Goal: Task Accomplishment & Management: Manage account settings

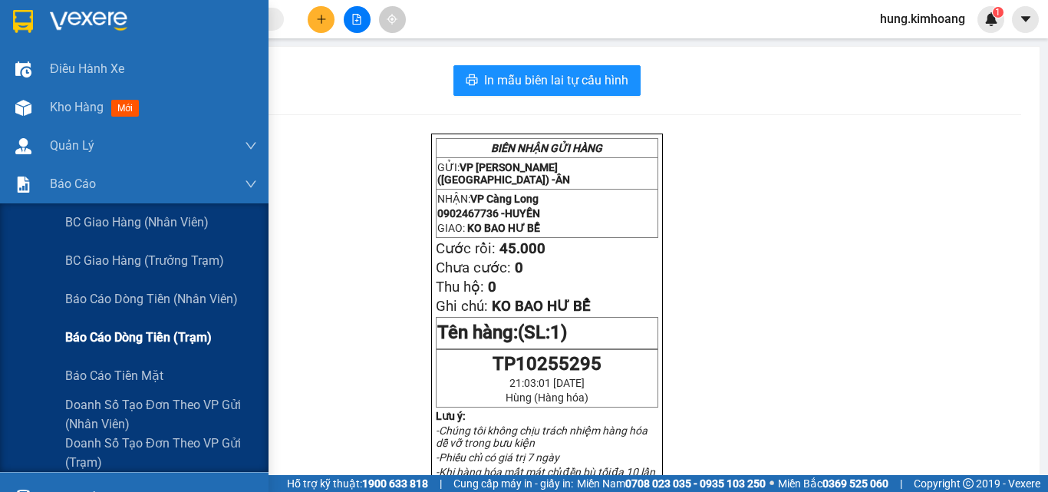
click at [183, 335] on span "Báo cáo dòng tiền (trạm)" at bounding box center [138, 337] width 147 height 19
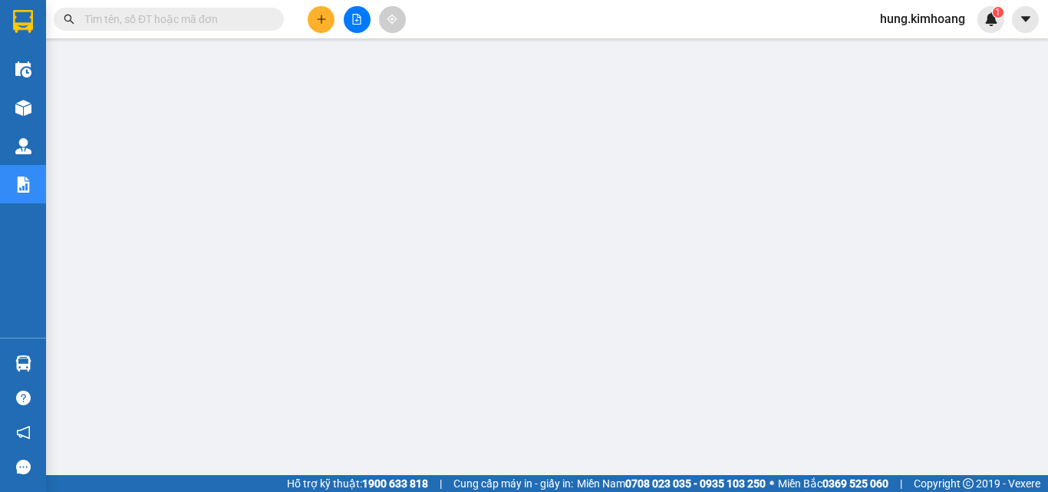
drag, startPoint x: 922, startPoint y: 9, endPoint x: 36, endPoint y: 107, distance: 891.0
click at [36, 107] on div at bounding box center [23, 107] width 27 height 27
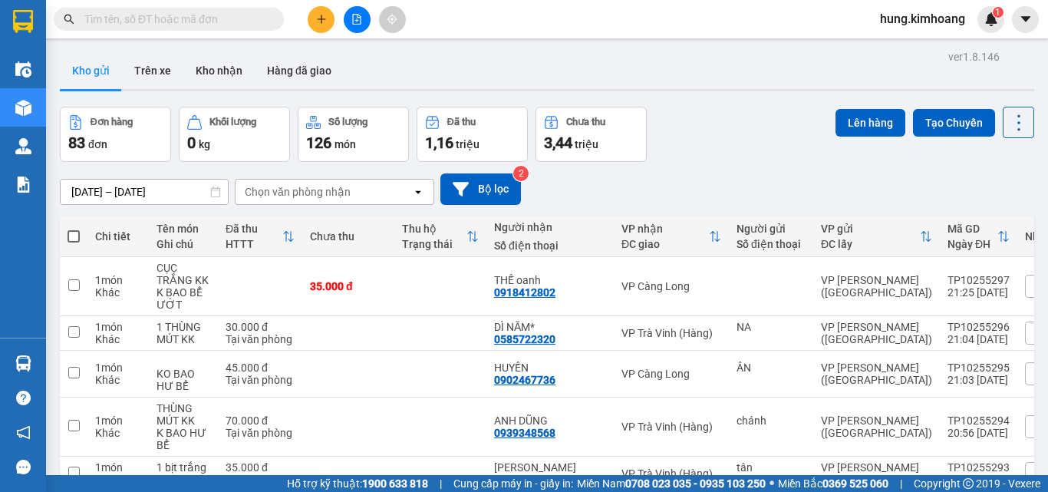
scroll to position [332, 0]
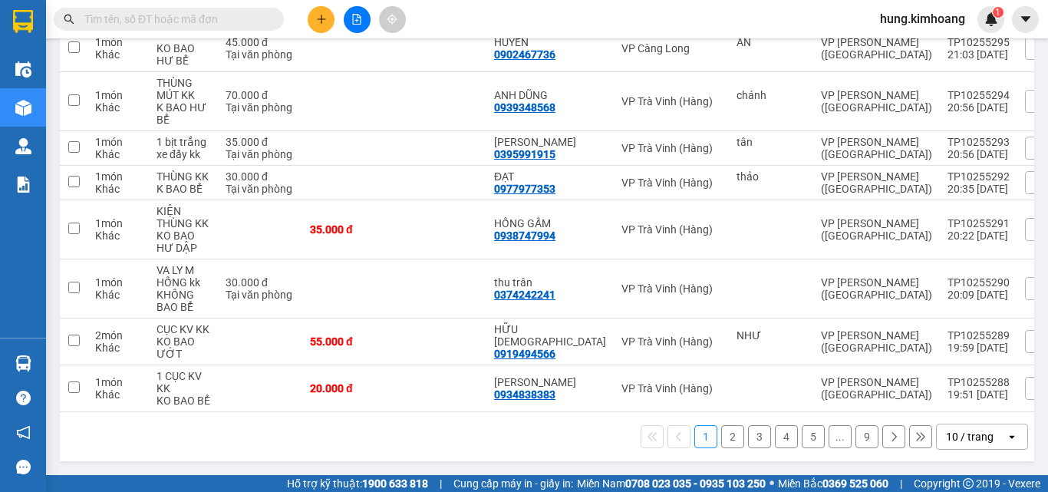
click at [992, 439] on div "10 / trang" at bounding box center [971, 436] width 69 height 25
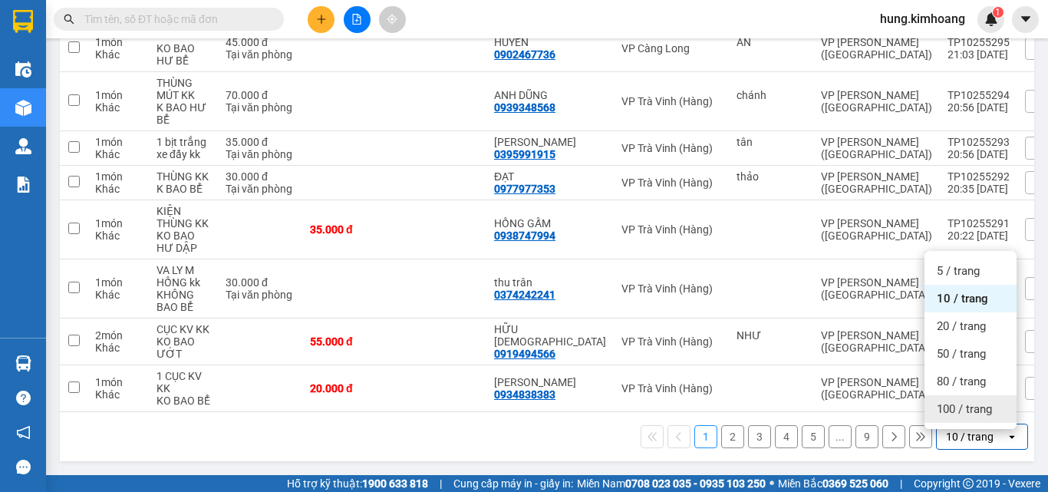
click at [987, 401] on span "100 / trang" at bounding box center [964, 408] width 55 height 15
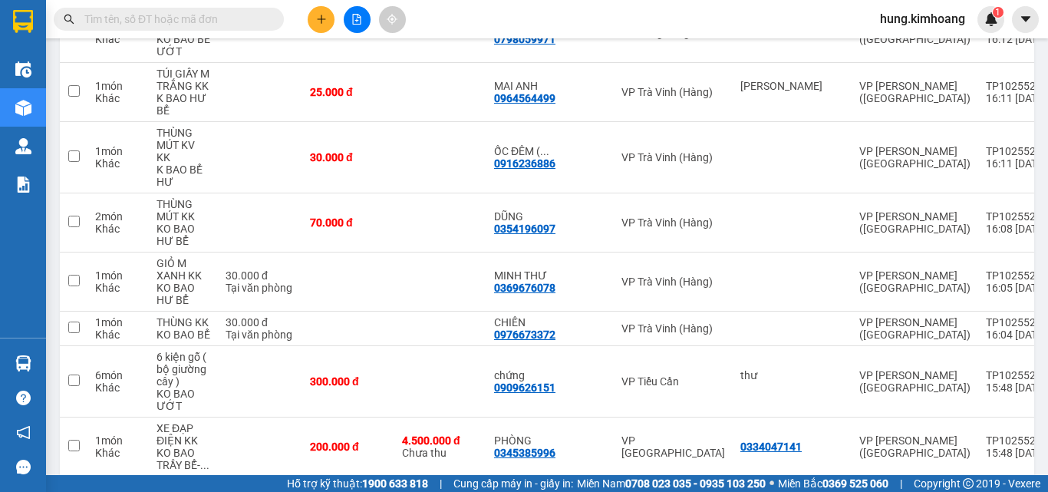
scroll to position [4323, 0]
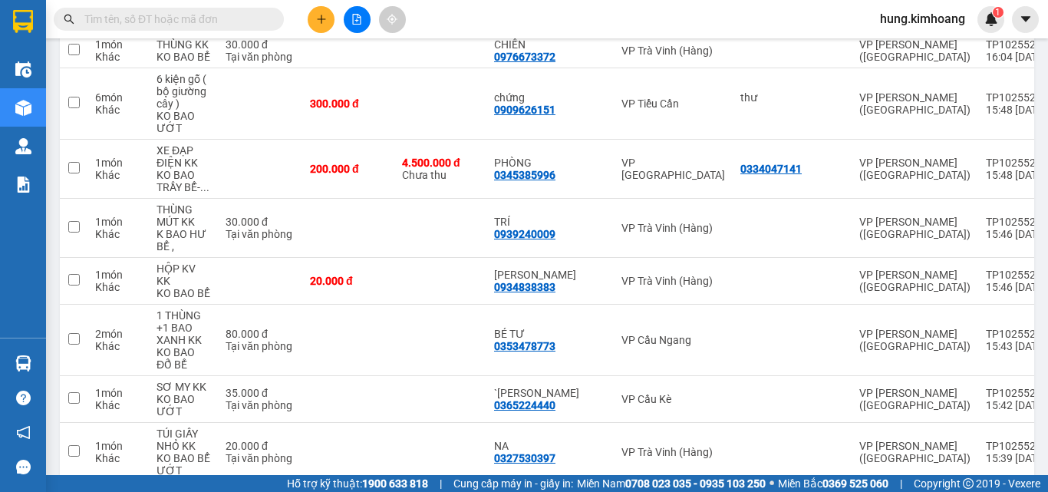
checkbox input "true"
click at [753, 446] on div at bounding box center [793, 452] width 104 height 12
checkbox input "true"
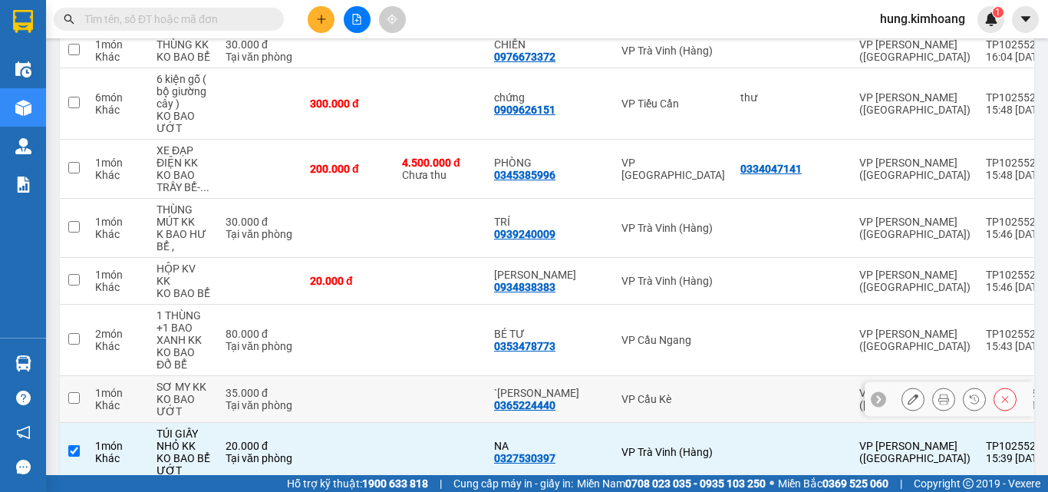
click at [734, 376] on td at bounding box center [792, 399] width 119 height 47
checkbox input "true"
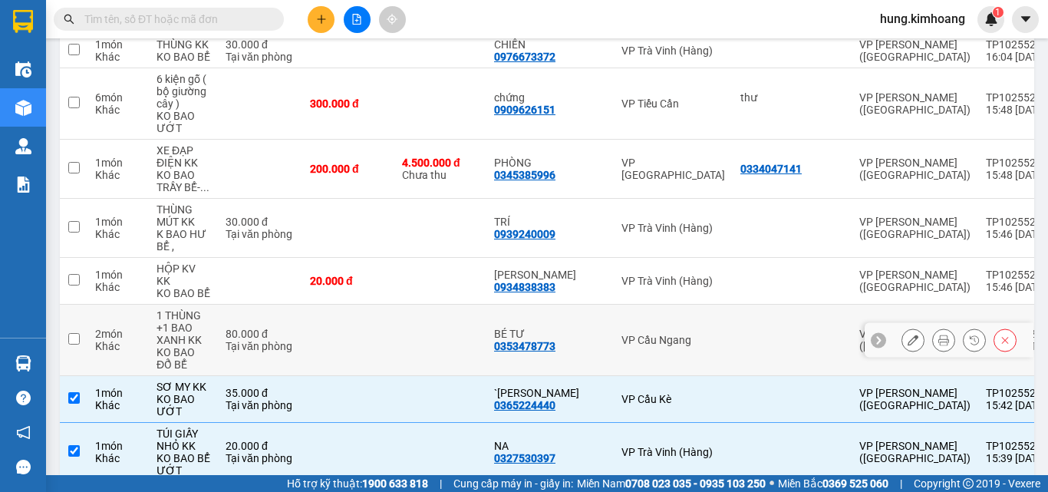
click at [733, 305] on td at bounding box center [792, 340] width 119 height 71
checkbox input "true"
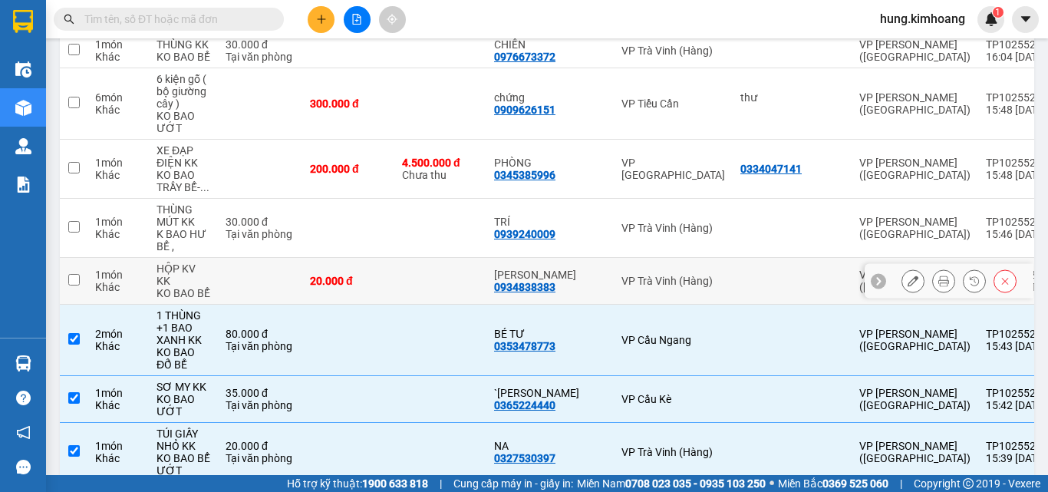
click at [741, 275] on div at bounding box center [793, 281] width 104 height 12
checkbox input "true"
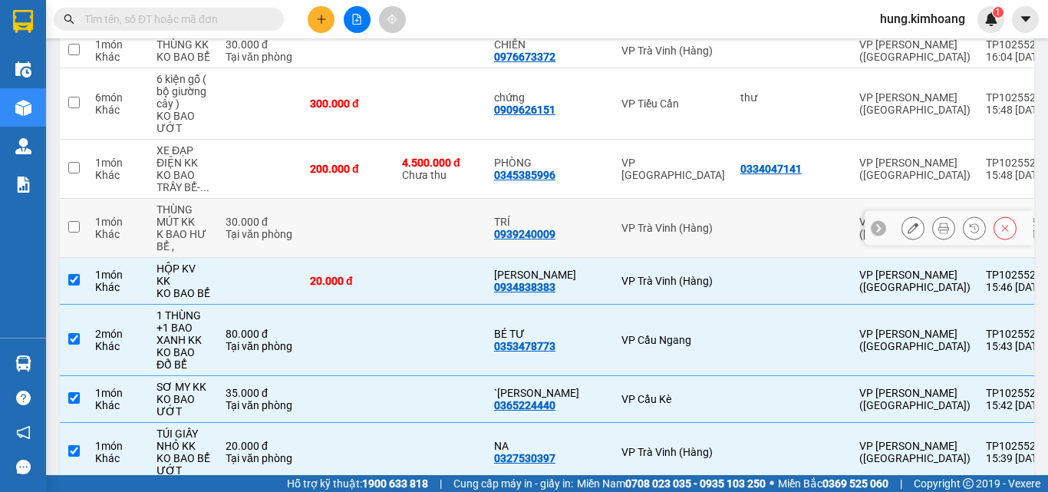
click at [741, 222] on div at bounding box center [793, 228] width 104 height 12
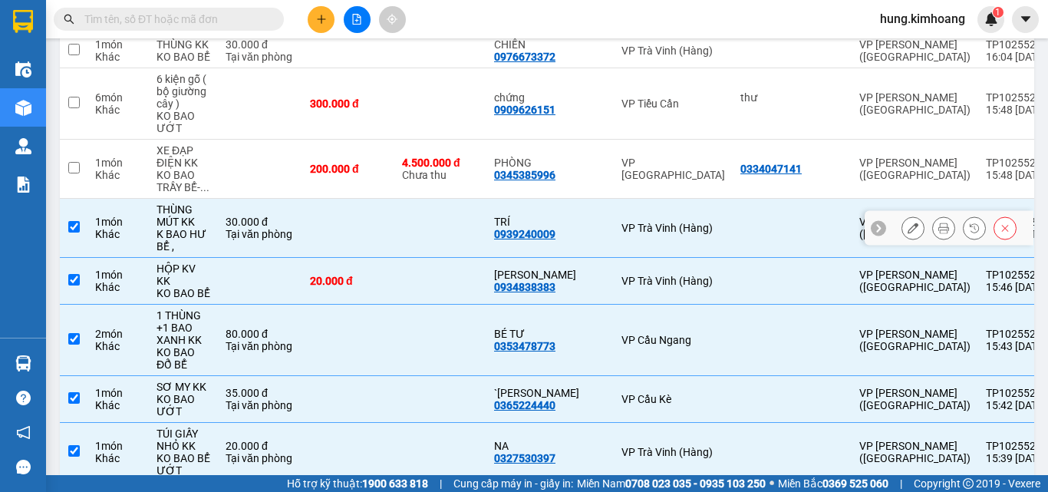
checkbox input "true"
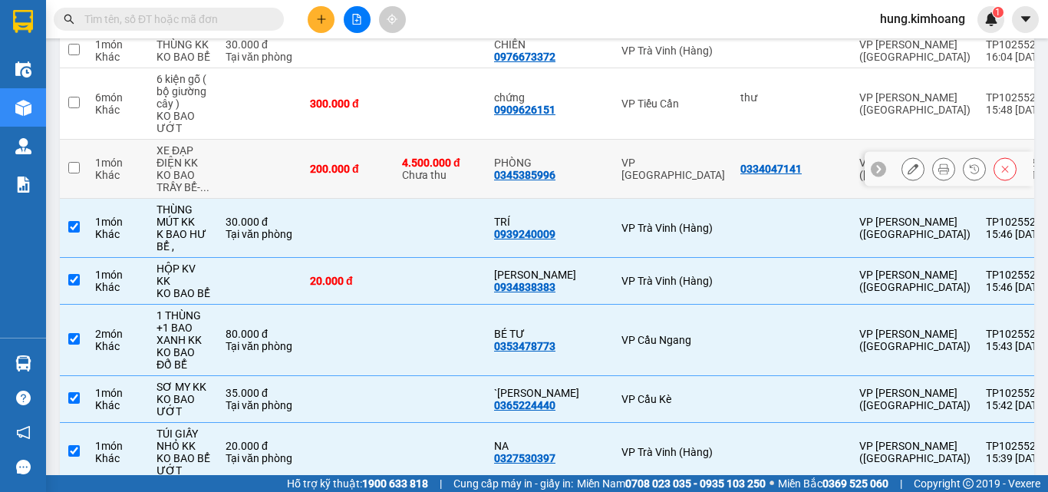
click at [741, 163] on div "0334047141" at bounding box center [771, 169] width 61 height 12
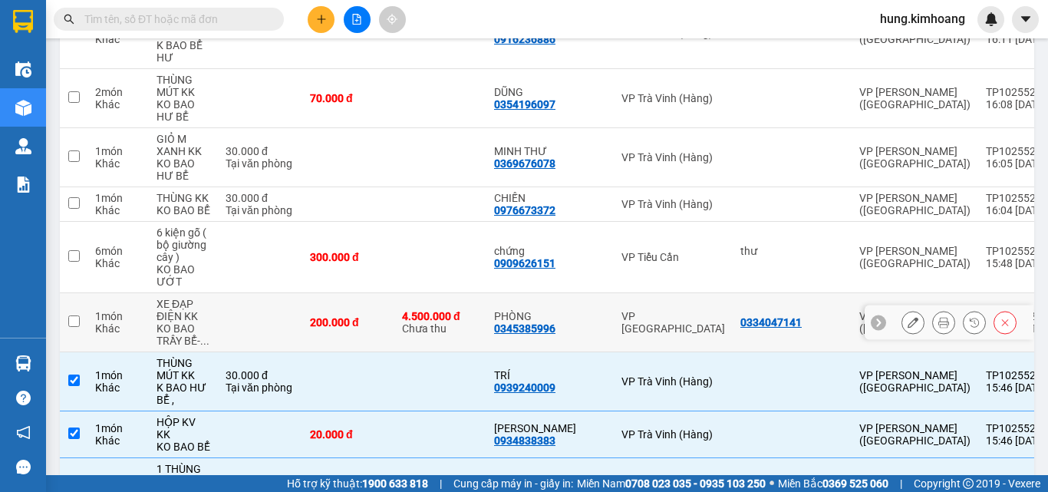
click at [668, 310] on div "VP [GEOGRAPHIC_DATA]" at bounding box center [674, 322] width 104 height 25
checkbox input "true"
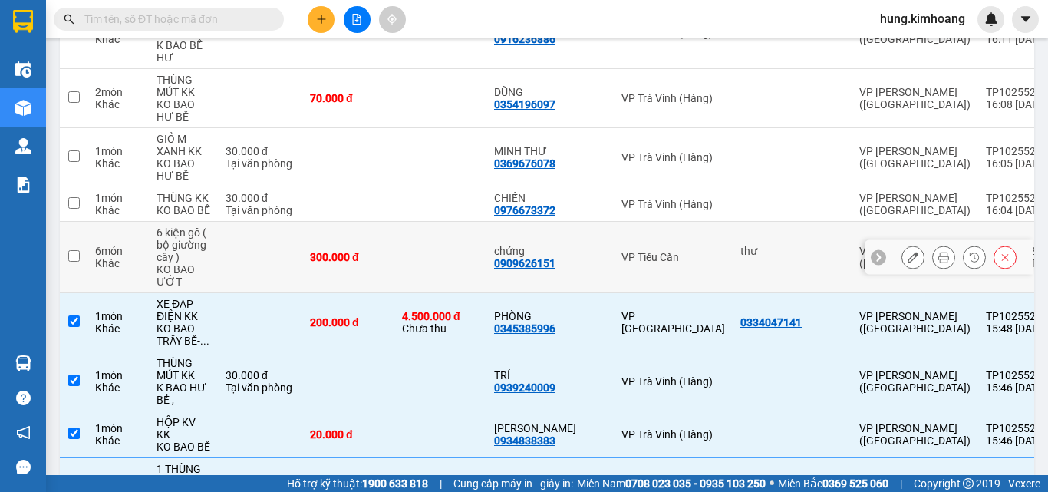
click at [669, 251] on div "VP Tiểu Cần" at bounding box center [674, 257] width 104 height 12
checkbox input "true"
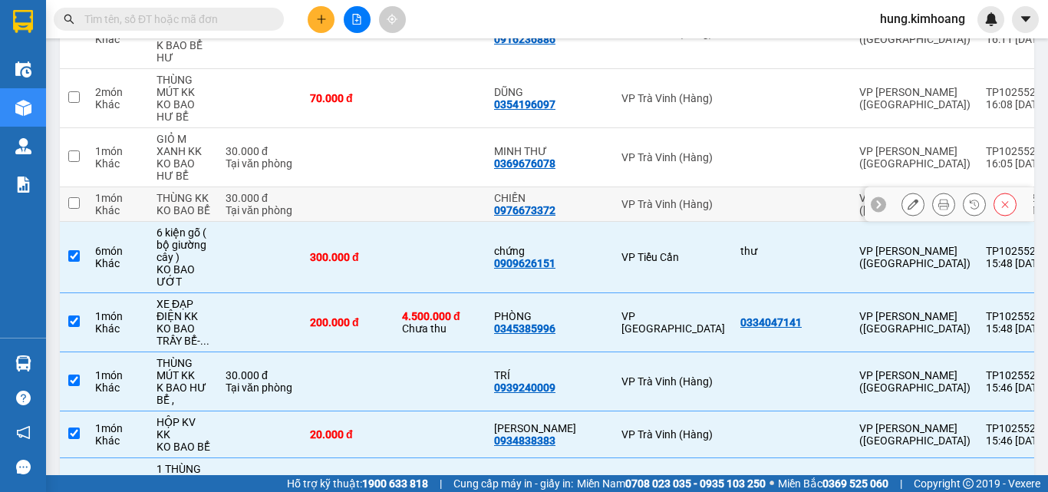
click at [654, 187] on td "VP Trà Vinh (Hàng)" at bounding box center [673, 204] width 119 height 35
checkbox input "true"
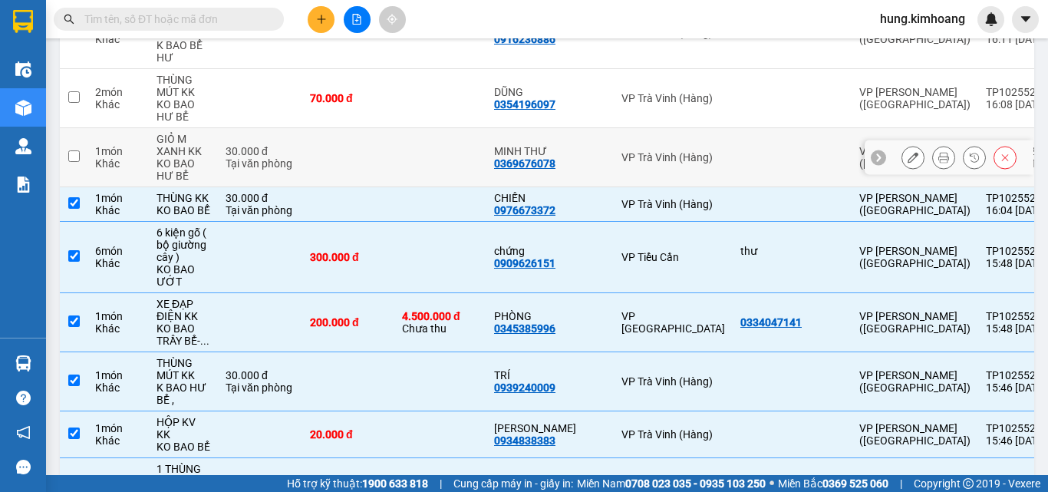
click at [668, 128] on td "VP Trà Vinh (Hàng)" at bounding box center [673, 157] width 119 height 59
checkbox input "true"
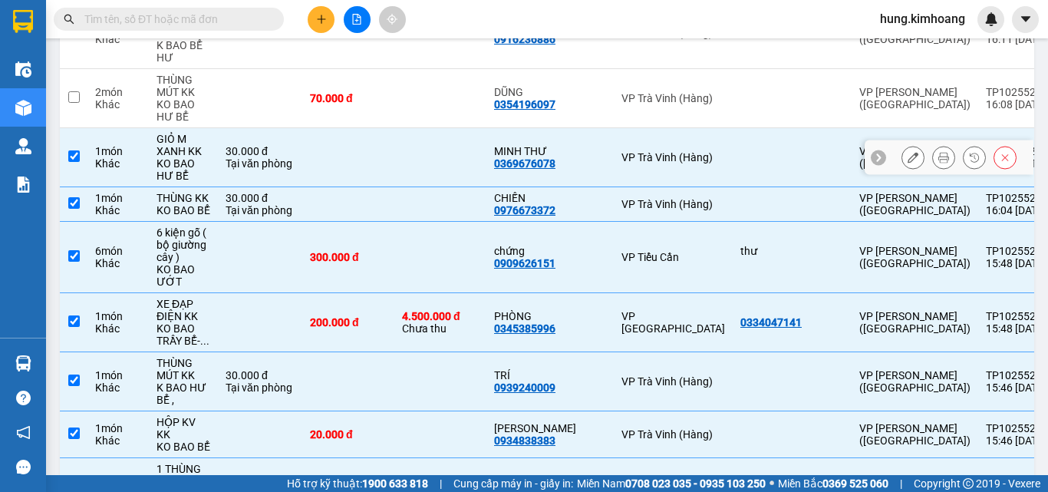
scroll to position [4016, 0]
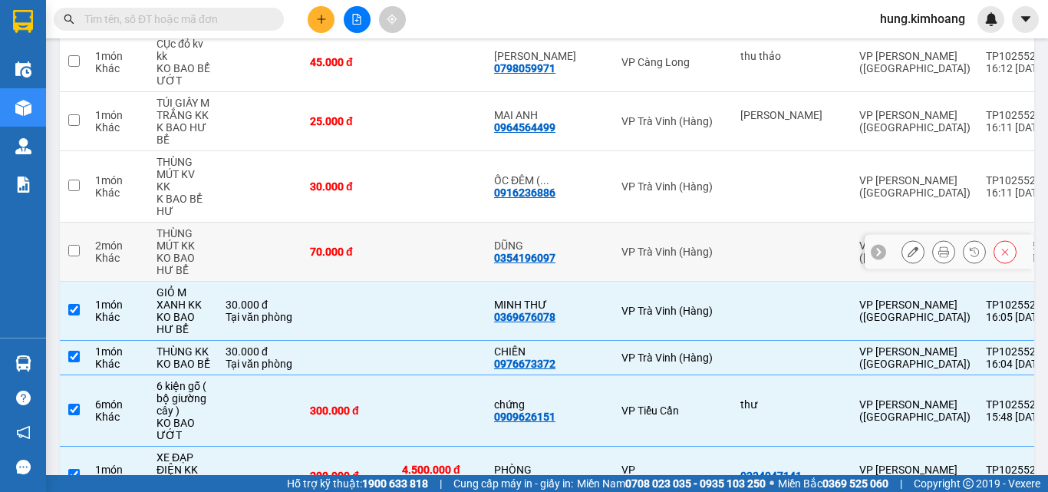
click at [628, 223] on td "VP Trà Vinh (Hàng)" at bounding box center [673, 252] width 119 height 59
checkbox input "true"
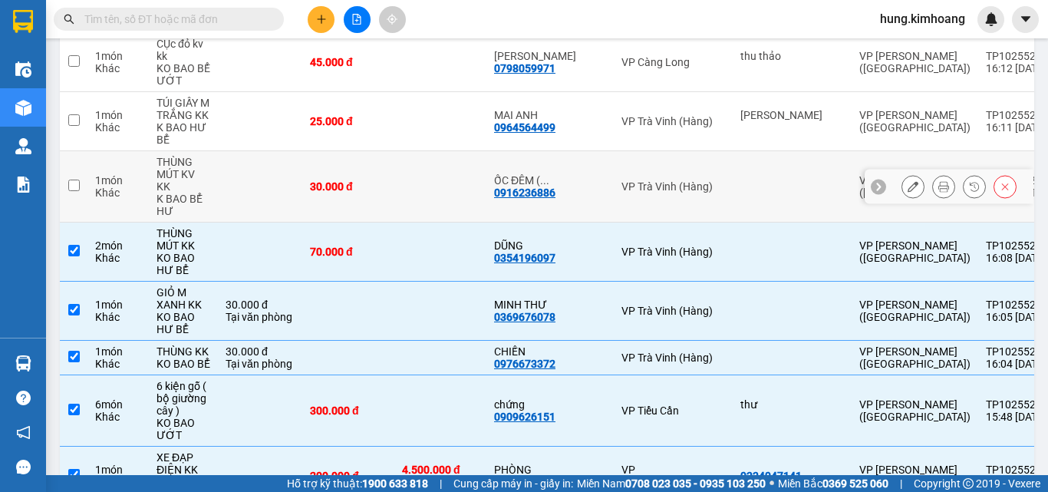
click at [638, 151] on td "VP Trà Vinh (Hàng)" at bounding box center [673, 186] width 119 height 71
checkbox input "true"
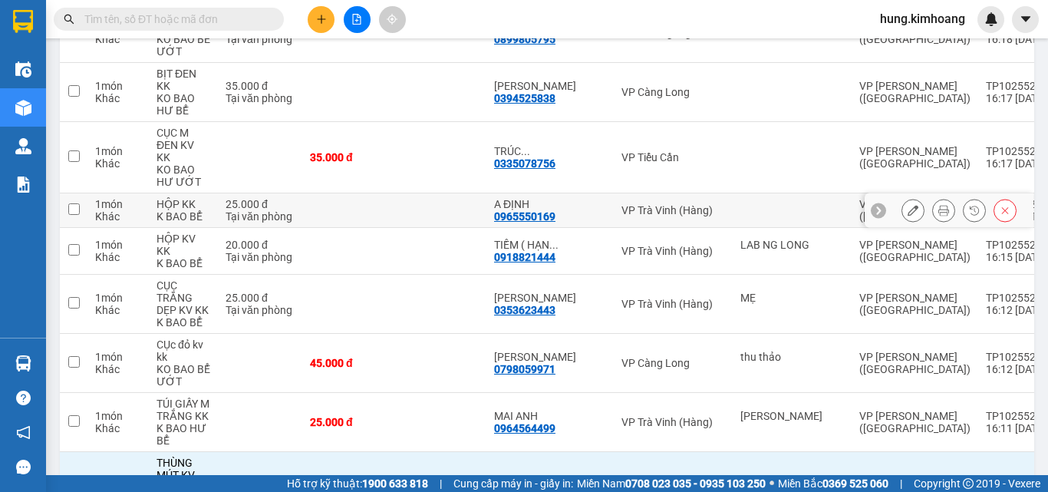
scroll to position [3709, 0]
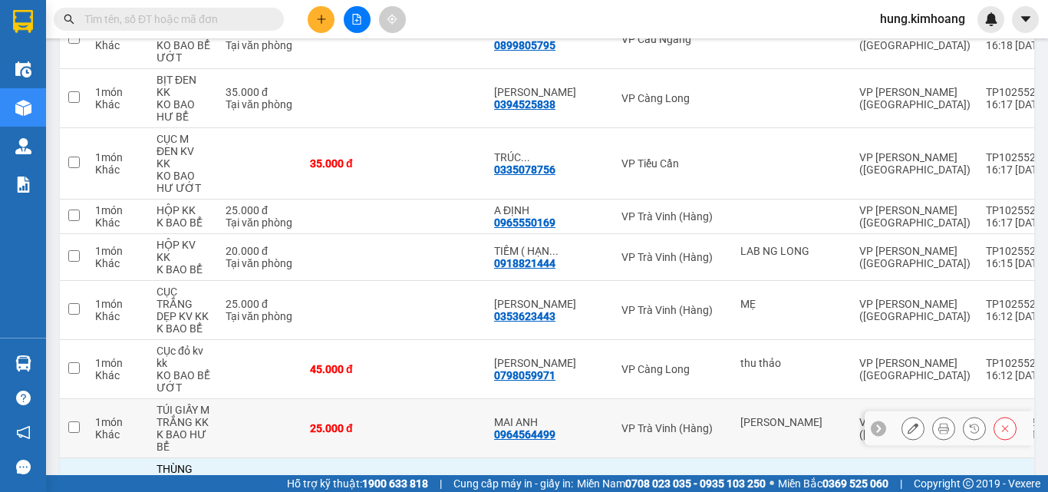
click at [622, 422] on div "VP Trà Vinh (Hàng)" at bounding box center [674, 428] width 104 height 12
checkbox input "true"
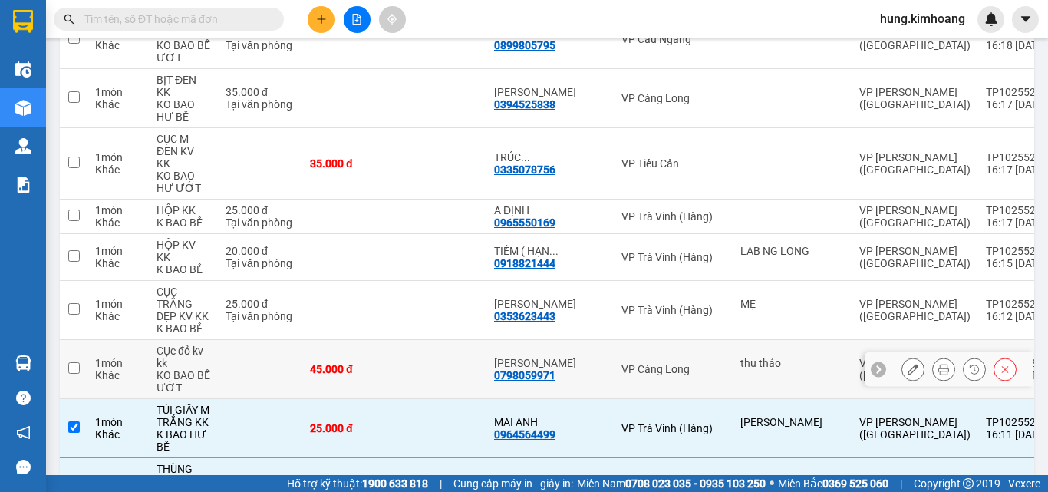
click at [622, 363] on div "VP Càng Long" at bounding box center [674, 369] width 104 height 12
checkbox input "true"
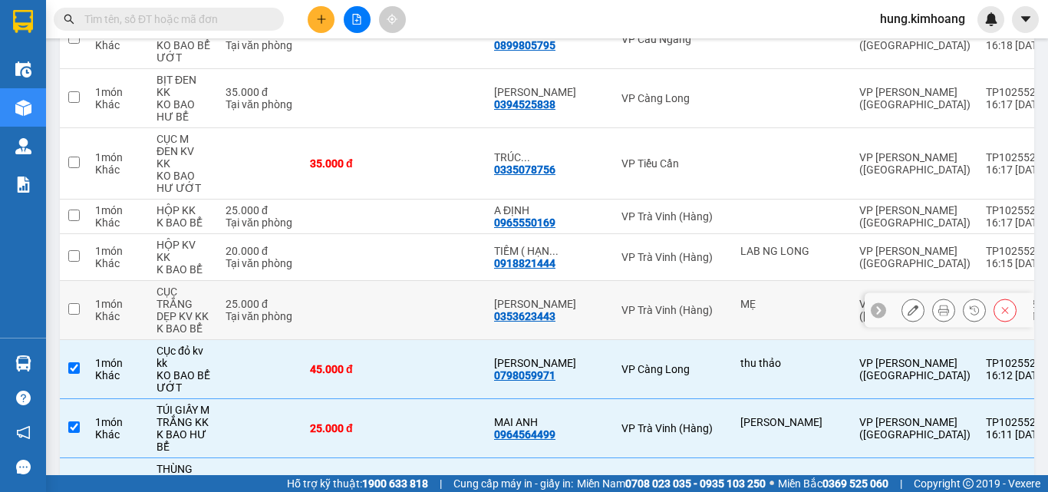
click at [622, 304] on div "VP Trà Vinh (Hàng)" at bounding box center [674, 310] width 104 height 12
checkbox input "true"
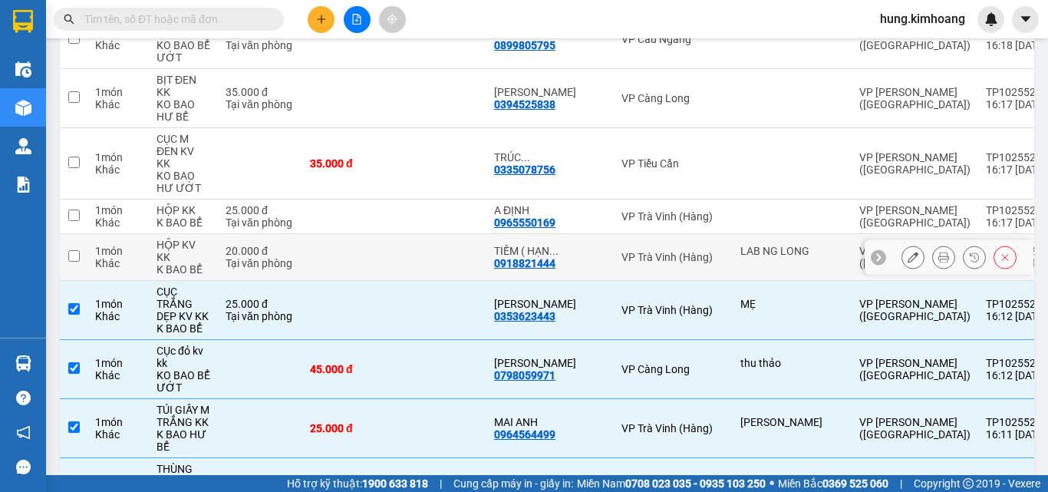
click at [560, 245] on div "TIỀM ( HẠN ..." at bounding box center [550, 251] width 112 height 12
checkbox input "true"
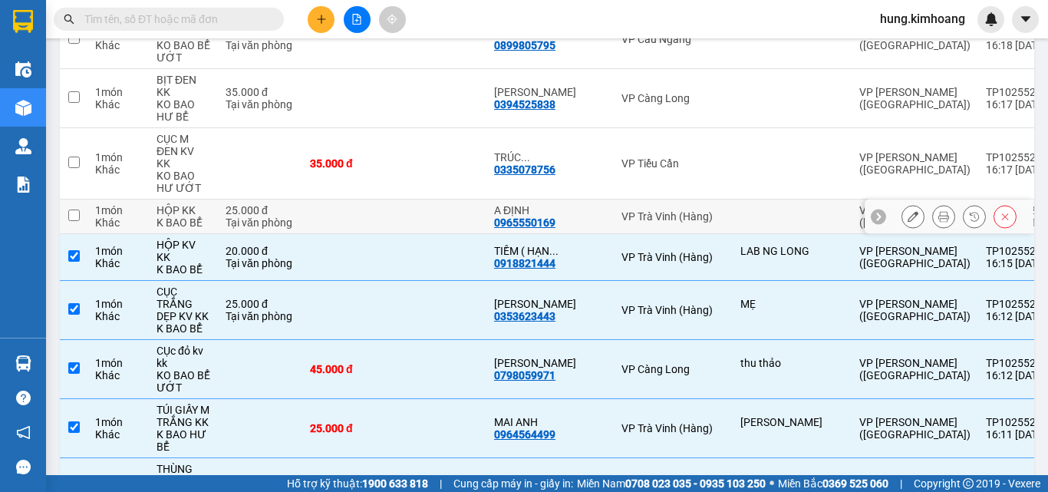
click at [552, 216] on div "0965550169" at bounding box center [524, 222] width 61 height 12
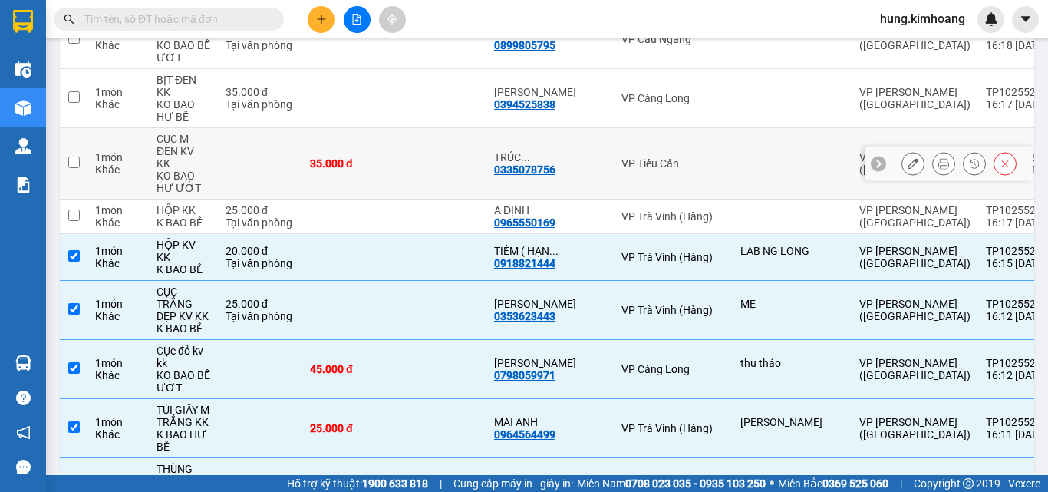
click at [559, 151] on div "TRÚC ... 0335078756" at bounding box center [550, 163] width 112 height 25
checkbox input "true"
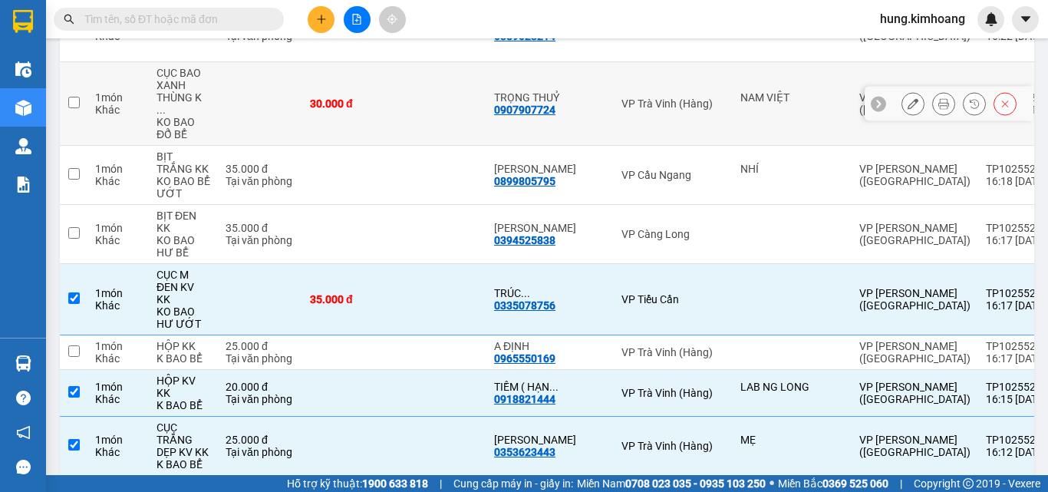
scroll to position [3478, 0]
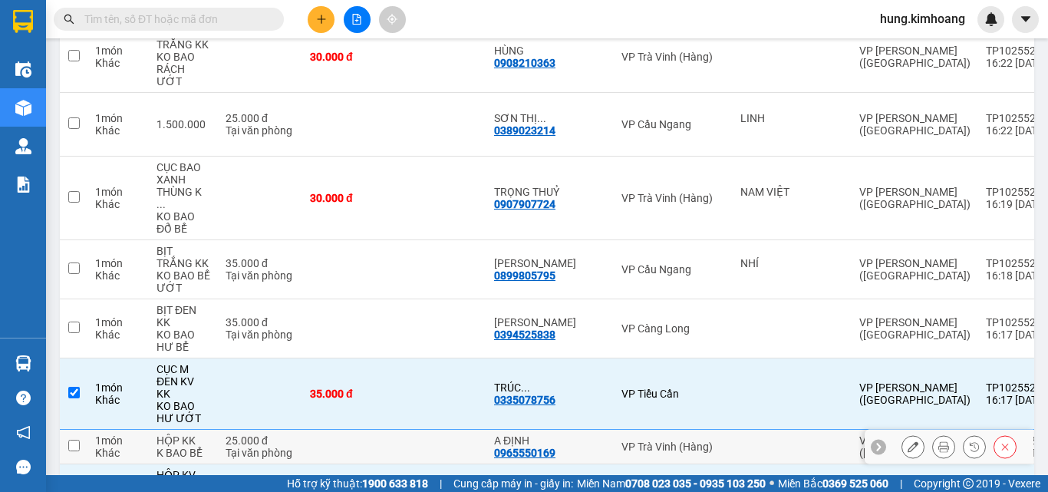
click at [358, 430] on td at bounding box center [348, 447] width 92 height 35
checkbox input "true"
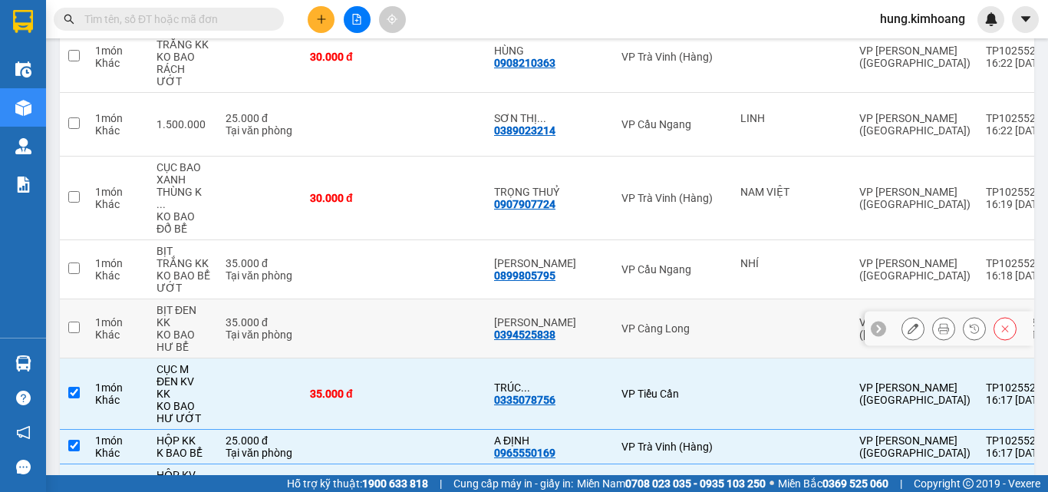
click at [346, 299] on td at bounding box center [348, 328] width 92 height 59
checkbox input "true"
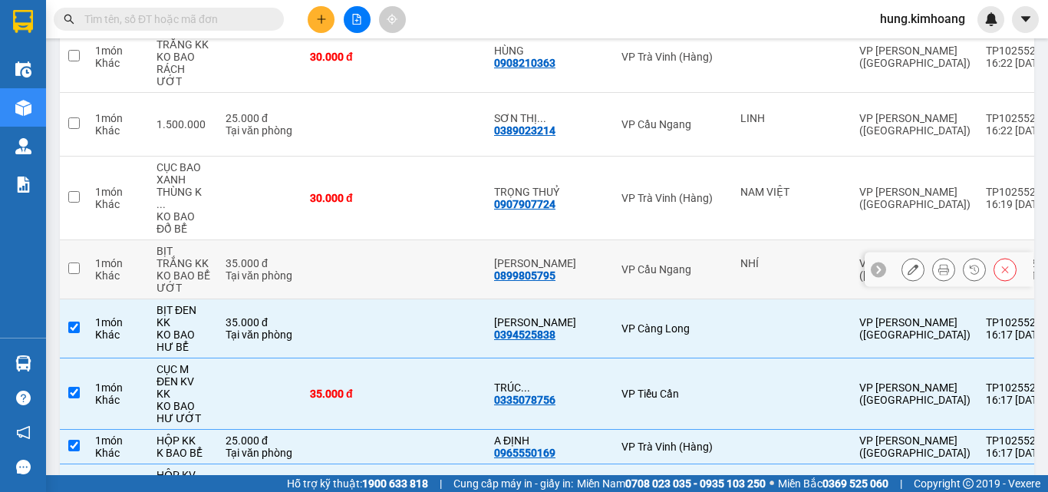
click at [350, 240] on td at bounding box center [348, 269] width 92 height 59
checkbox input "true"
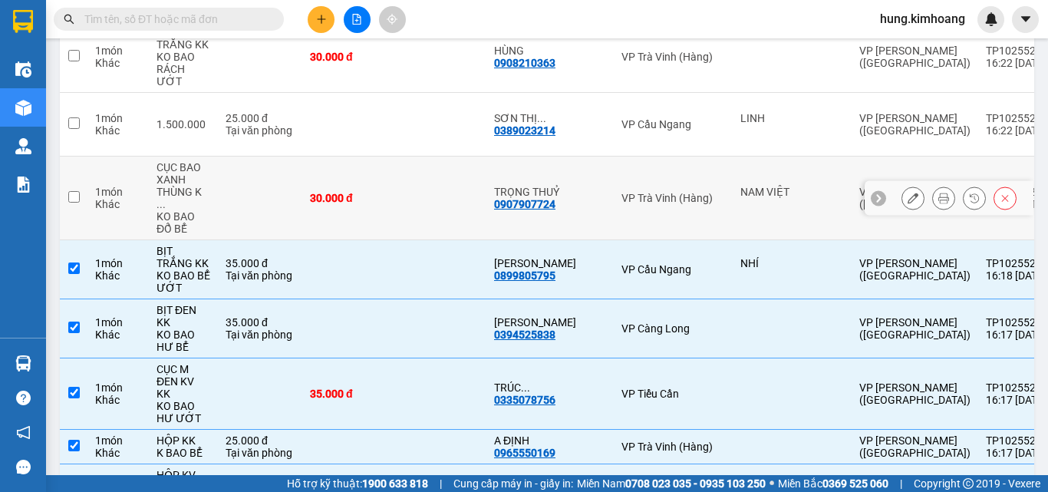
drag, startPoint x: 365, startPoint y: 120, endPoint x: 376, endPoint y: 80, distance: 41.5
click at [365, 157] on td "30.000 đ" at bounding box center [348, 199] width 92 height 84
checkbox input "true"
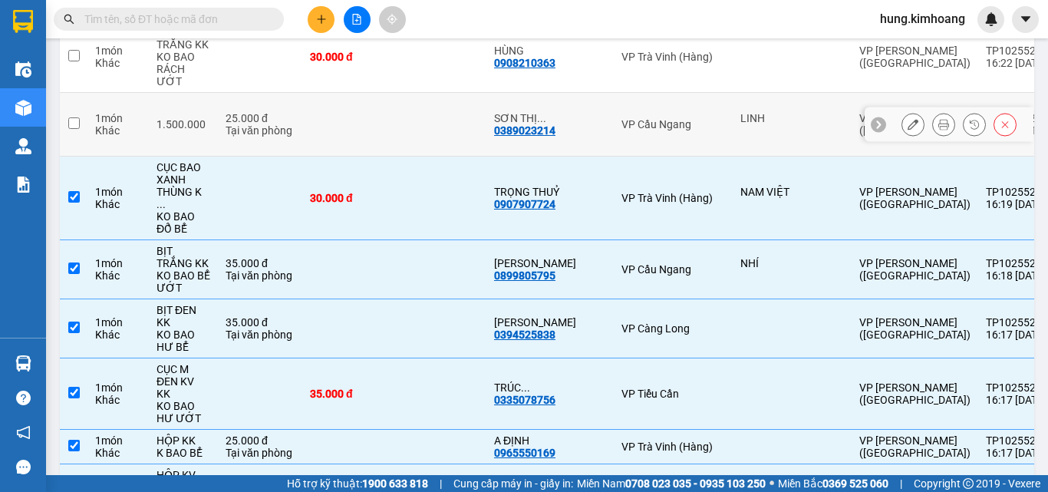
click at [383, 93] on td at bounding box center [348, 125] width 92 height 64
checkbox input "true"
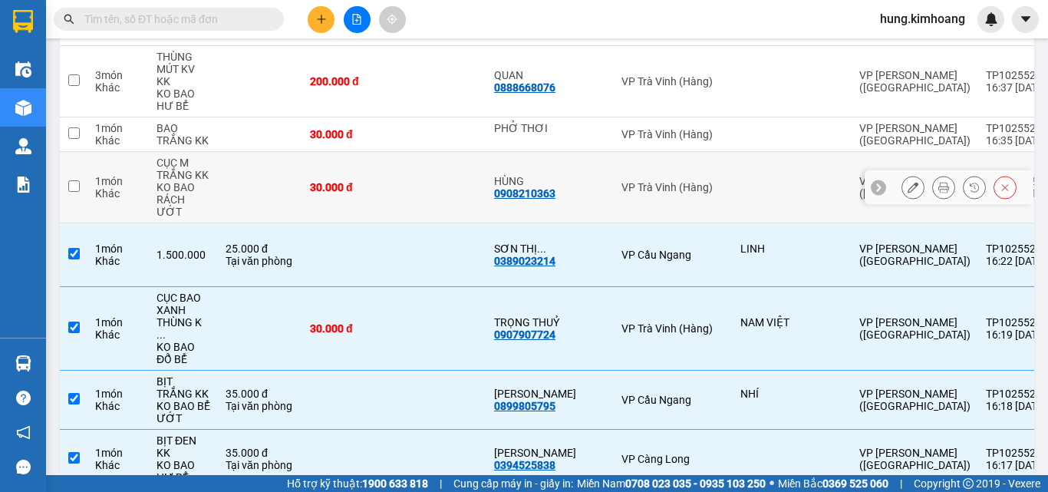
scroll to position [3248, 0]
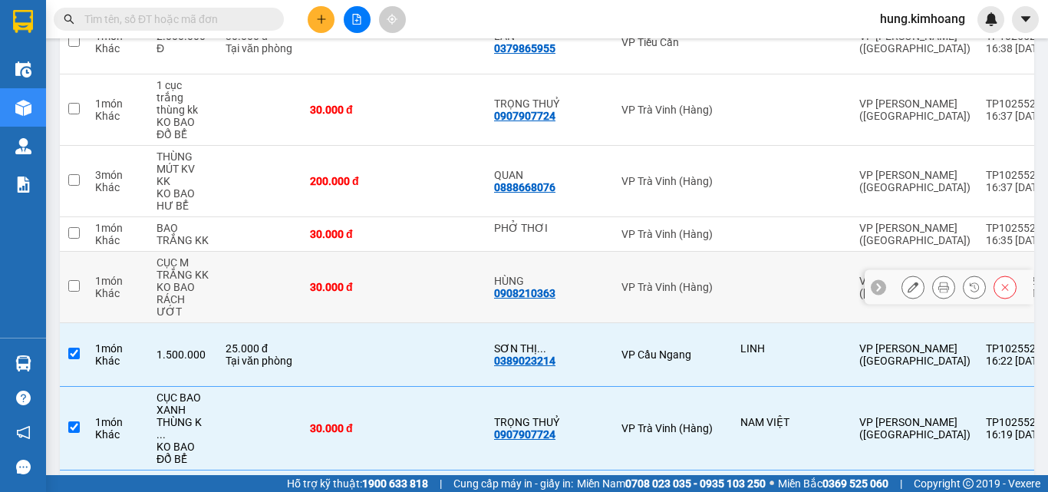
click at [486, 252] on td at bounding box center [440, 287] width 92 height 71
checkbox input "true"
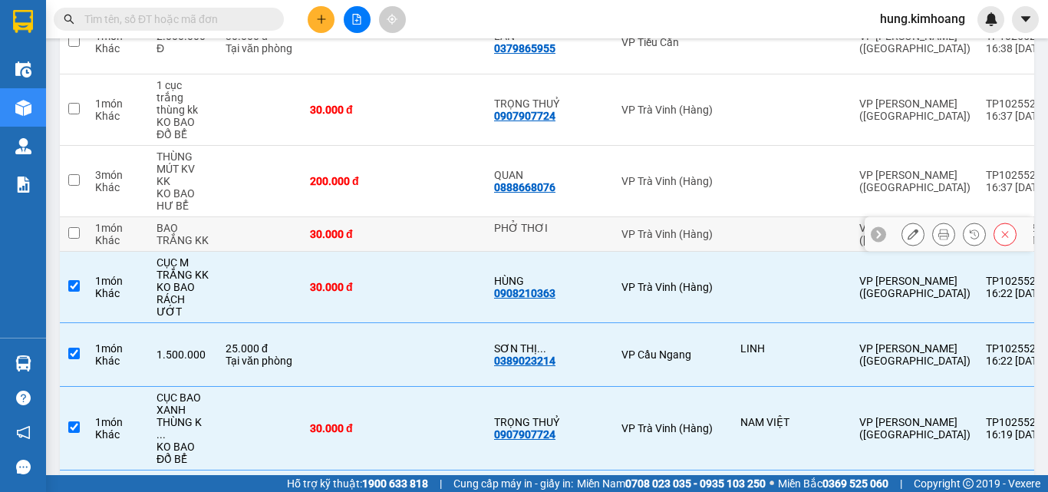
click at [420, 217] on td at bounding box center [440, 234] width 92 height 35
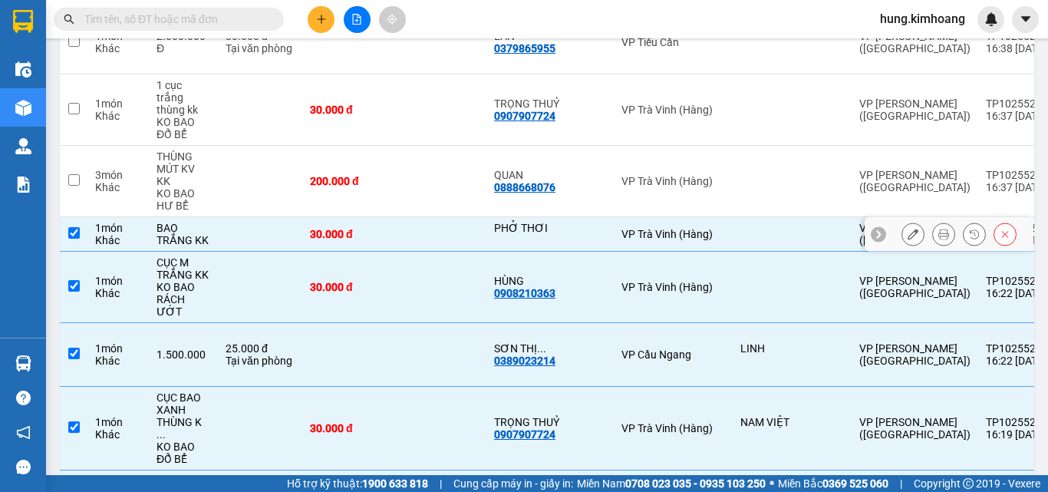
click at [764, 217] on td at bounding box center [792, 234] width 119 height 35
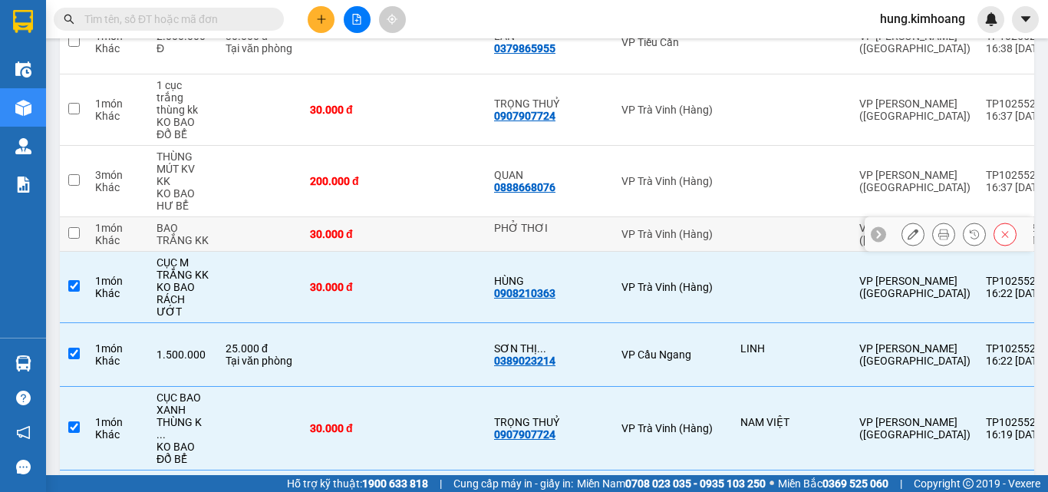
checkbox input "false"
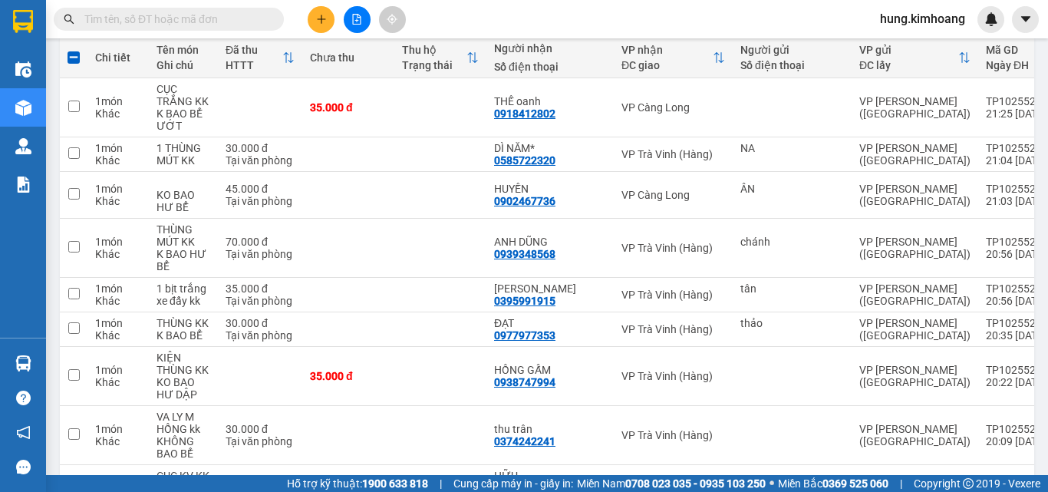
scroll to position [0, 0]
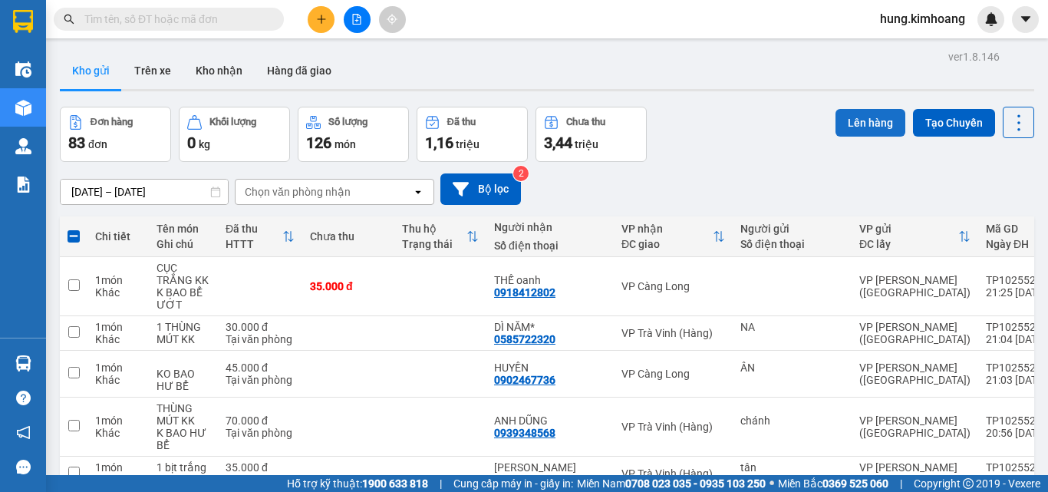
click at [853, 124] on button "Lên hàng" at bounding box center [871, 123] width 70 height 28
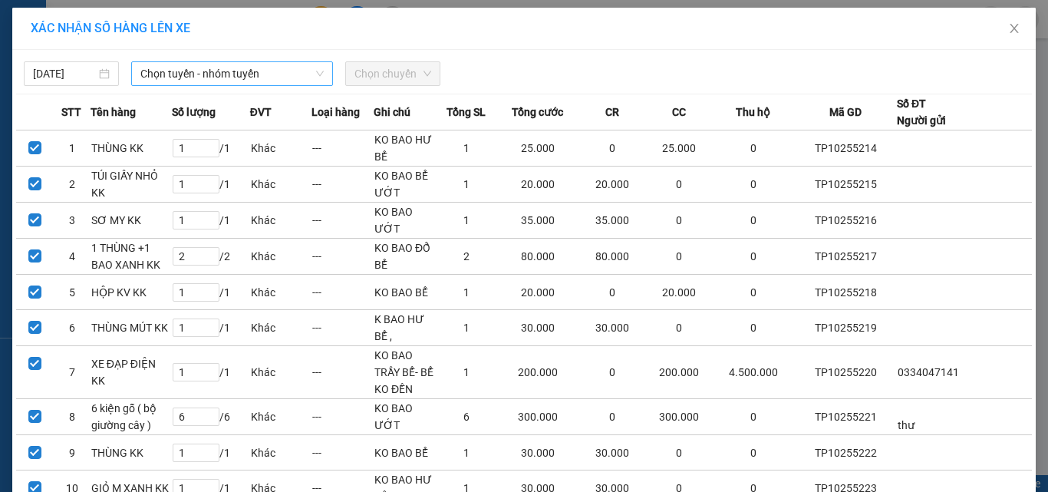
click at [201, 76] on span "Chọn tuyến - nhóm tuyến" at bounding box center [231, 73] width 183 height 23
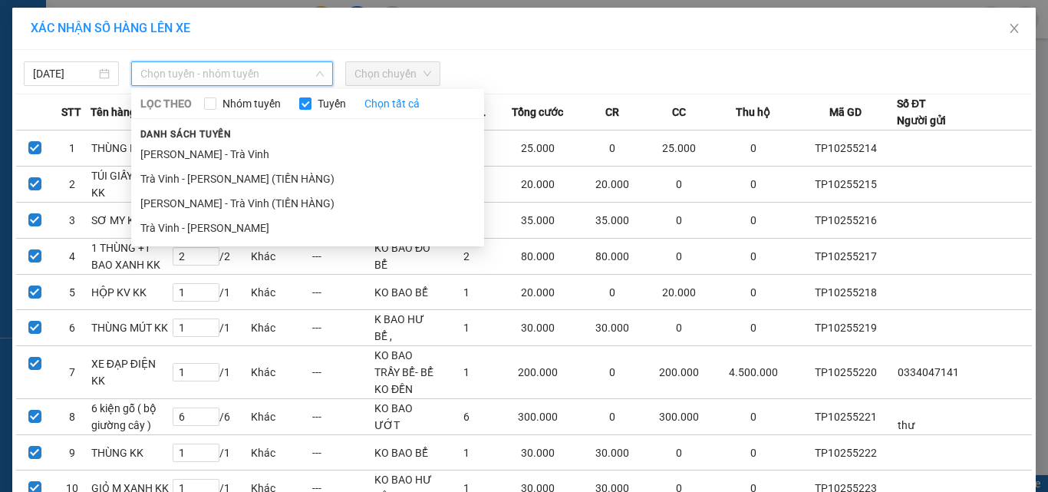
drag, startPoint x: 234, startPoint y: 150, endPoint x: 291, endPoint y: 104, distance: 73.1
click at [234, 150] on li "[PERSON_NAME] - Trà Vinh" at bounding box center [307, 154] width 353 height 25
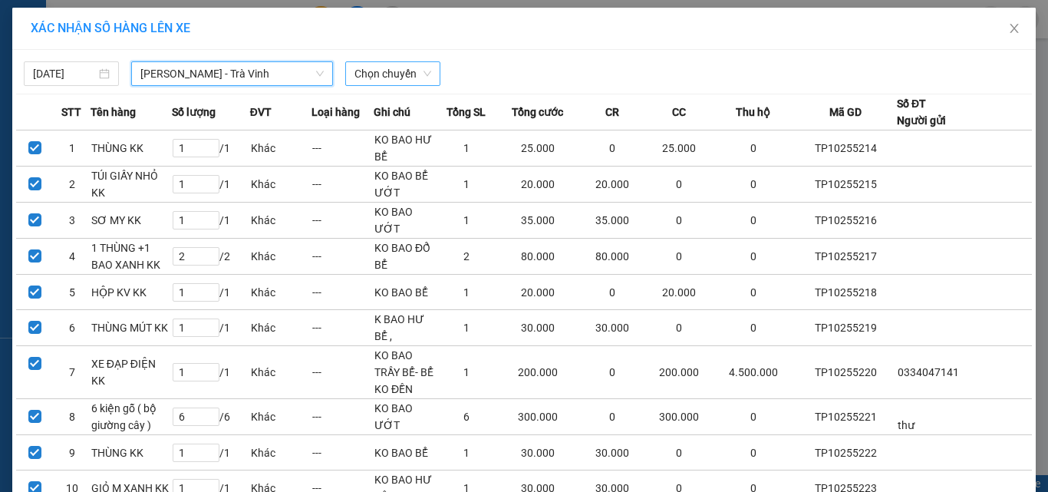
click at [360, 73] on span "Chọn chuyến" at bounding box center [393, 73] width 77 height 23
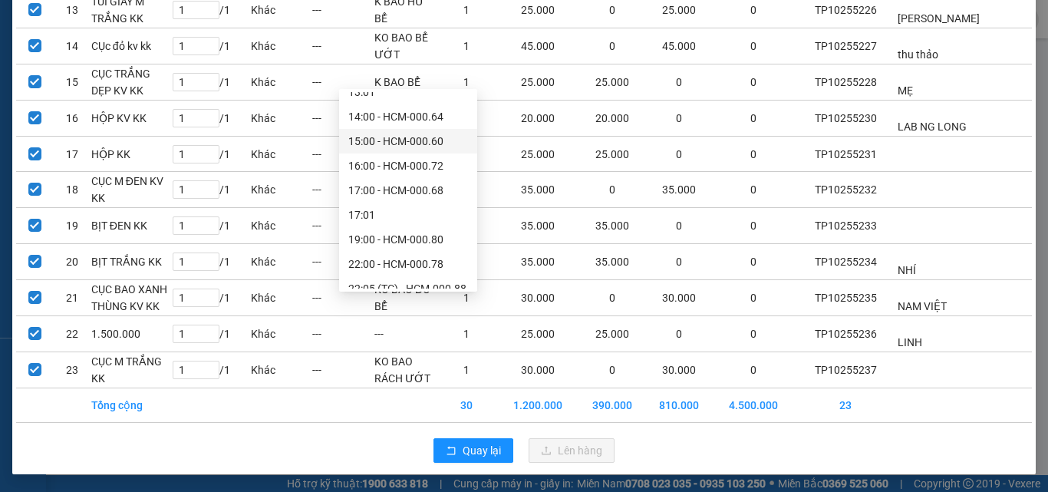
scroll to position [319, 0]
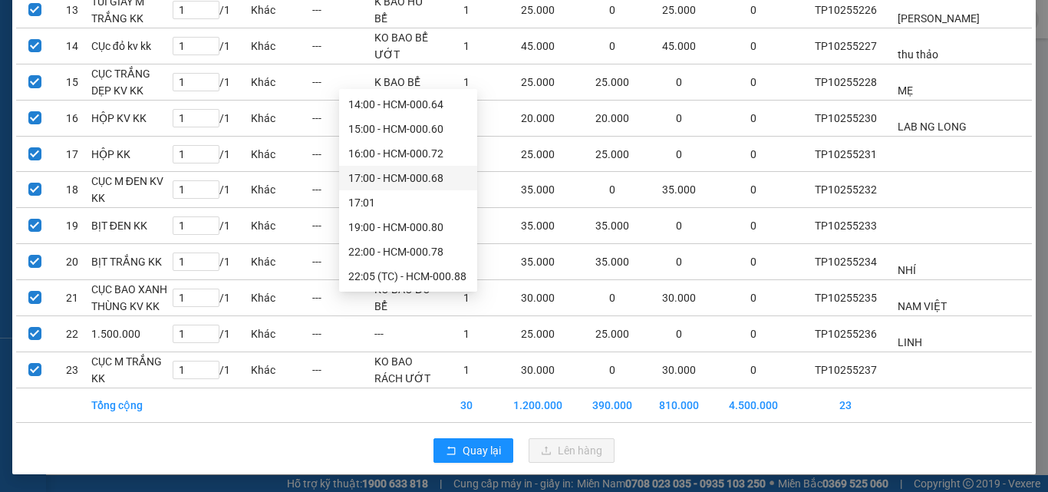
click at [407, 180] on div "17:00 - HCM-000.68" at bounding box center [408, 178] width 120 height 17
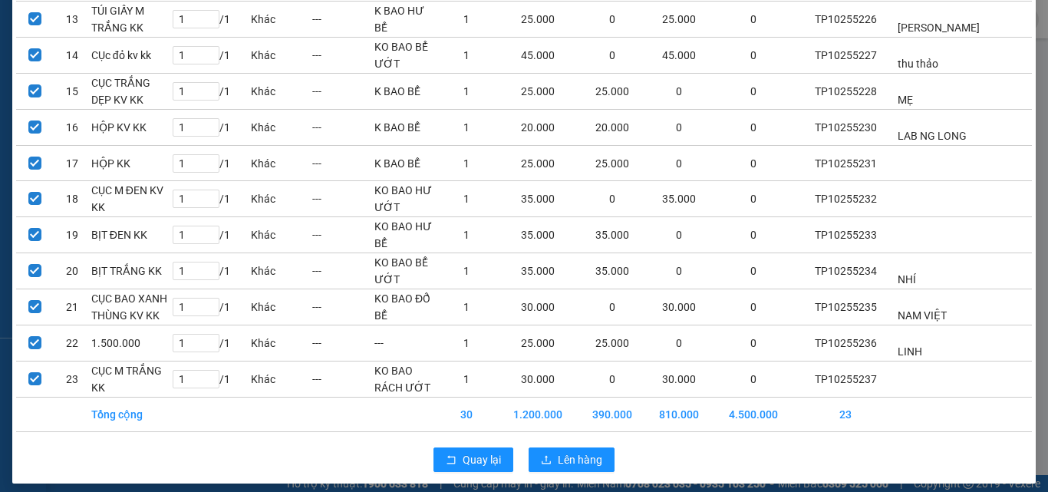
scroll to position [595, 0]
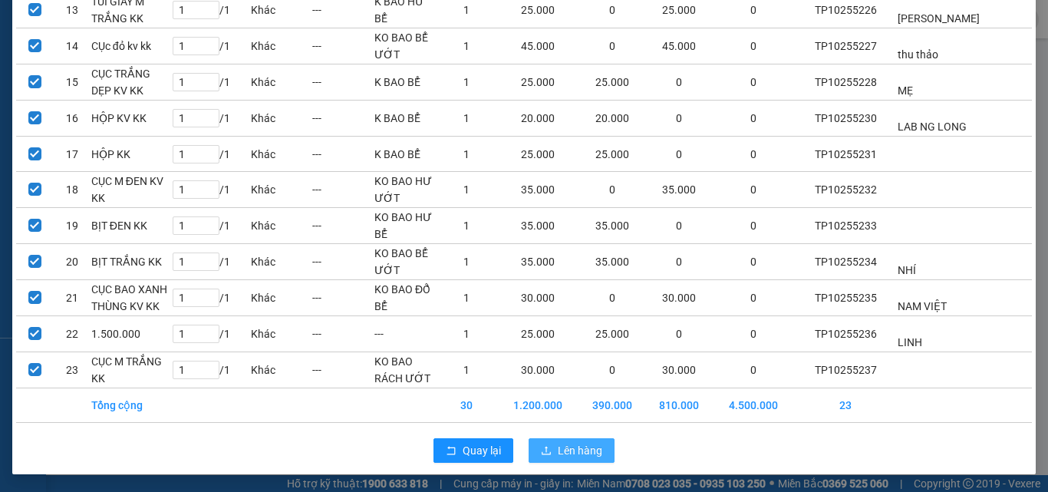
click at [585, 451] on span "Lên hàng" at bounding box center [580, 450] width 45 height 17
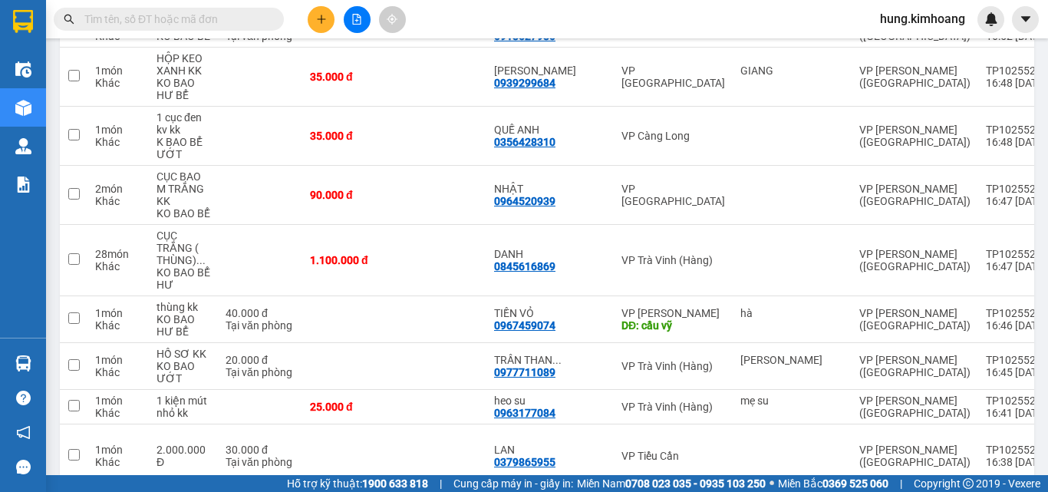
scroll to position [3020, 0]
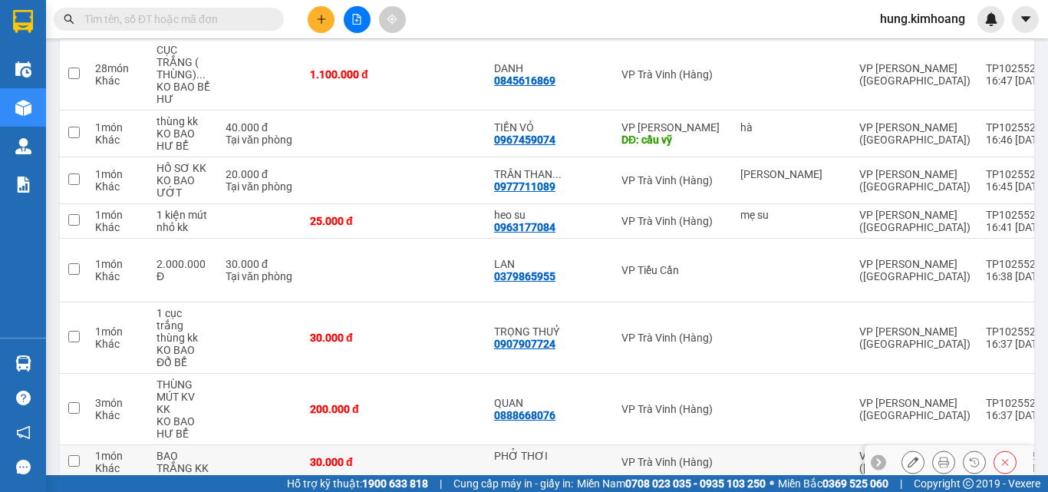
click at [276, 445] on td at bounding box center [260, 462] width 84 height 35
checkbox input "true"
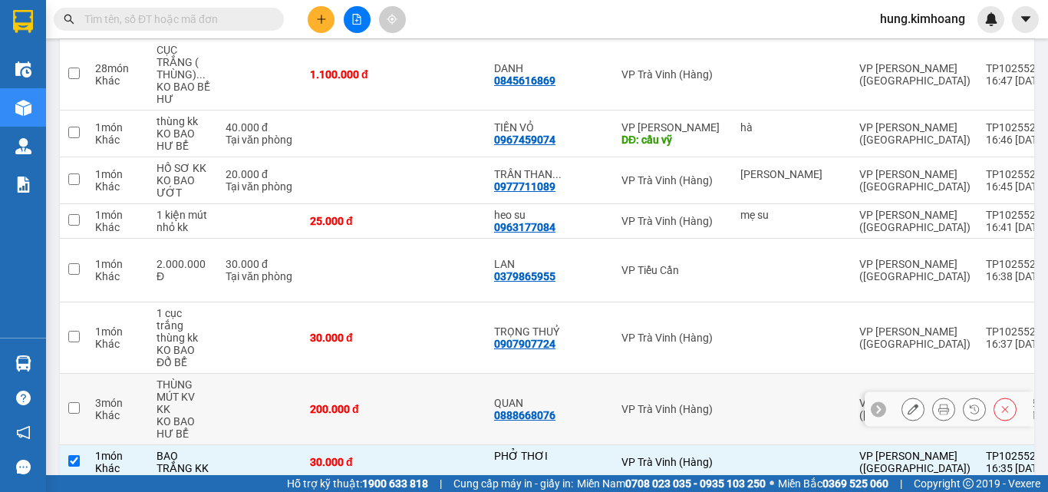
drag, startPoint x: 272, startPoint y: 341, endPoint x: 267, endPoint y: 285, distance: 57.0
click at [272, 374] on td at bounding box center [260, 409] width 84 height 71
checkbox input "true"
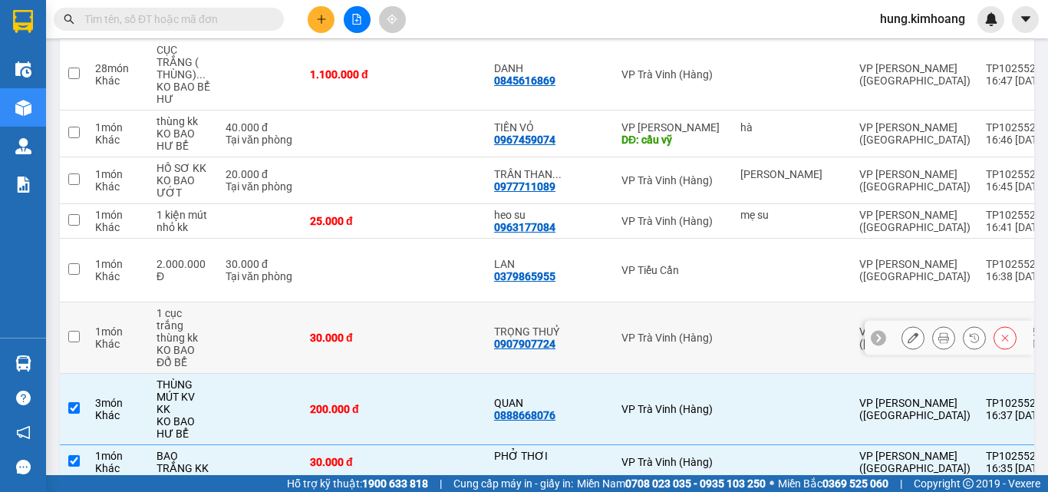
click at [260, 302] on td at bounding box center [260, 337] width 84 height 71
checkbox input "true"
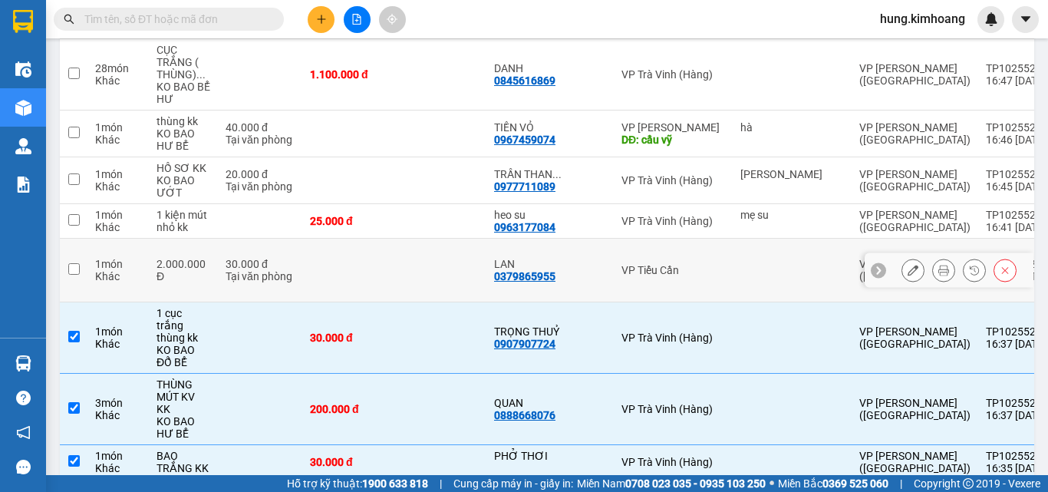
drag, startPoint x: 256, startPoint y: 211, endPoint x: 258, endPoint y: 185, distance: 26.1
click at [256, 270] on div "Tại văn phòng" at bounding box center [260, 276] width 69 height 12
checkbox input "true"
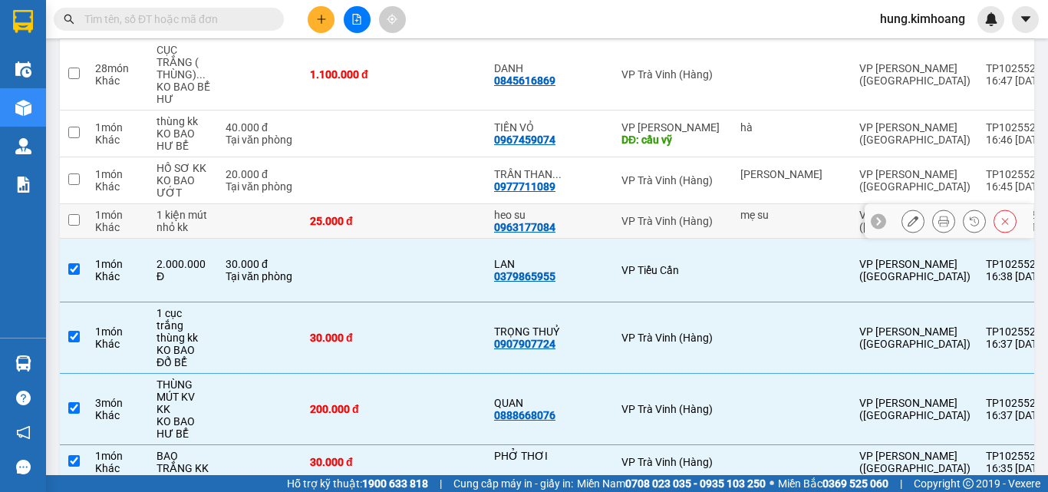
click at [262, 204] on td at bounding box center [260, 221] width 84 height 35
checkbox input "true"
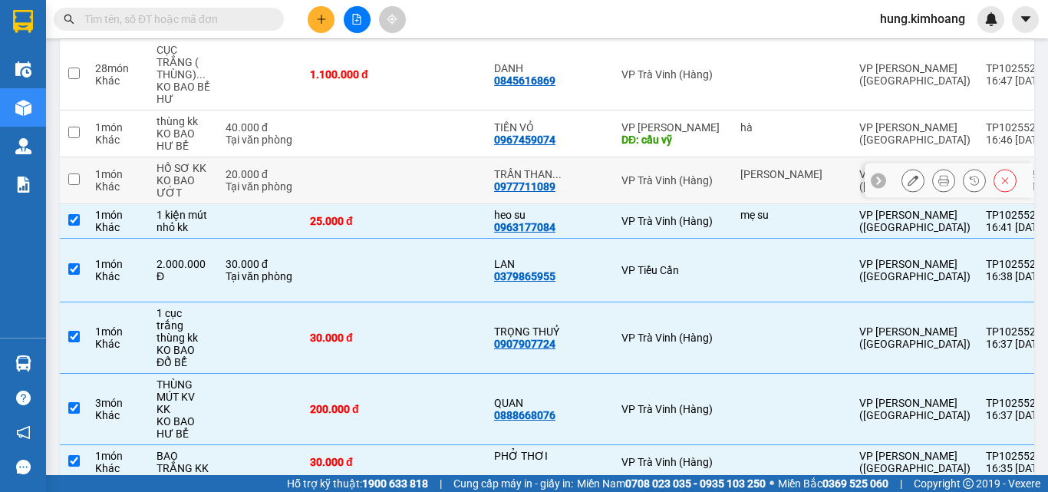
click at [282, 180] on div "Tại văn phòng" at bounding box center [260, 186] width 69 height 12
checkbox input "true"
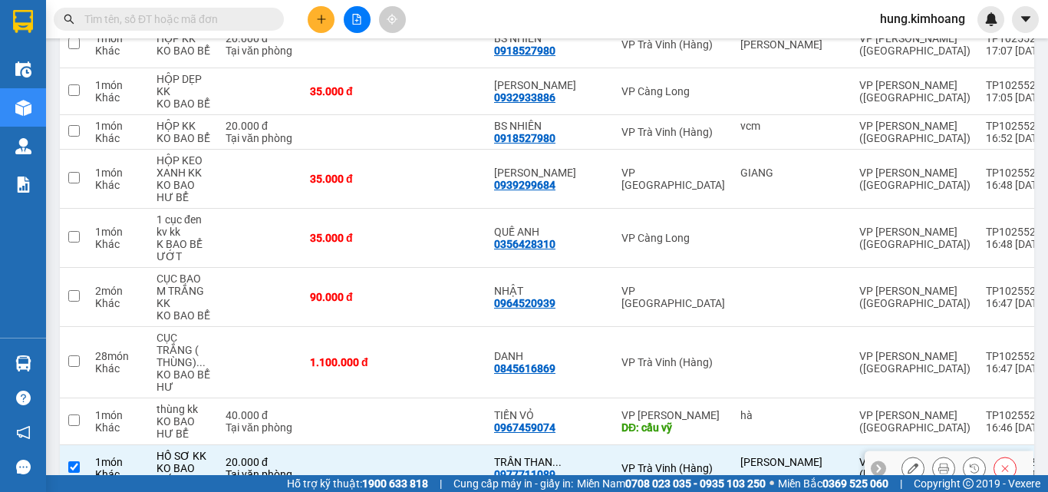
scroll to position [2713, 0]
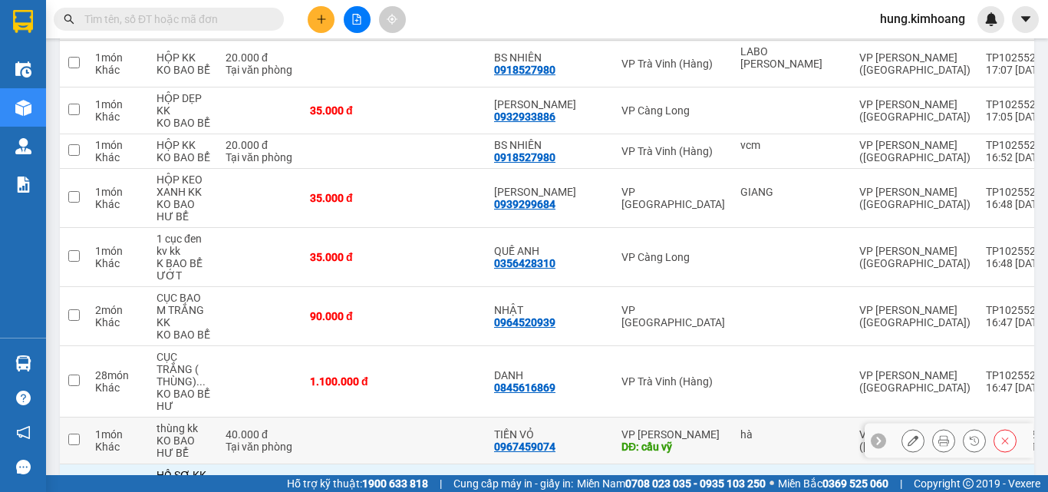
click at [191, 434] on div "KO BAO HƯ BỂ" at bounding box center [184, 446] width 54 height 25
checkbox input "true"
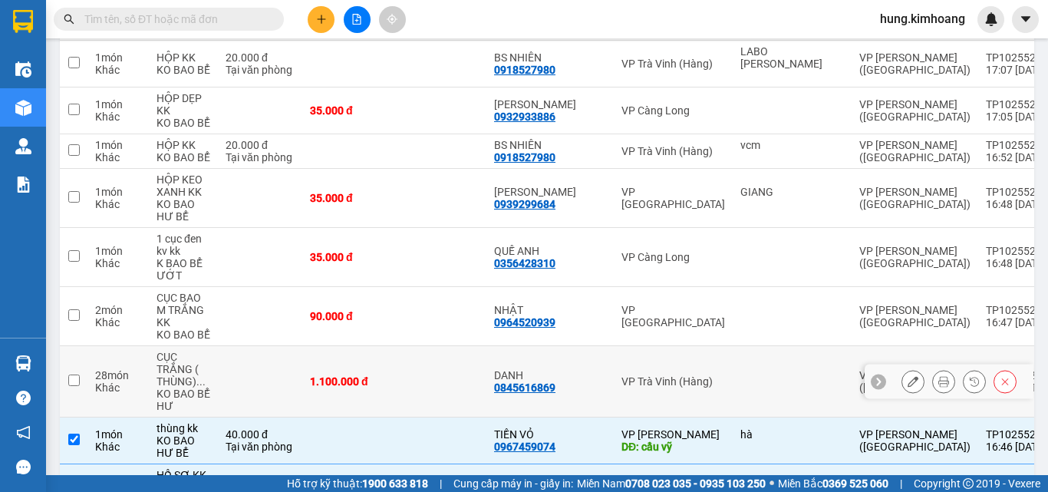
click at [174, 388] on div "KO BAO BỂ HƯ" at bounding box center [184, 400] width 54 height 25
checkbox input "true"
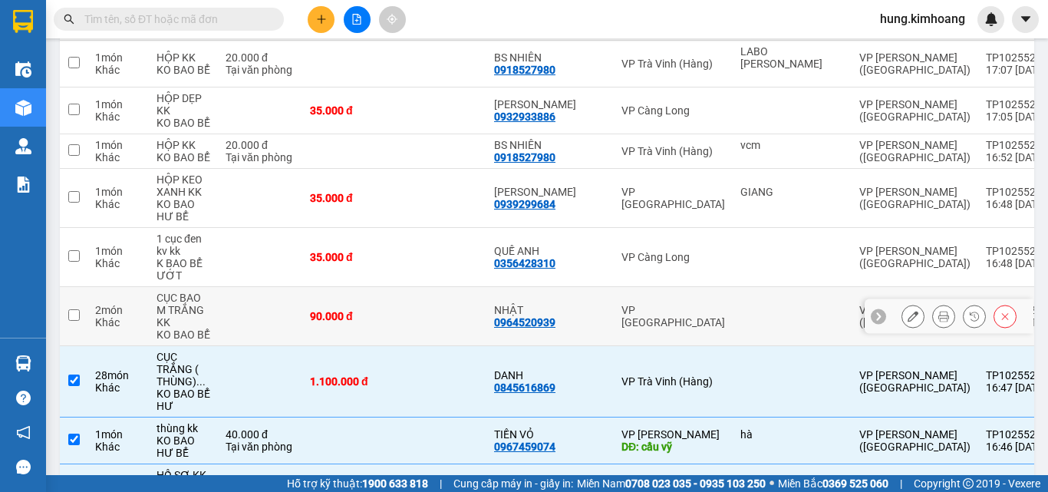
click at [186, 292] on div "CỤC BAO M TRẮNG KK" at bounding box center [184, 310] width 54 height 37
checkbox input "true"
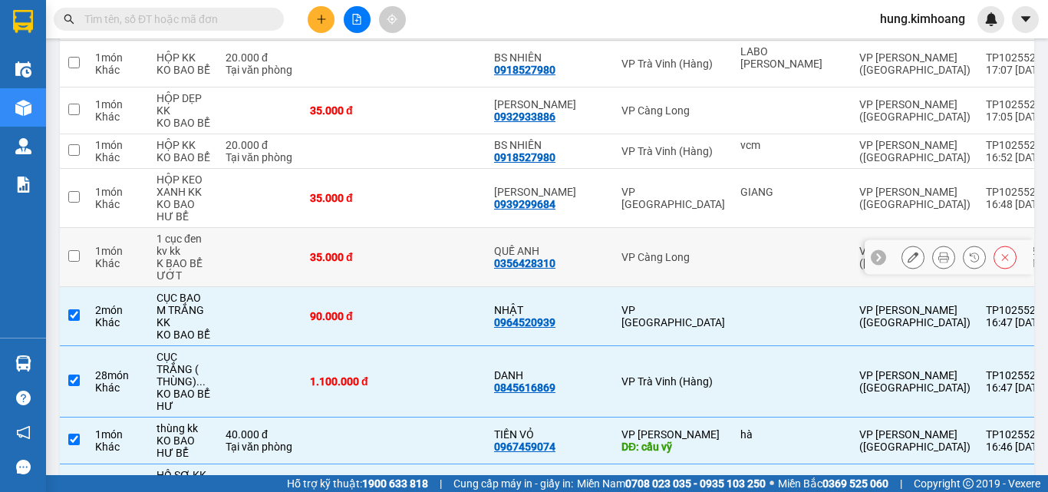
click at [180, 257] on div "K BAO BỂ ƯỚT" at bounding box center [184, 269] width 54 height 25
checkbox input "true"
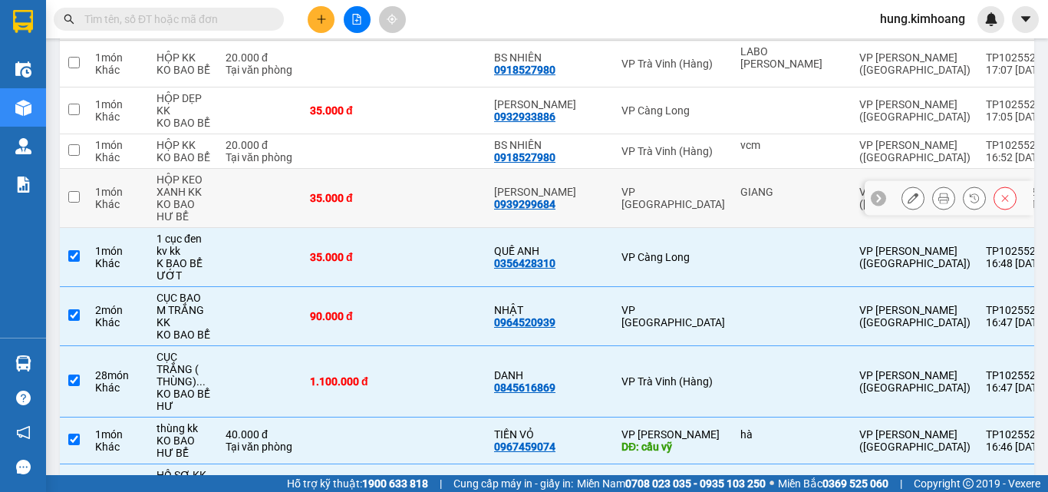
drag, startPoint x: 186, startPoint y: 156, endPoint x: 192, endPoint y: 129, distance: 27.4
click at [186, 198] on div "KO BAO HƯ BỂ" at bounding box center [184, 210] width 54 height 25
checkbox input "true"
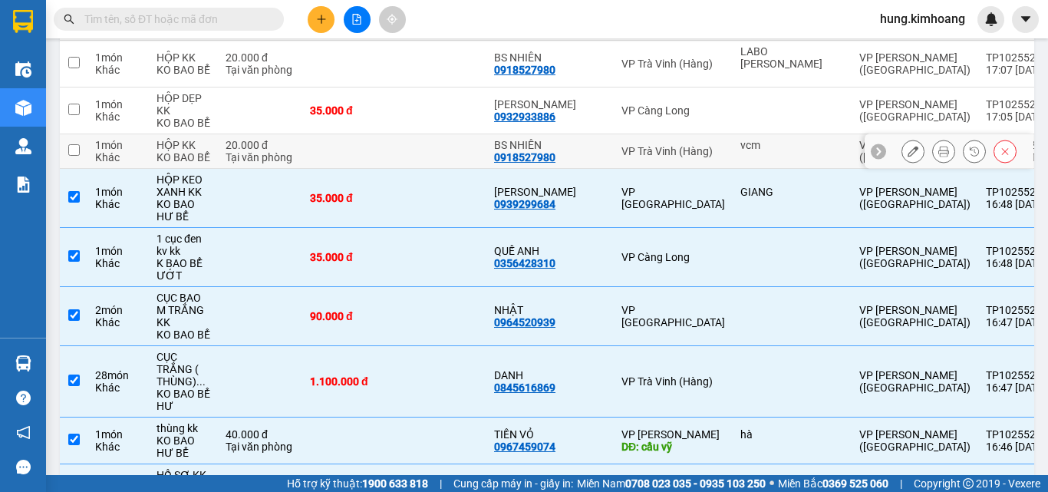
click at [197, 151] on div "KO BAO BỂ" at bounding box center [184, 157] width 54 height 12
checkbox input "true"
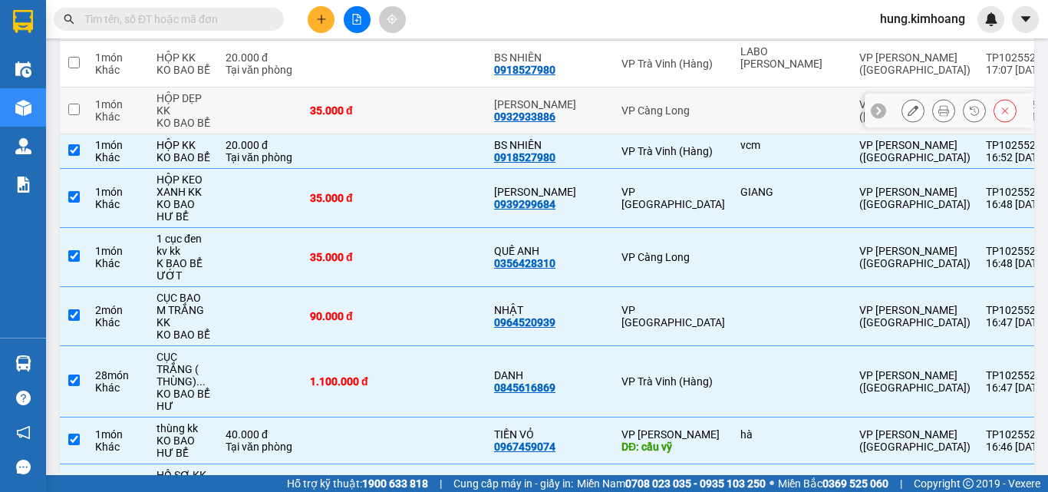
click at [216, 87] on td "HỘP DẸP KK KO BAO BỂ" at bounding box center [183, 110] width 69 height 47
checkbox input "true"
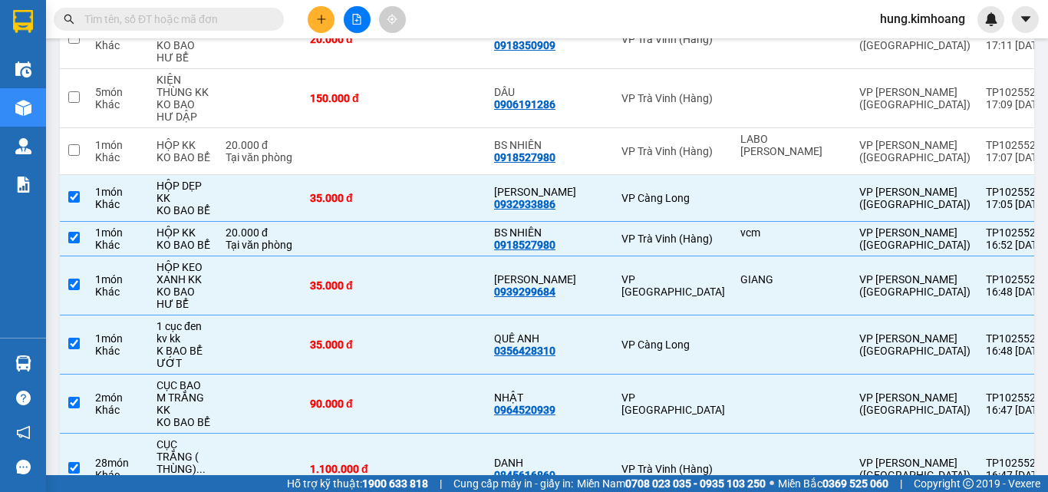
scroll to position [2483, 0]
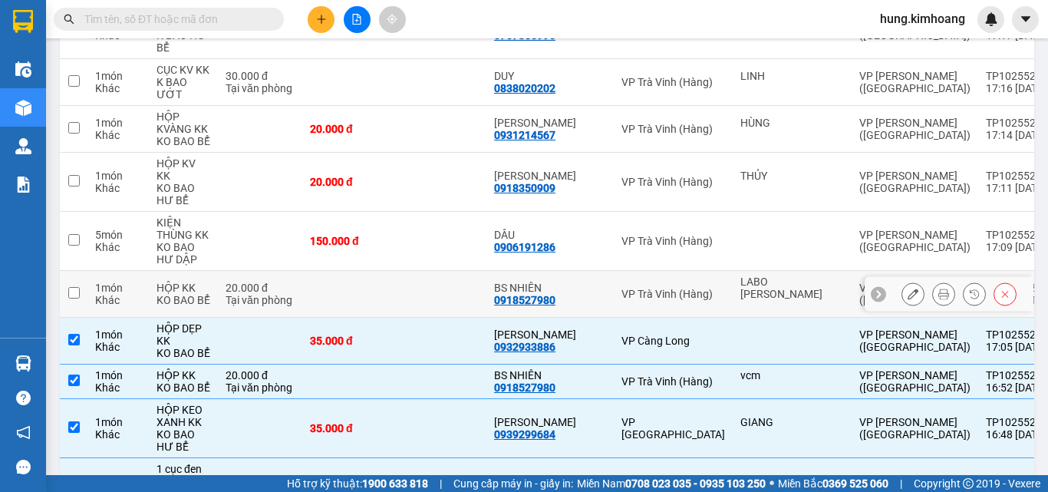
click at [189, 282] on div "HỘP KK" at bounding box center [184, 288] width 54 height 12
checkbox input "true"
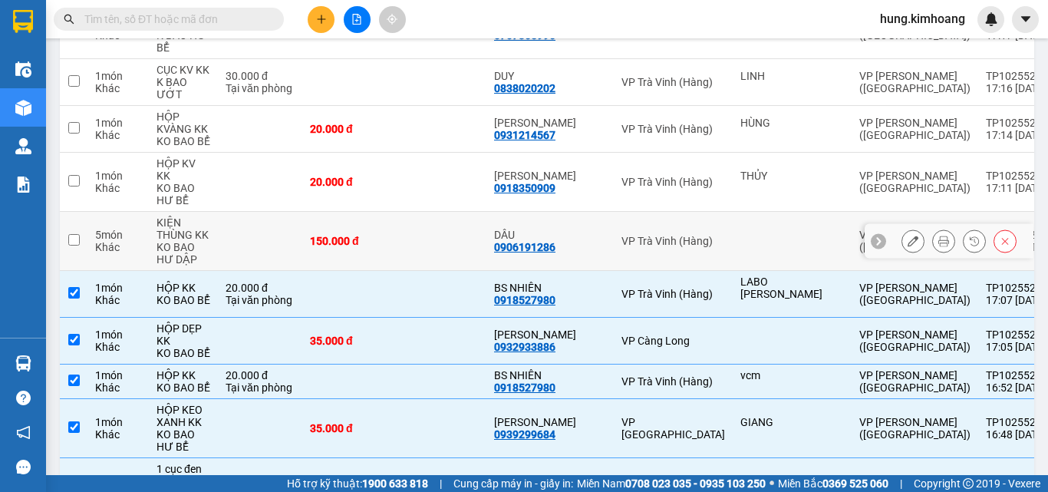
click at [195, 216] on div "KIỆN THÙNG KK" at bounding box center [184, 228] width 54 height 25
checkbox input "true"
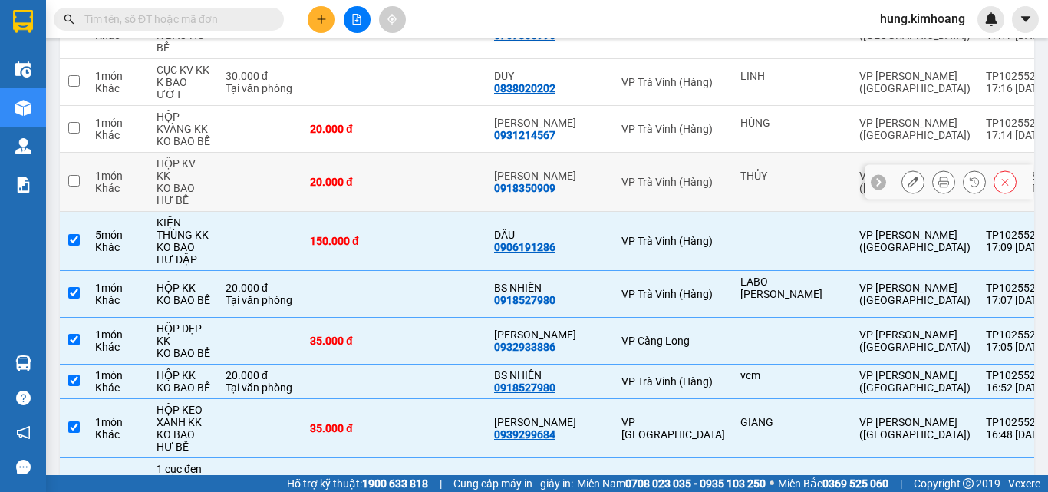
drag, startPoint x: 198, startPoint y: 140, endPoint x: 219, endPoint y: 81, distance: 62.6
click at [198, 182] on div "KO BAO HƯ BỂ" at bounding box center [184, 194] width 54 height 25
checkbox input "true"
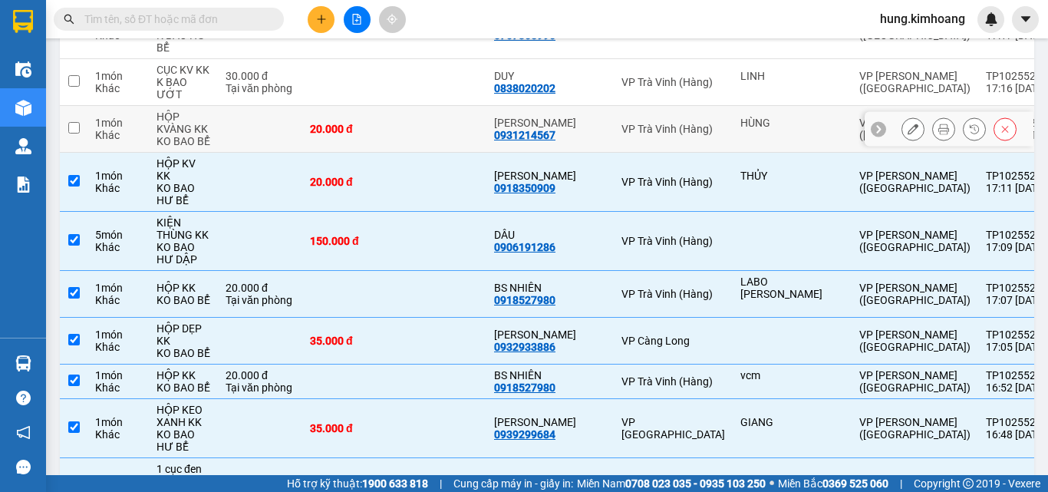
click at [219, 106] on td at bounding box center [260, 129] width 84 height 47
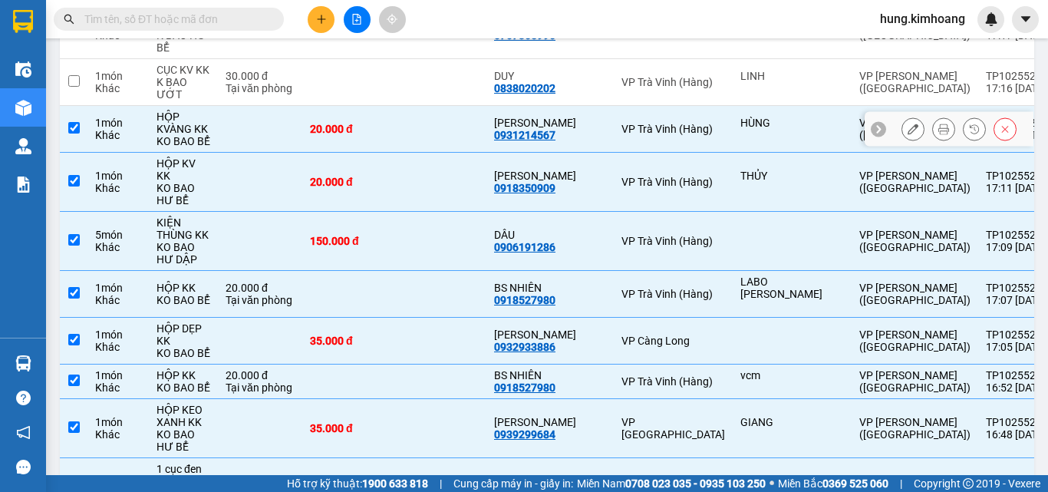
checkbox input "true"
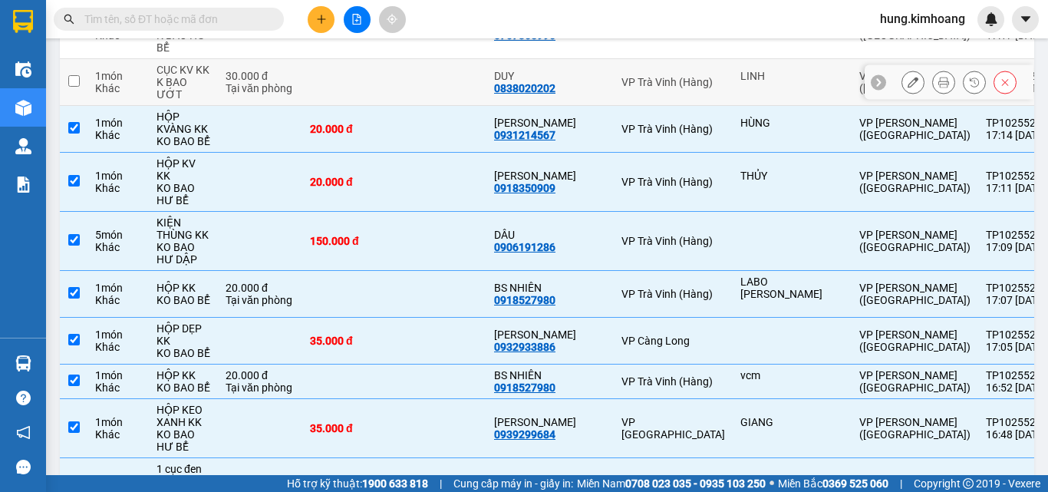
click at [235, 82] on div "Tại văn phòng" at bounding box center [260, 88] width 69 height 12
checkbox input "true"
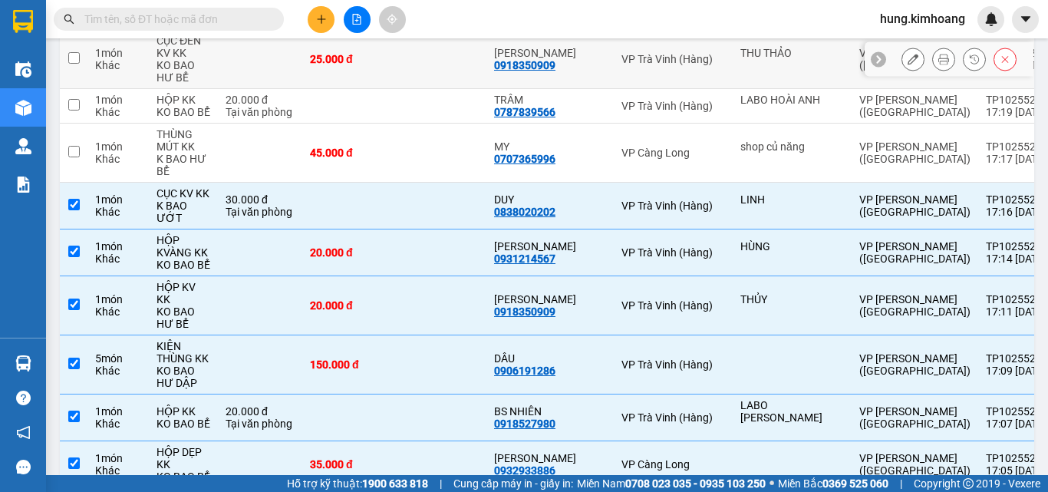
scroll to position [2253, 0]
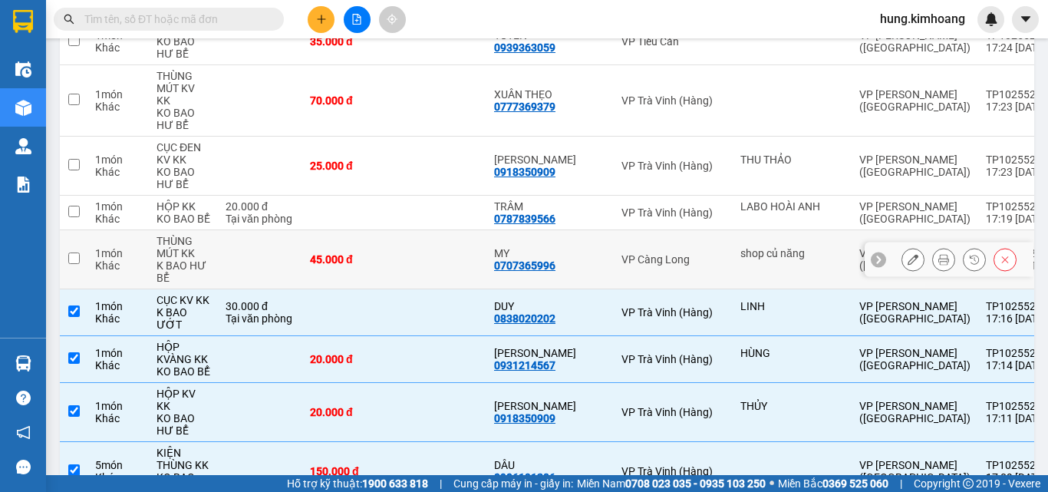
click at [253, 230] on td at bounding box center [260, 259] width 84 height 59
checkbox input "true"
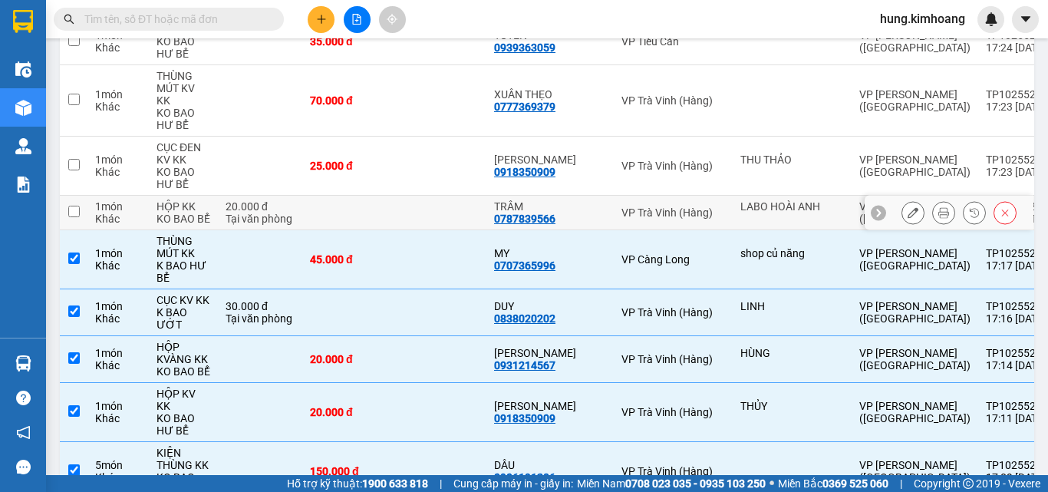
click at [229, 213] on div "Tại văn phòng" at bounding box center [260, 219] width 69 height 12
checkbox input "true"
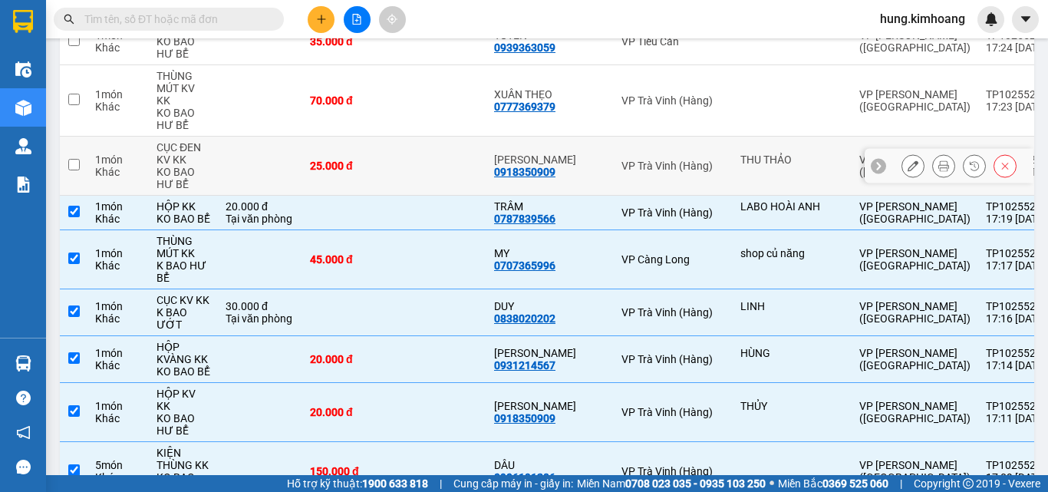
click at [226, 137] on td at bounding box center [260, 166] width 84 height 59
checkbox input "true"
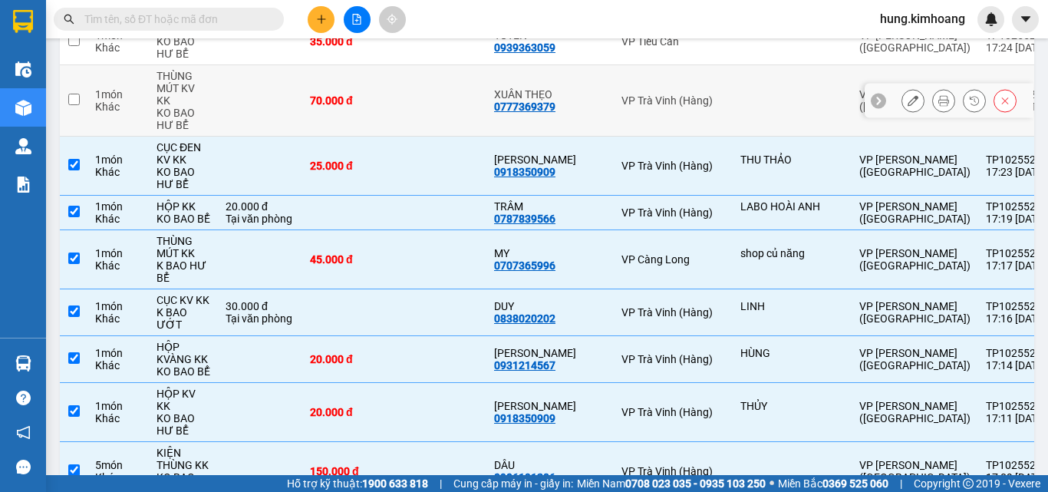
click at [226, 73] on td at bounding box center [260, 100] width 84 height 71
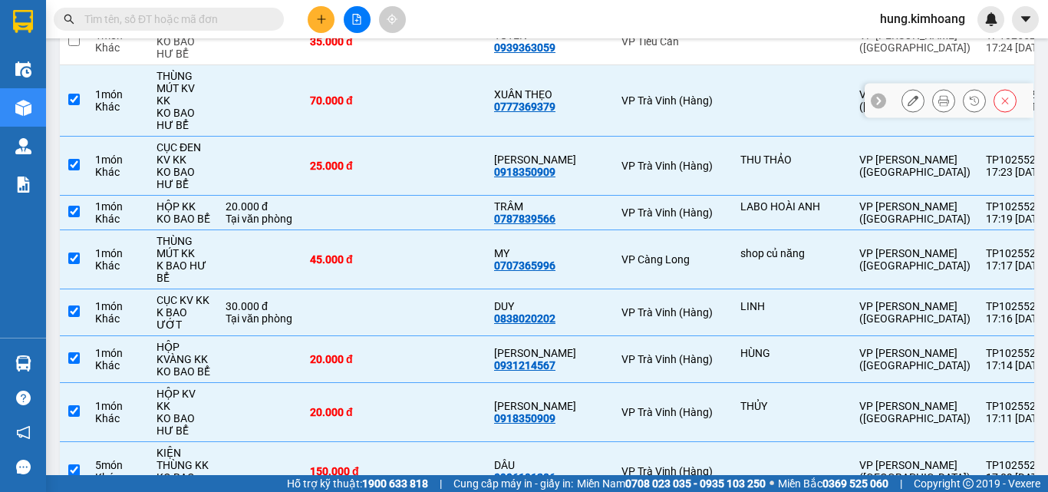
checkbox input "true"
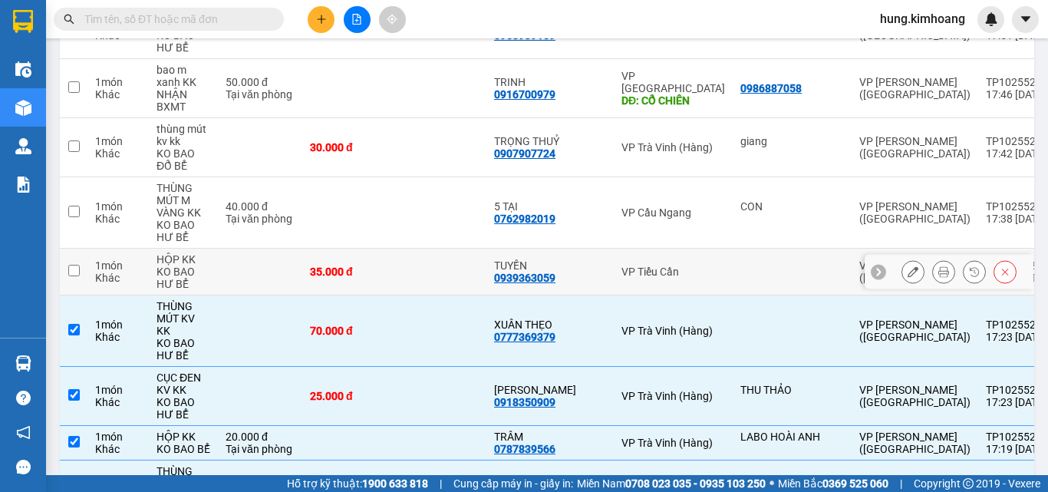
click at [202, 266] on div "KO BAO HƯ BỂ" at bounding box center [184, 278] width 54 height 25
checkbox input "true"
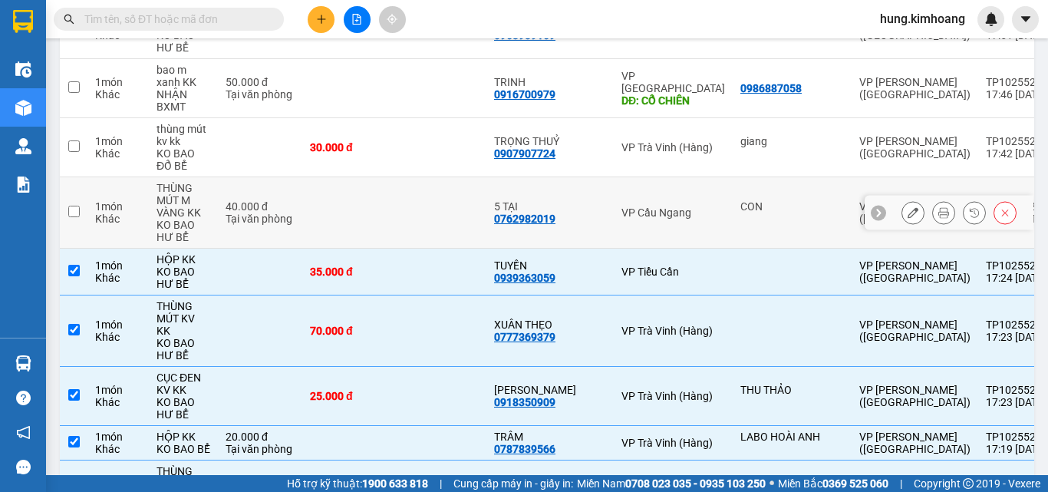
click at [176, 219] on div "KO BAO HƯ BỂ" at bounding box center [184, 231] width 54 height 25
checkbox input "true"
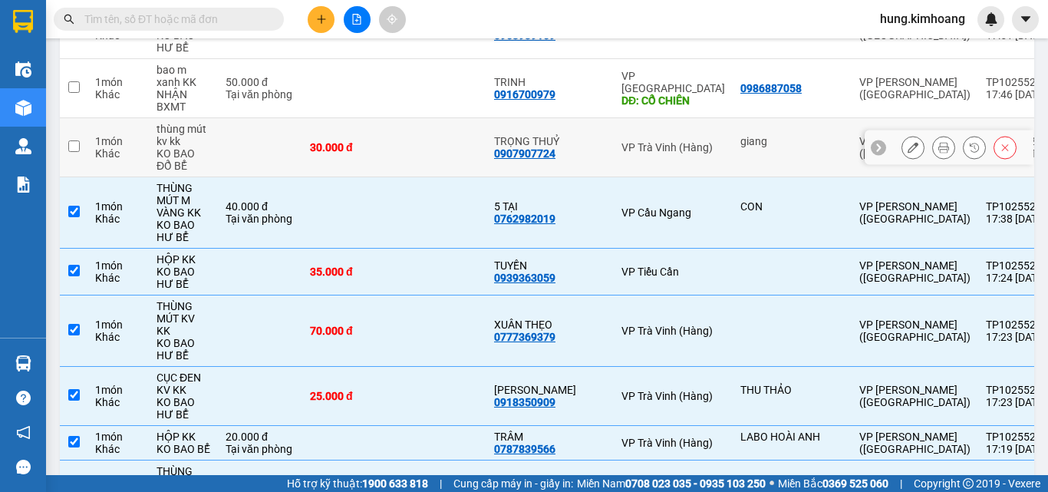
click at [203, 147] on div "KO BAO ĐỔ BỂ" at bounding box center [184, 159] width 54 height 25
checkbox input "true"
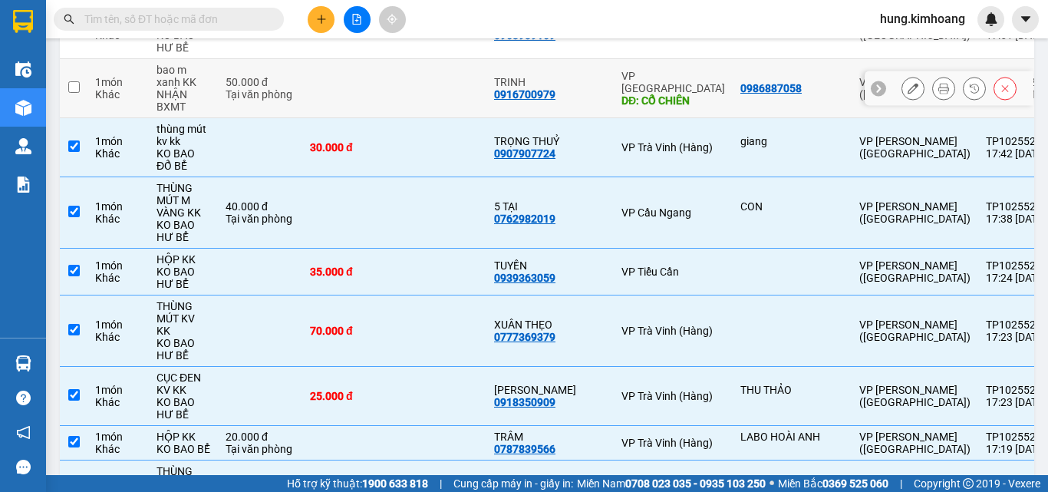
click at [220, 60] on td "50.000 đ Tại văn phòng" at bounding box center [260, 88] width 84 height 59
checkbox input "true"
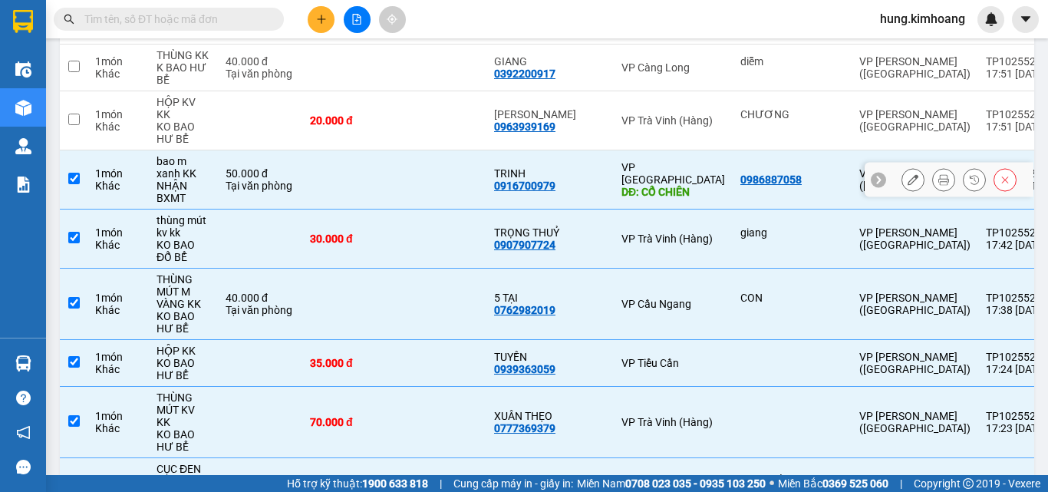
scroll to position [1793, 0]
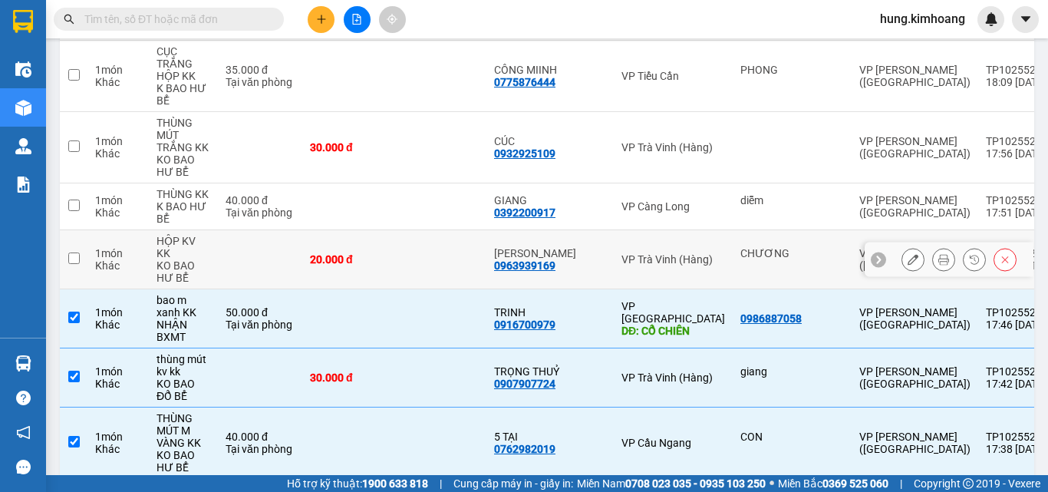
click at [220, 230] on td at bounding box center [260, 259] width 84 height 59
checkbox input "true"
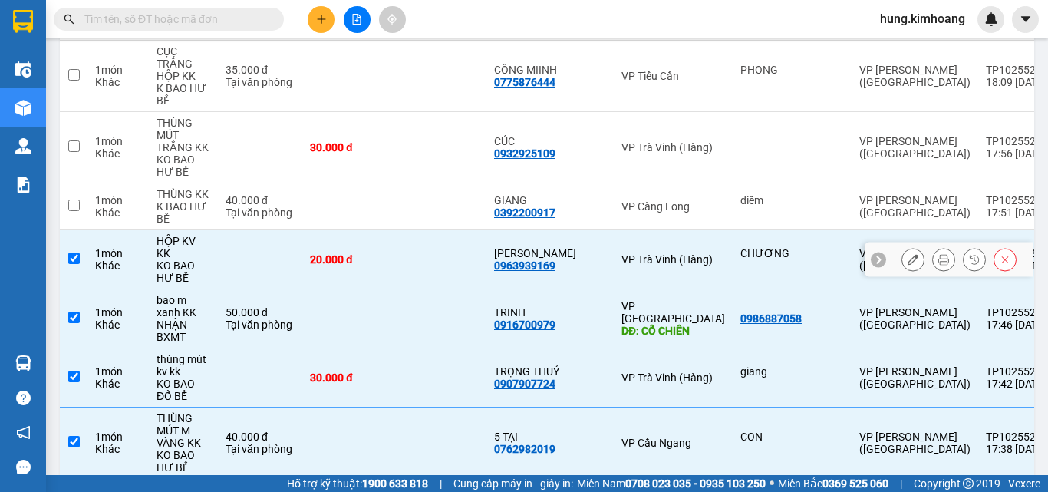
click at [226, 206] on div "Tại văn phòng" at bounding box center [260, 212] width 69 height 12
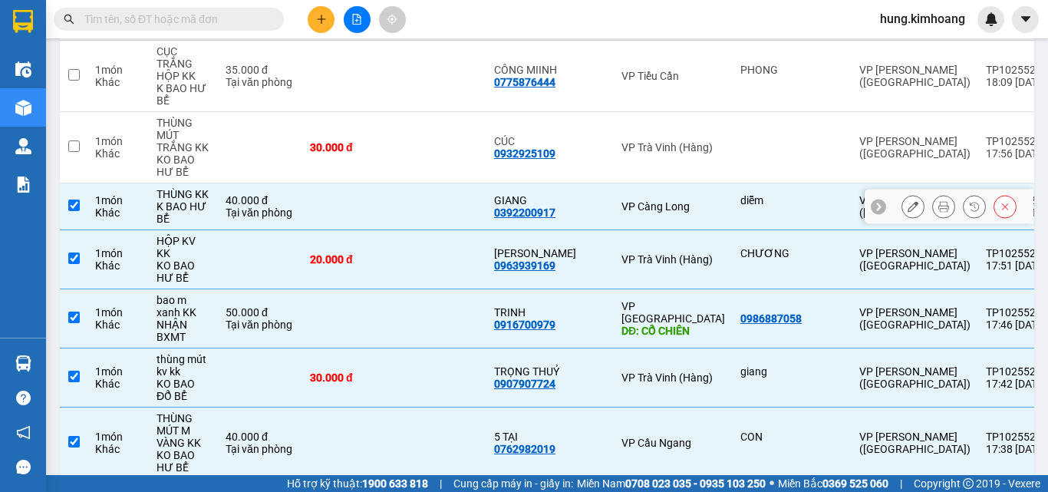
checkbox input "true"
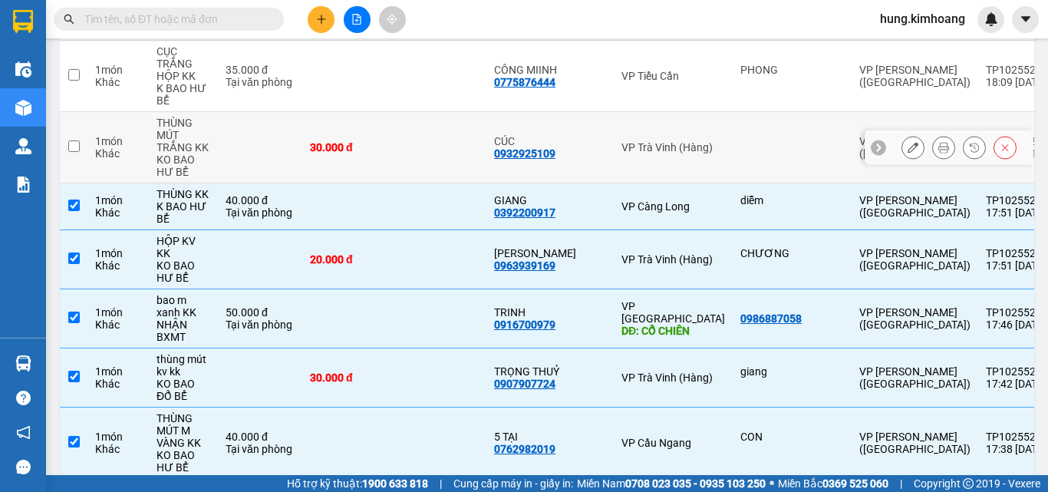
click at [213, 124] on td "THÙNG MÚT TRẮNG KK KO BAO HƯ BỂ" at bounding box center [183, 147] width 69 height 71
checkbox input "true"
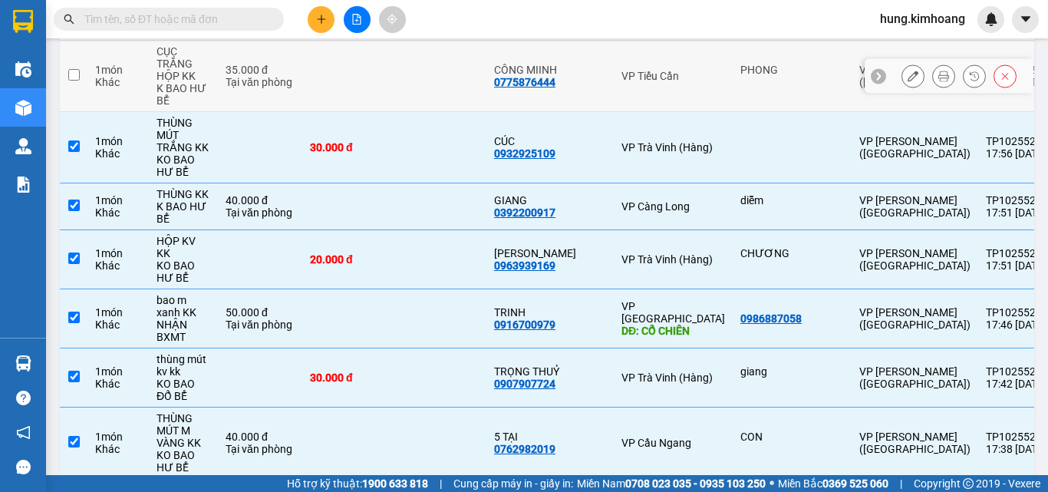
click at [229, 65] on td "35.000 đ Tại văn phòng" at bounding box center [260, 76] width 84 height 71
checkbox input "true"
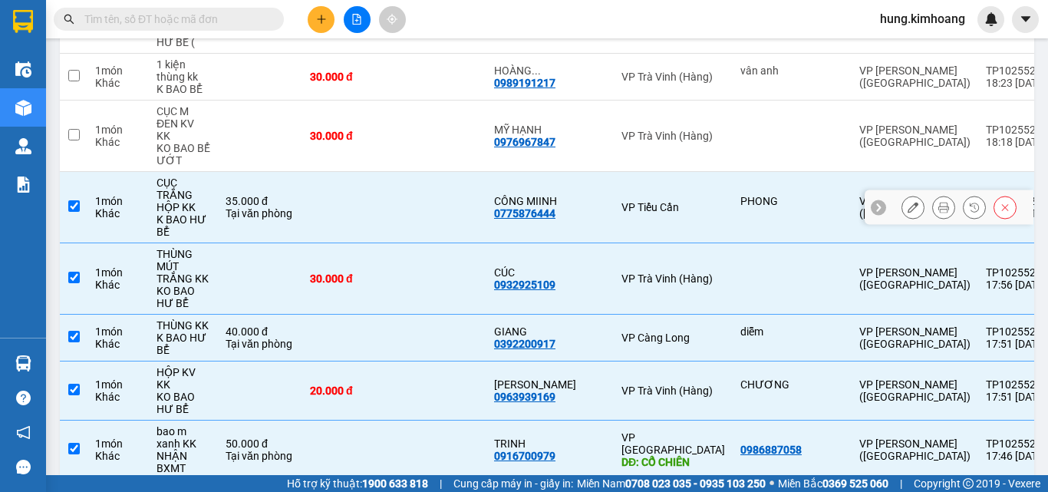
scroll to position [1562, 0]
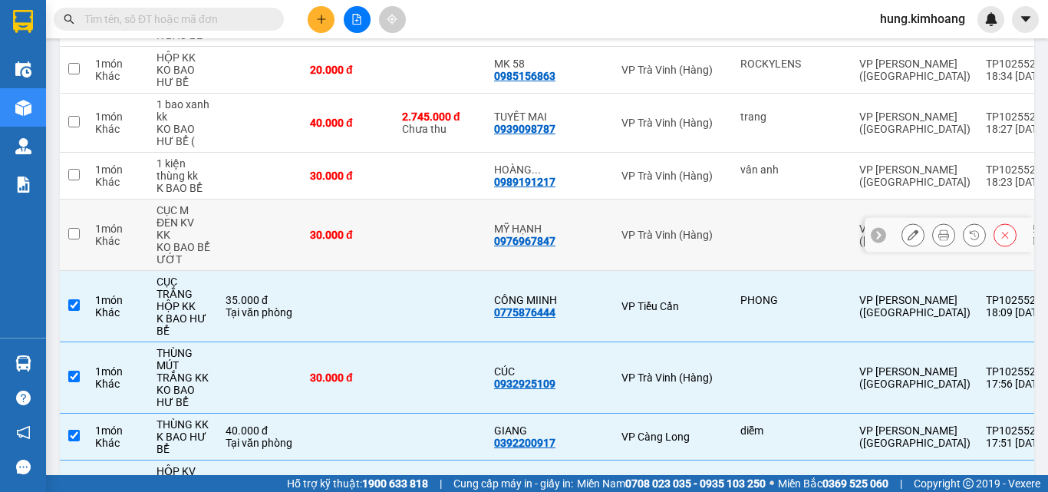
click at [244, 203] on td at bounding box center [260, 235] width 84 height 71
checkbox input "true"
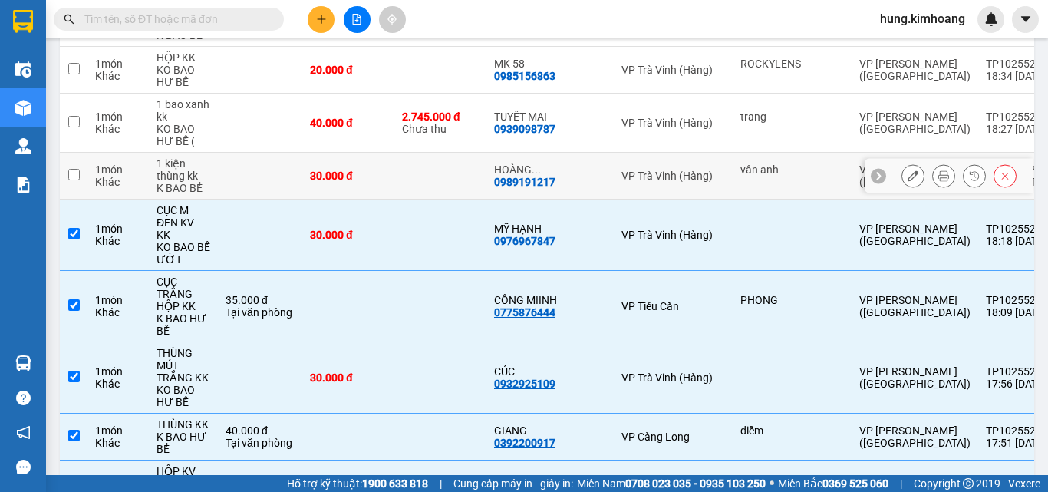
click at [242, 159] on td at bounding box center [260, 176] width 84 height 47
checkbox input "true"
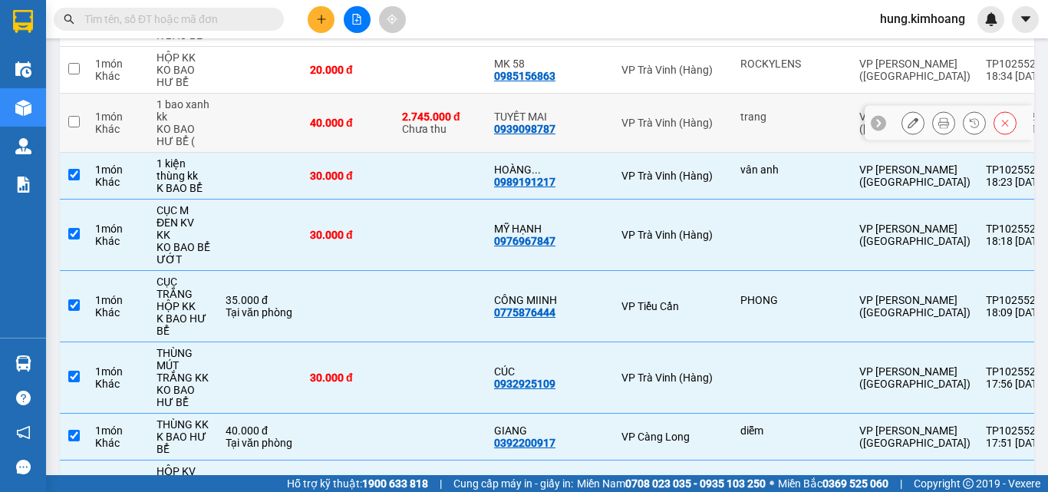
click at [246, 101] on td at bounding box center [260, 123] width 84 height 59
checkbox input "true"
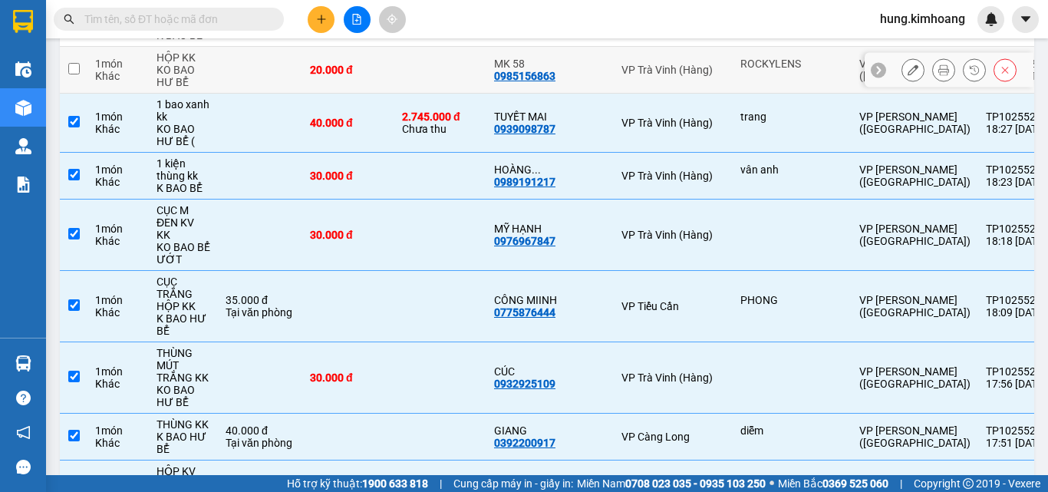
click at [255, 47] on td at bounding box center [260, 70] width 84 height 47
checkbox input "true"
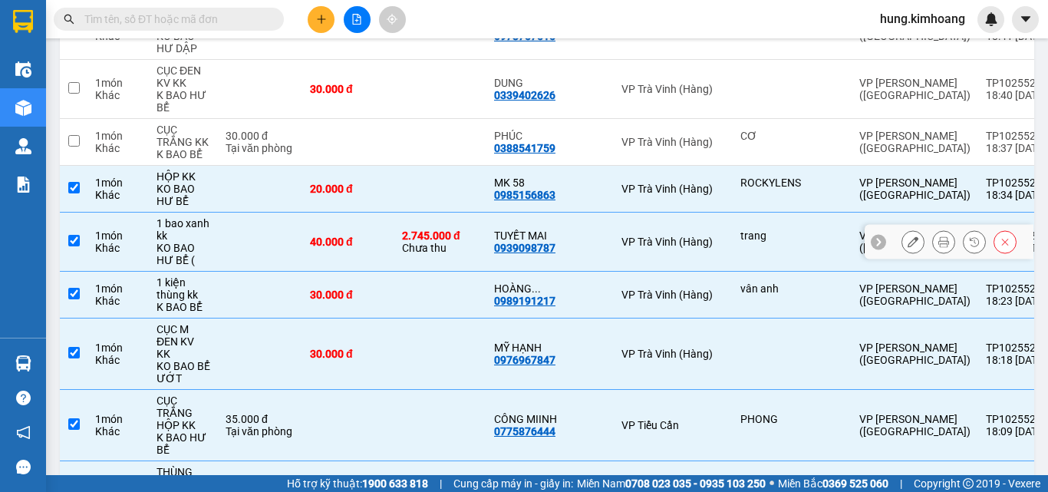
scroll to position [1255, 0]
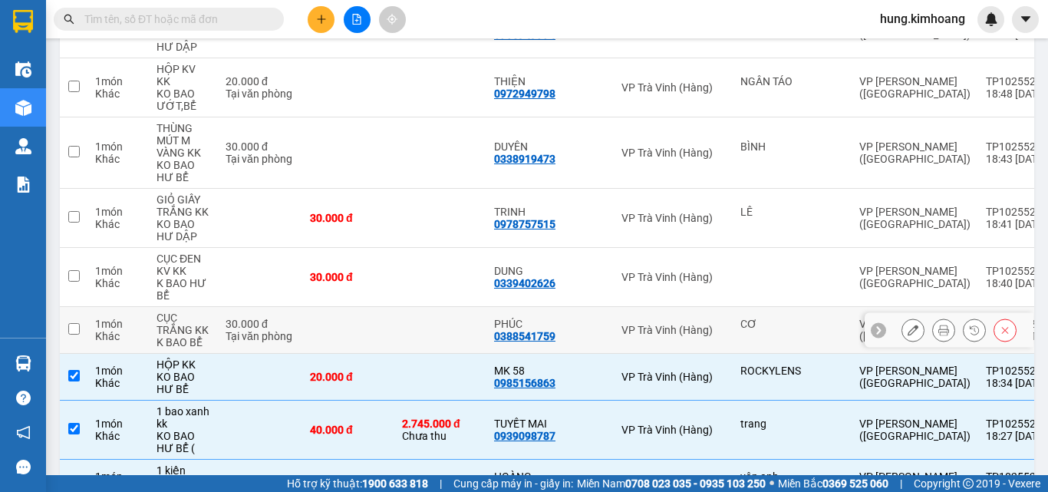
click at [208, 336] on div "K BAO BỂ" at bounding box center [184, 342] width 54 height 12
checkbox input "true"
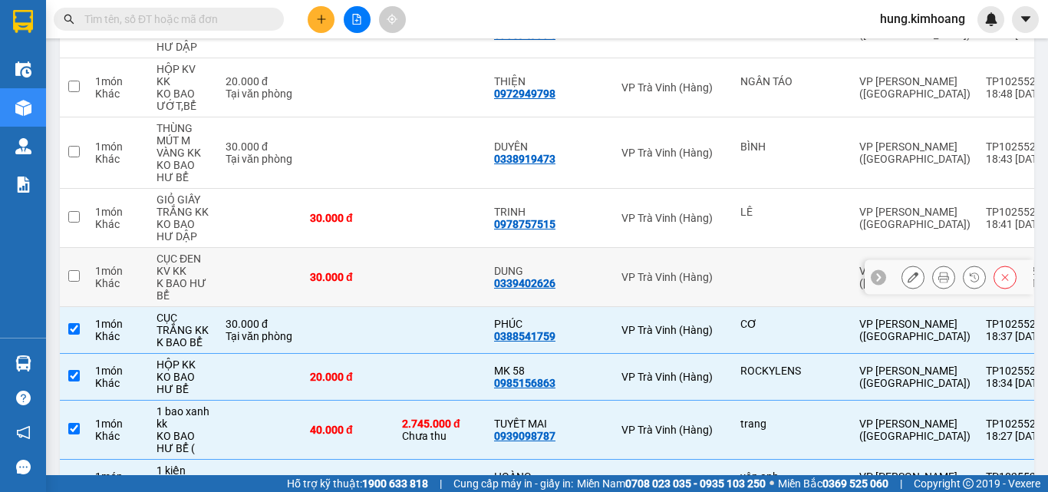
click at [213, 272] on td "CỤC ĐEN KV KK K BAO HƯ BỂ" at bounding box center [183, 277] width 69 height 59
checkbox input "true"
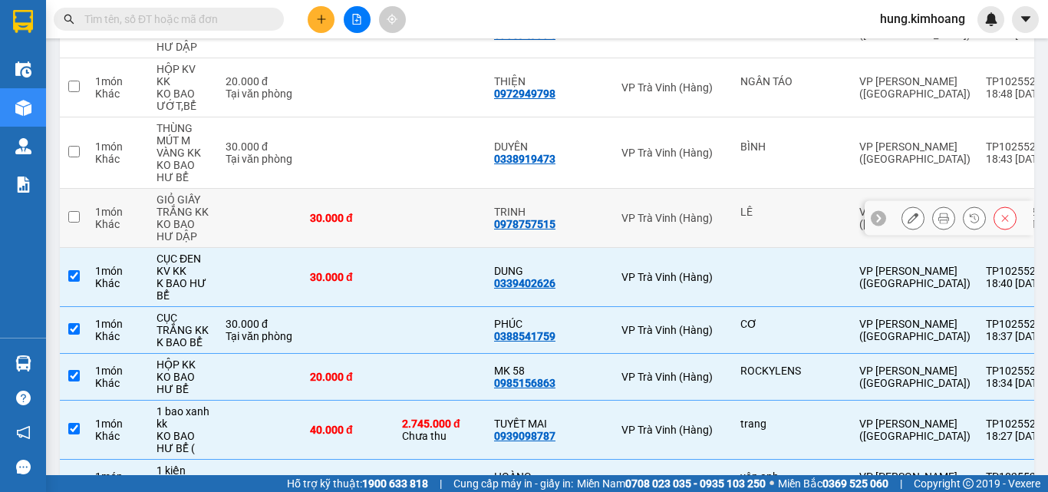
click at [196, 218] on div "KO BAO HƯ DẬP" at bounding box center [184, 230] width 54 height 25
checkbox input "true"
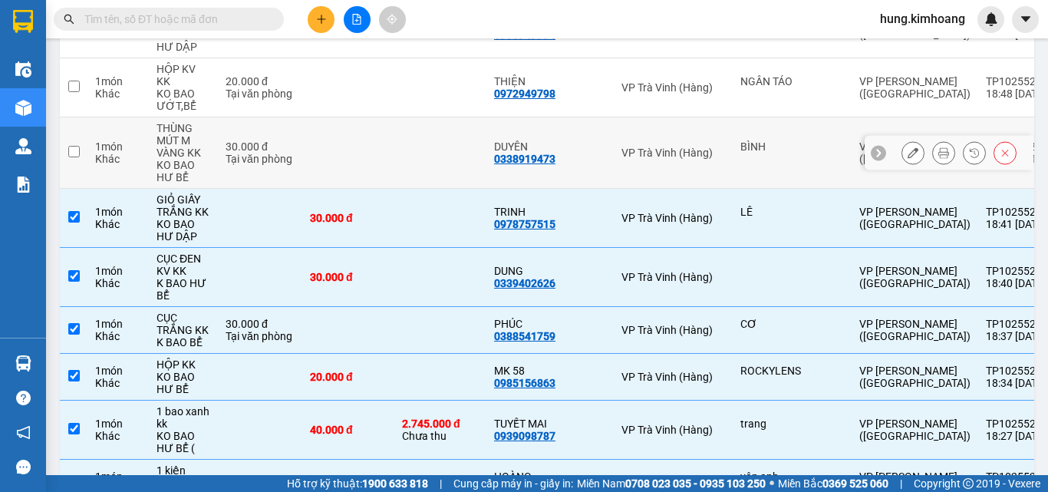
click at [202, 159] on div "KO BAO HƯ BỂ" at bounding box center [184, 171] width 54 height 25
checkbox input "true"
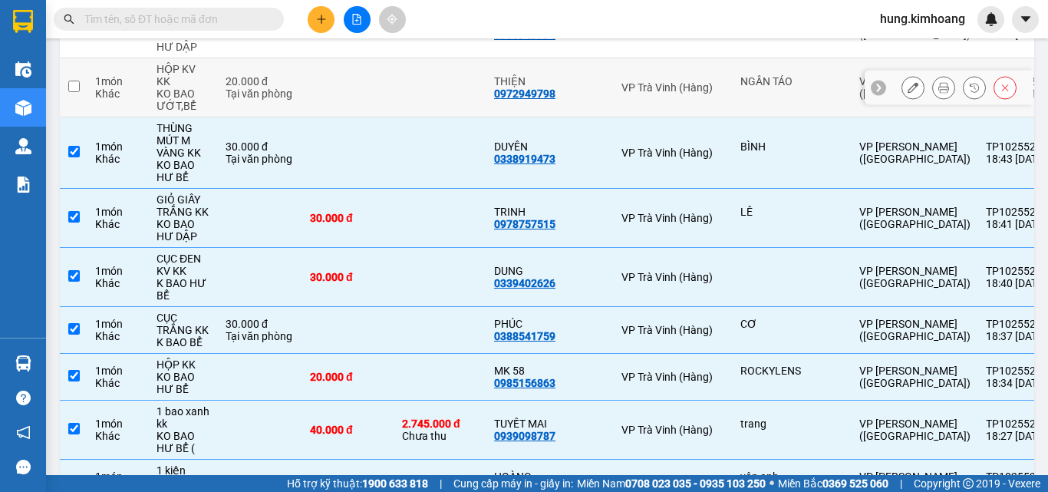
click at [218, 74] on td "20.000 đ Tại văn phòng" at bounding box center [260, 87] width 84 height 59
checkbox input "true"
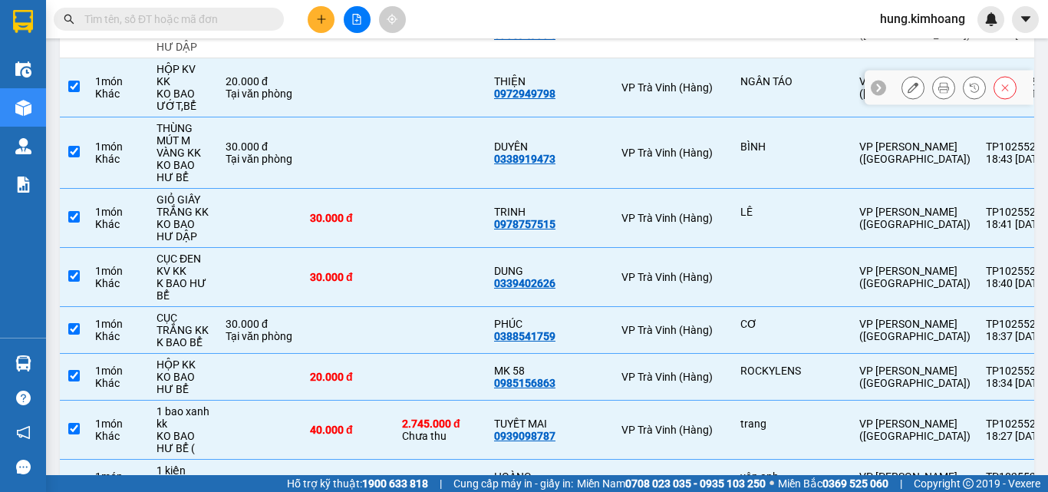
scroll to position [1025, 0]
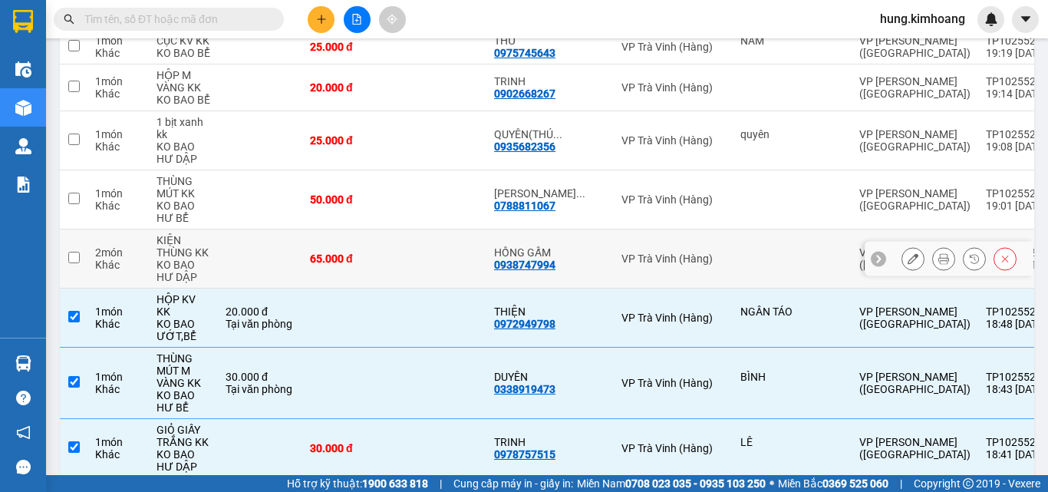
click at [196, 237] on div "KIỆN THÙNG KK" at bounding box center [184, 246] width 54 height 25
checkbox input "true"
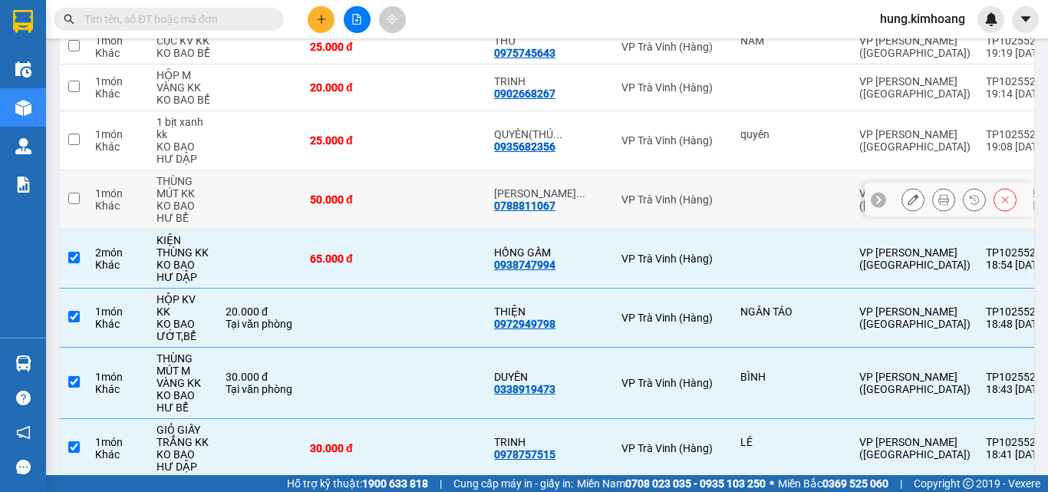
click at [190, 200] on div "KO BAO HƯ BỂ" at bounding box center [184, 212] width 54 height 25
checkbox input "true"
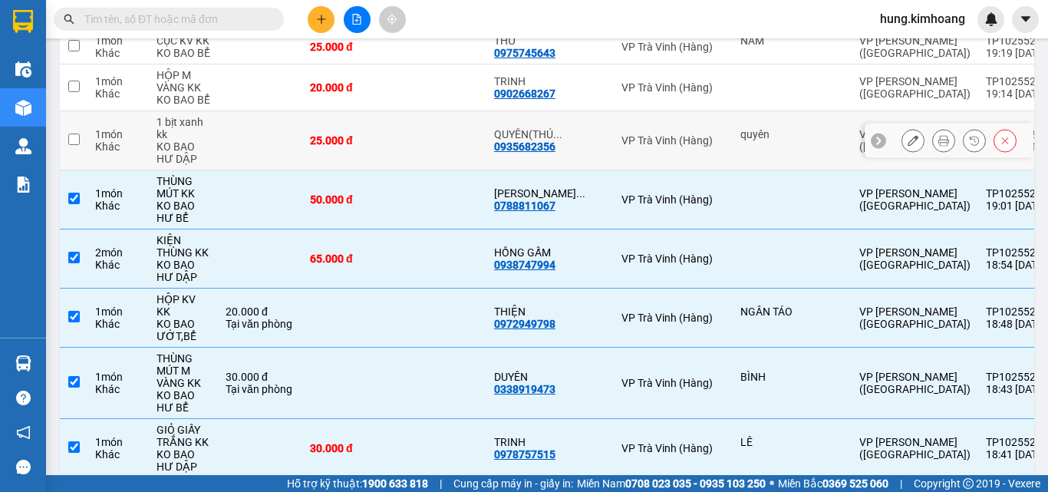
click at [183, 140] on div "KO BAO HƯ DẬP" at bounding box center [184, 152] width 54 height 25
checkbox input "true"
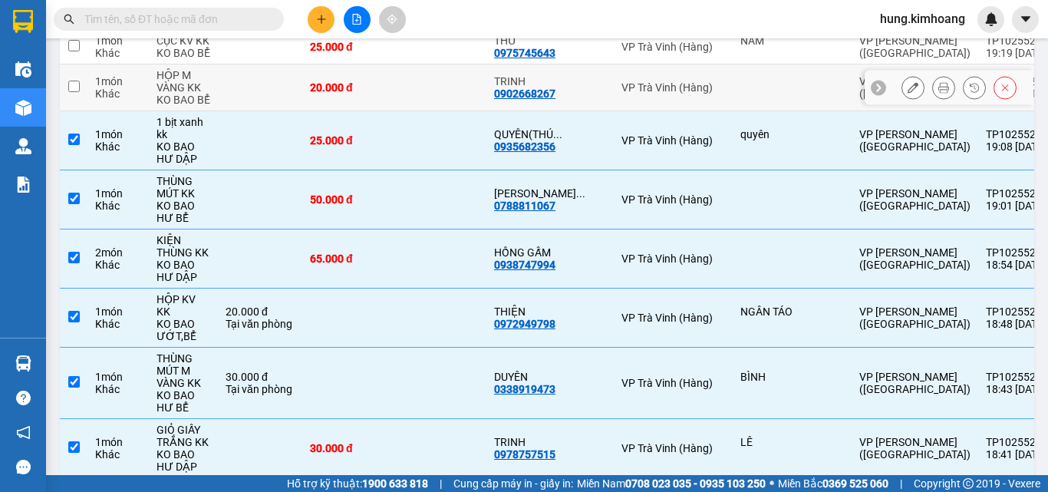
click at [200, 94] on div "KO BAO BỂ" at bounding box center [184, 100] width 54 height 12
checkbox input "true"
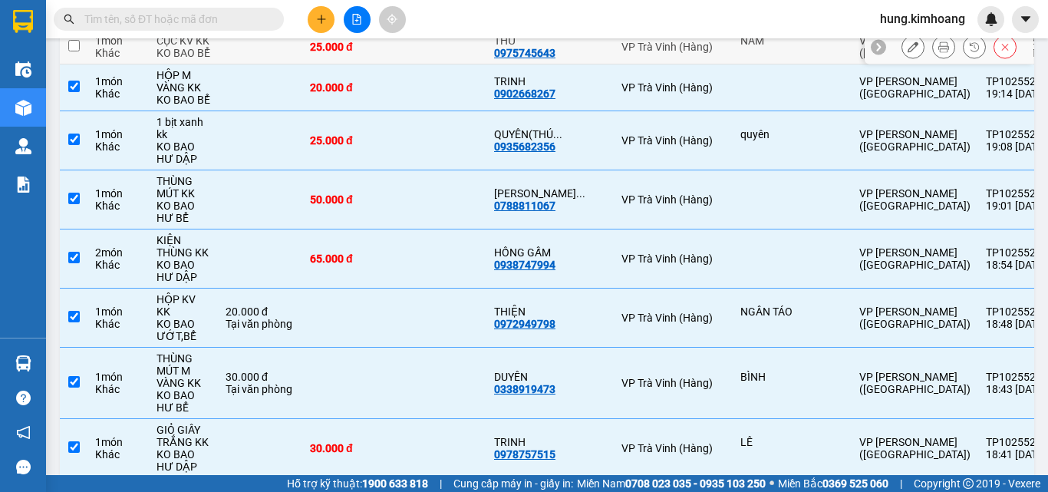
click at [217, 45] on td "CỤC KV KK KO BAO BỂ" at bounding box center [183, 47] width 69 height 35
checkbox input "true"
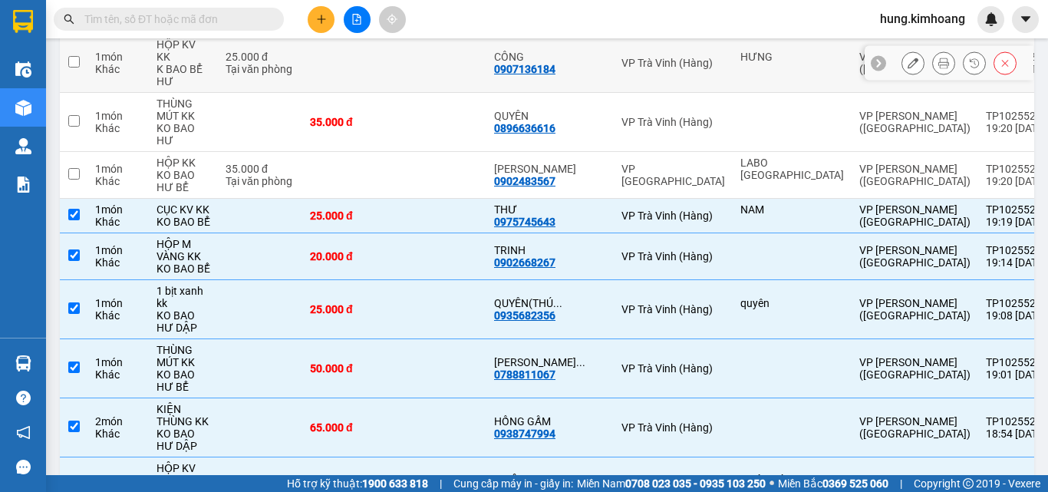
scroll to position [718, 0]
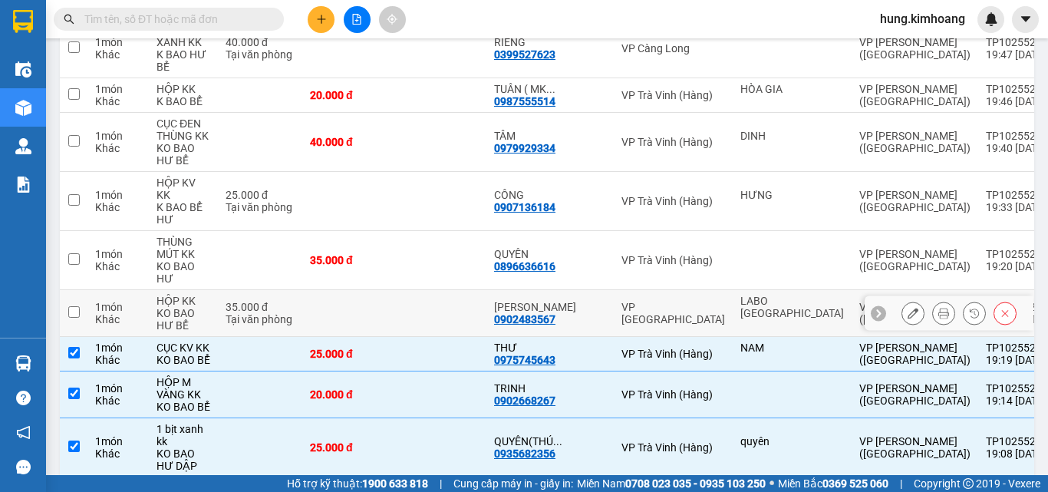
click at [209, 307] on div "KO BAO HƯ BỂ" at bounding box center [184, 319] width 54 height 25
checkbox input "true"
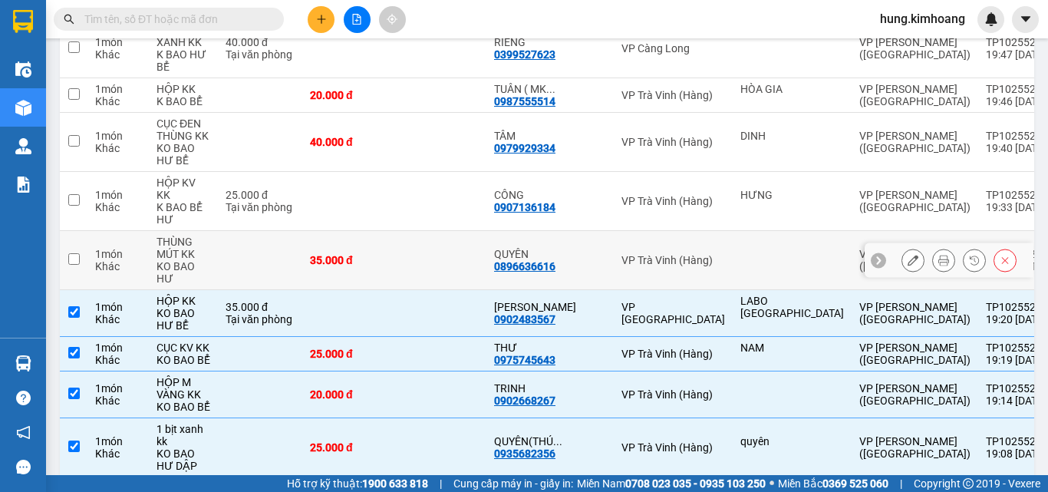
click at [218, 253] on td at bounding box center [260, 260] width 84 height 59
checkbox input "true"
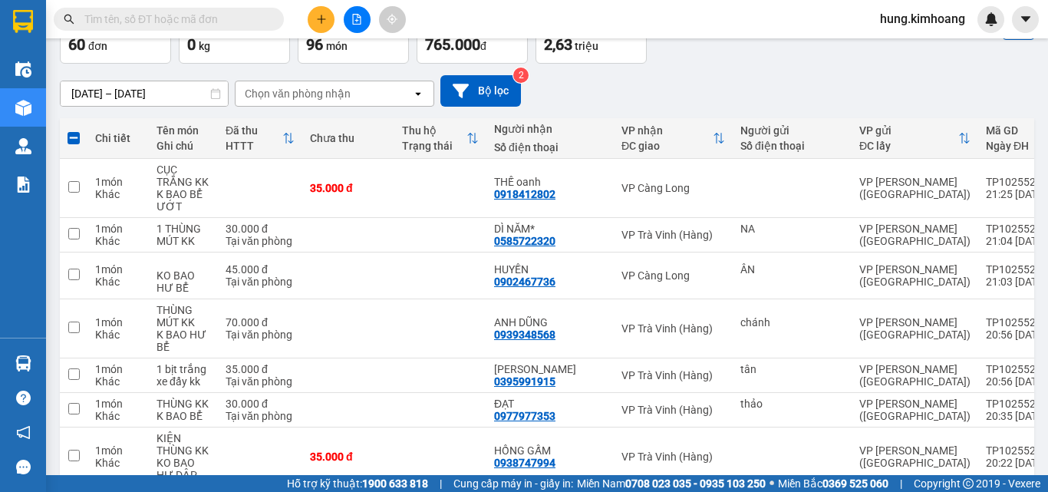
scroll to position [0, 0]
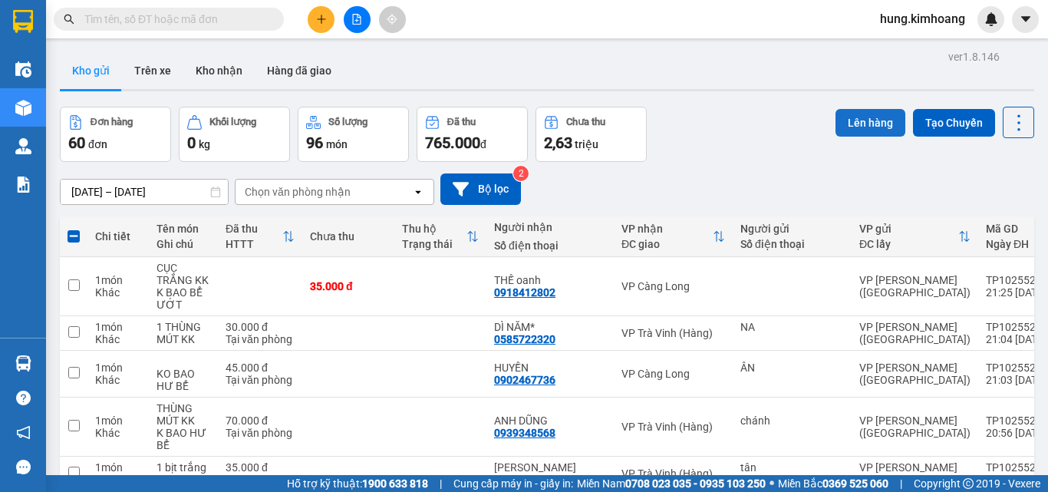
click at [885, 123] on button "Lên hàng" at bounding box center [871, 123] width 70 height 28
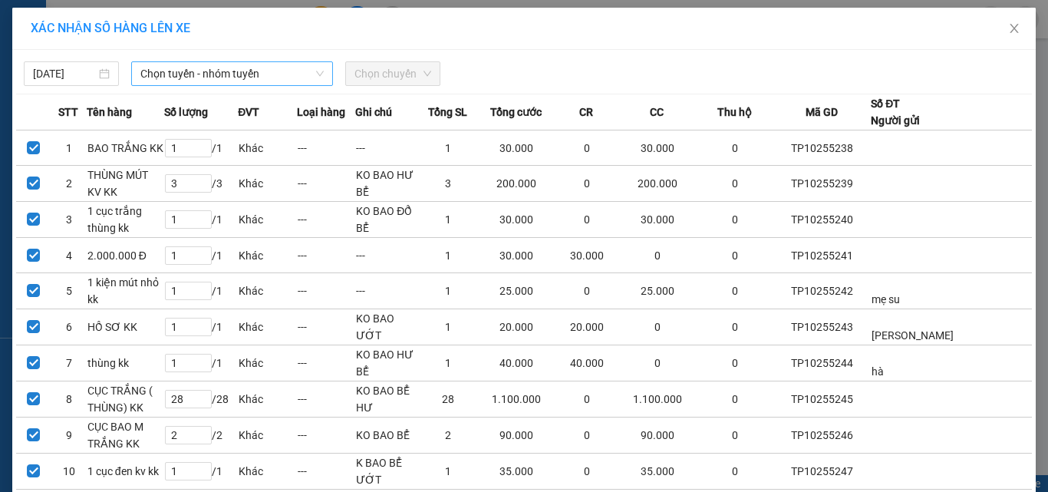
click at [186, 74] on span "Chọn tuyến - nhóm tuyến" at bounding box center [231, 73] width 183 height 23
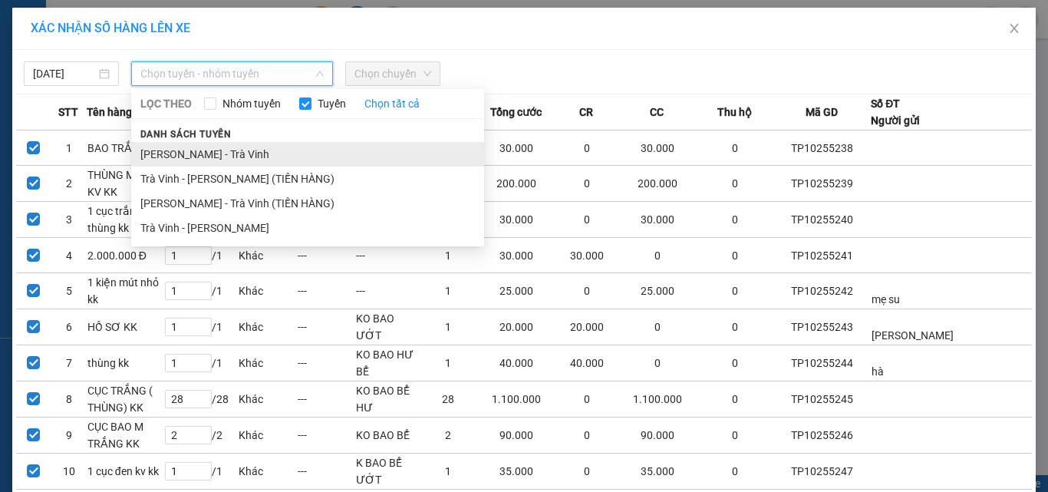
click at [178, 153] on li "[PERSON_NAME] - Trà Vinh" at bounding box center [307, 154] width 353 height 25
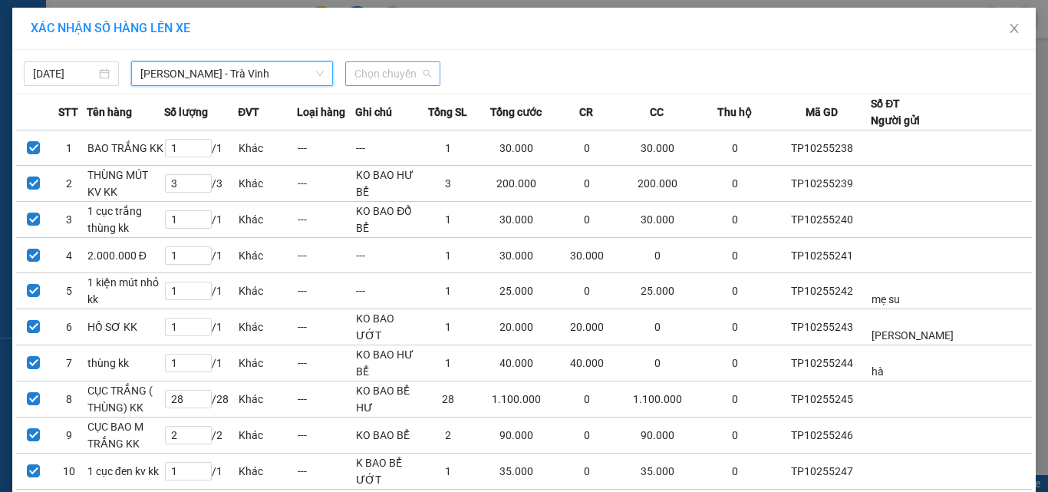
click at [404, 71] on span "Chọn chuyến" at bounding box center [393, 73] width 77 height 23
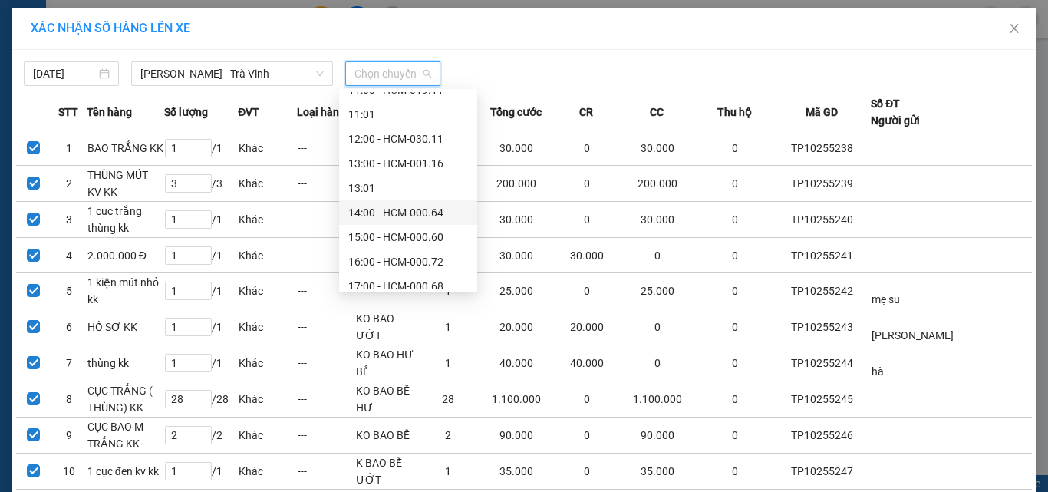
scroll to position [319, 0]
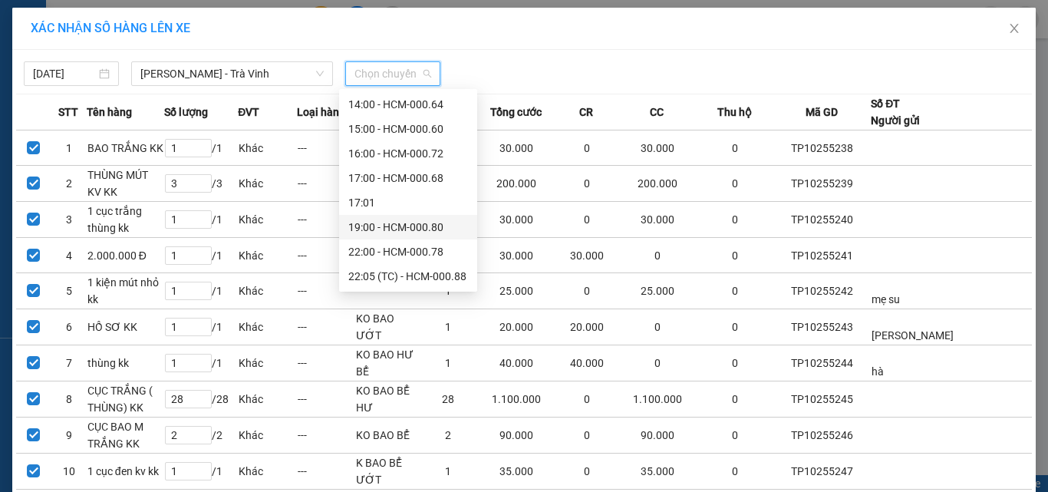
click at [398, 227] on div "19:00 - HCM-000.80" at bounding box center [408, 227] width 120 height 17
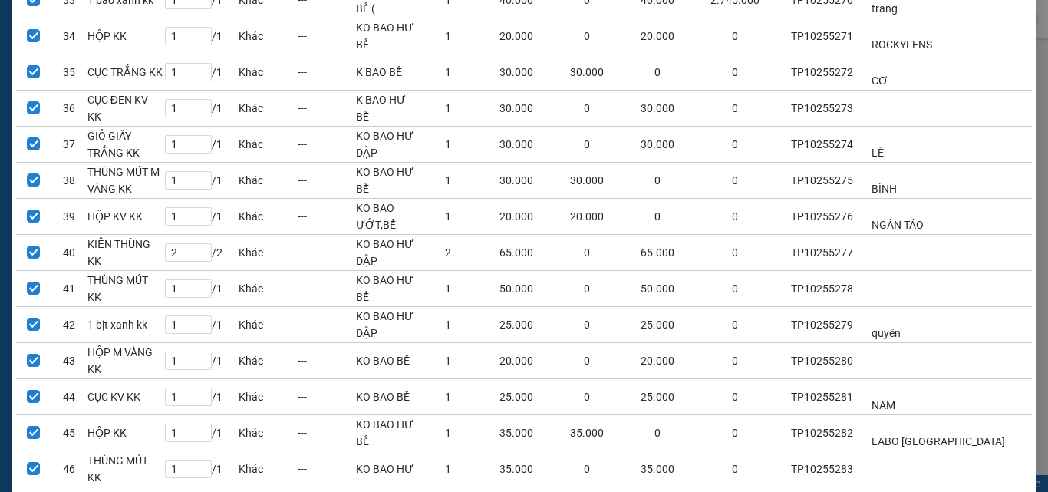
scroll to position [1407, 0]
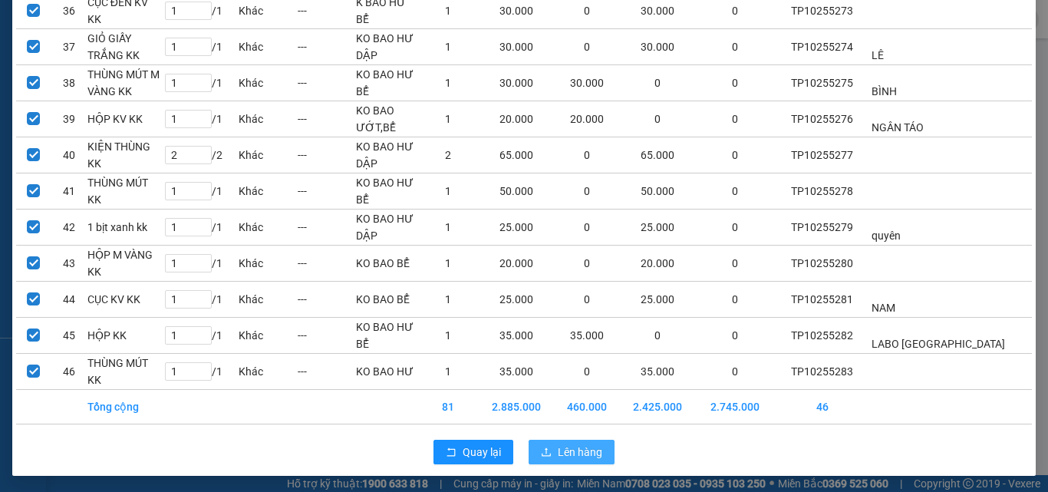
click at [529, 457] on button "Lên hàng" at bounding box center [572, 452] width 86 height 25
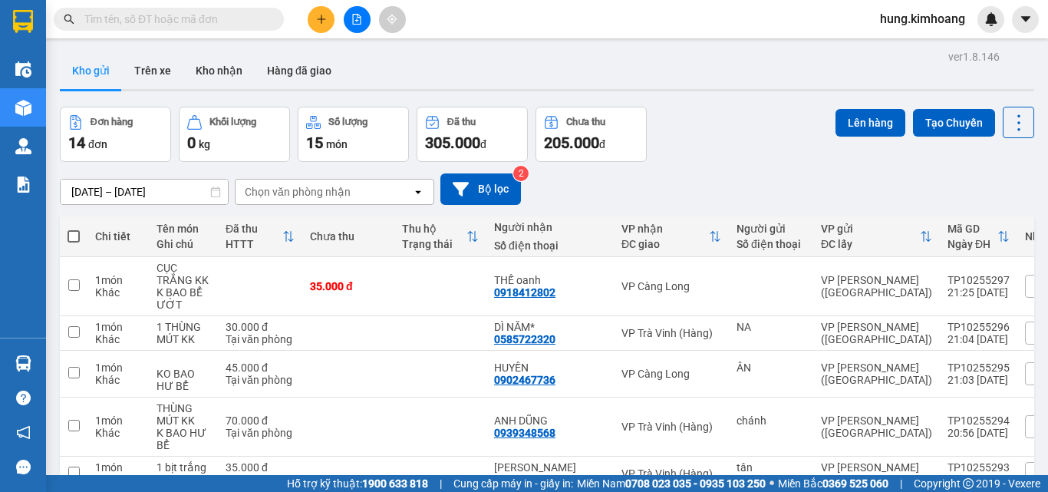
click at [73, 233] on span at bounding box center [74, 236] width 12 height 12
click at [74, 229] on input "checkbox" at bounding box center [74, 229] width 0 height 0
checkbox input "true"
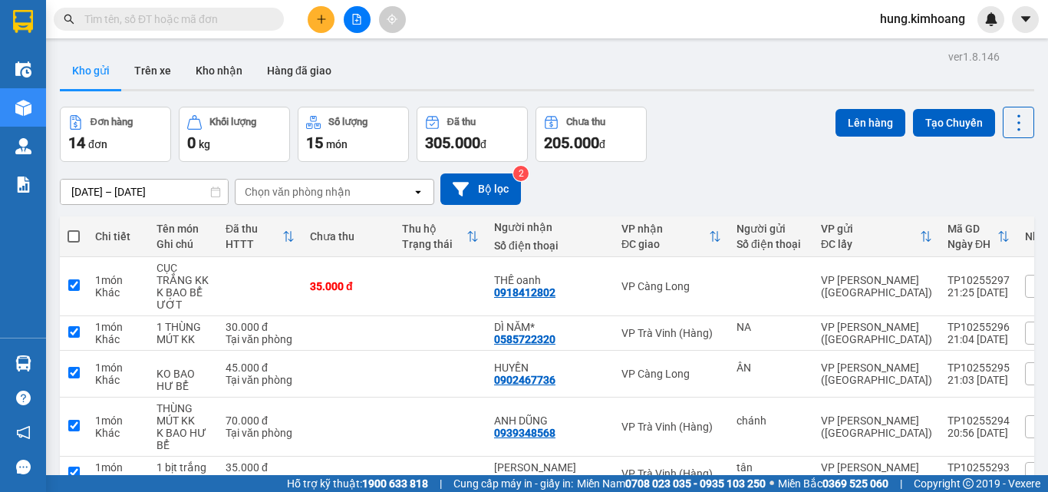
checkbox input "true"
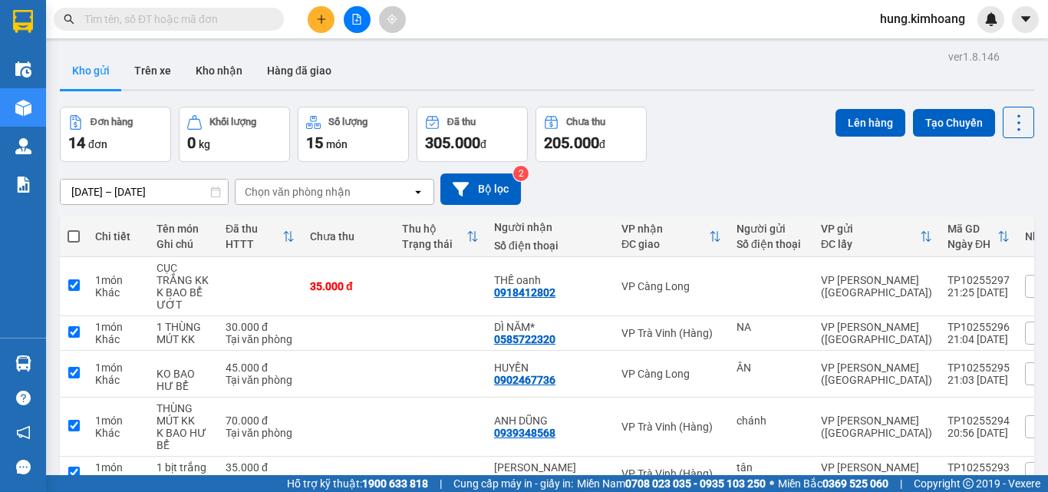
checkbox input "true"
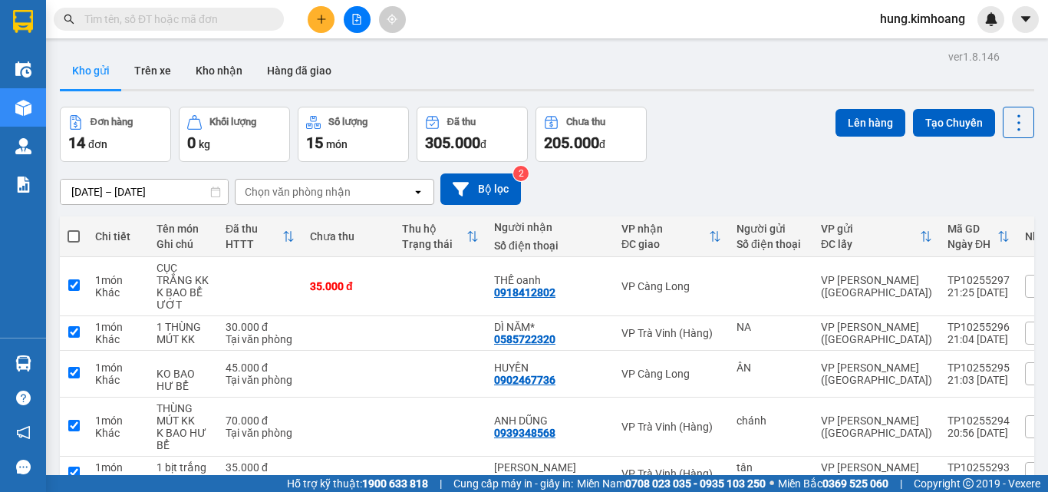
checkbox input "true"
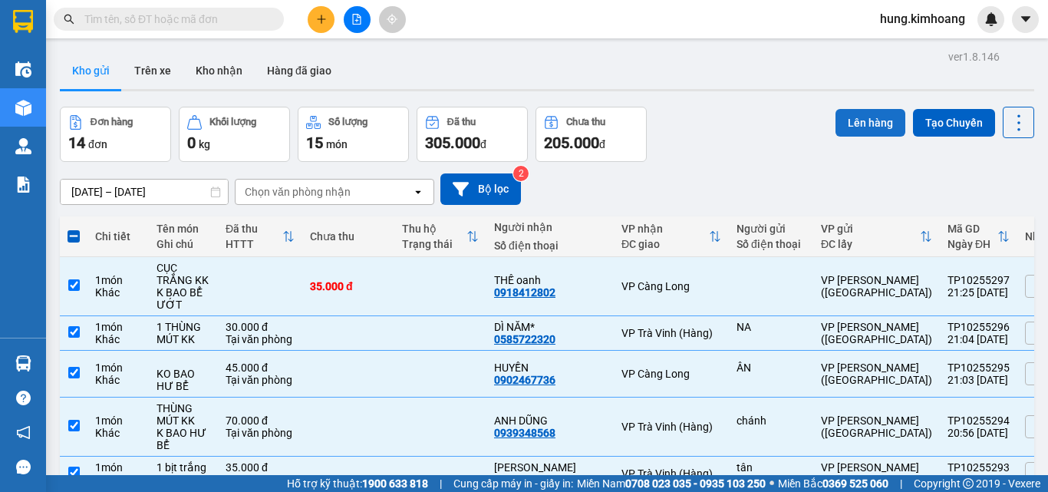
click at [861, 120] on button "Lên hàng" at bounding box center [871, 123] width 70 height 28
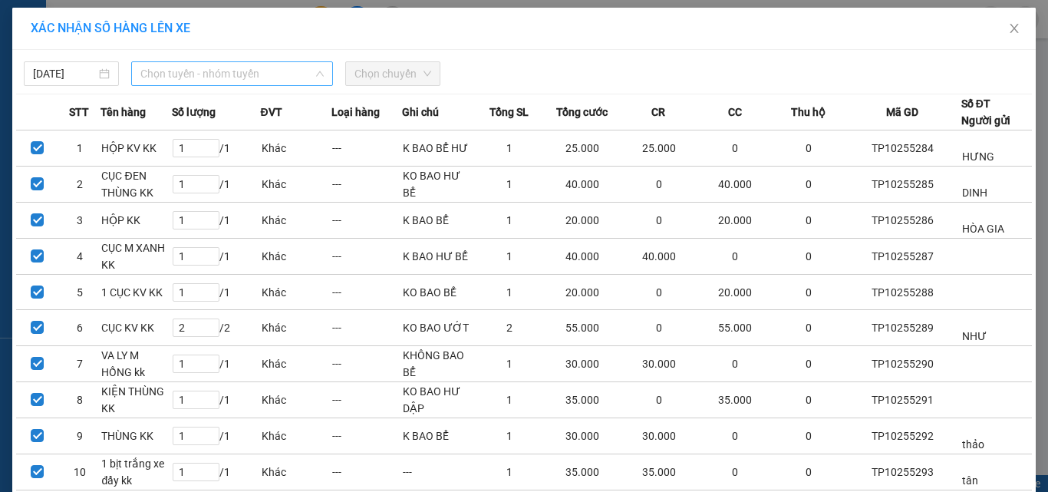
click at [186, 77] on span "Chọn tuyến - nhóm tuyến" at bounding box center [231, 73] width 183 height 23
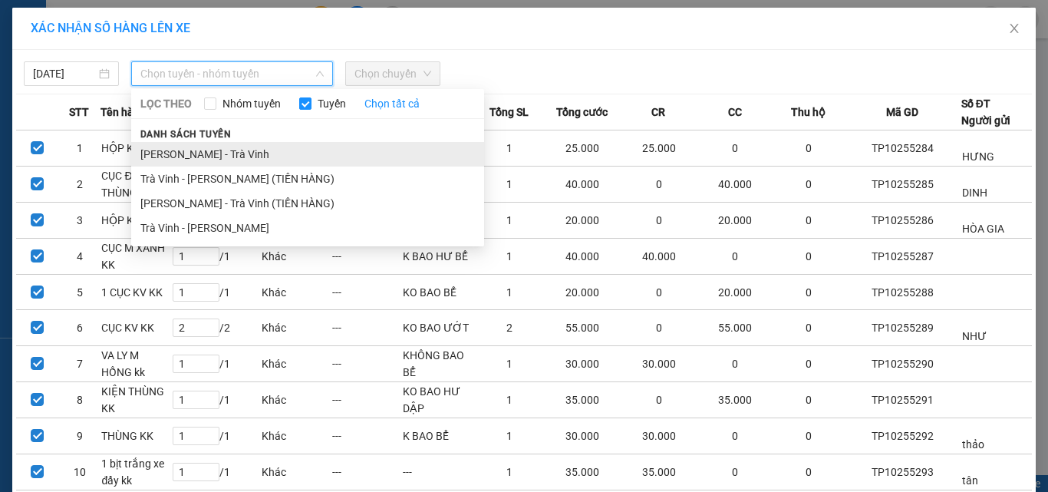
click at [191, 147] on li "[PERSON_NAME] - Trà Vinh" at bounding box center [307, 154] width 353 height 25
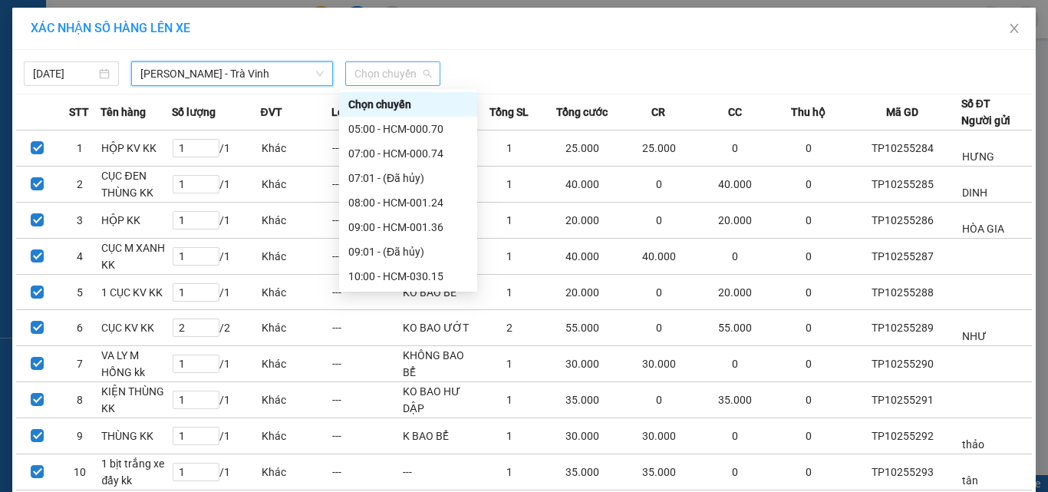
click at [345, 61] on div "Chọn chuyến" at bounding box center [392, 73] width 95 height 25
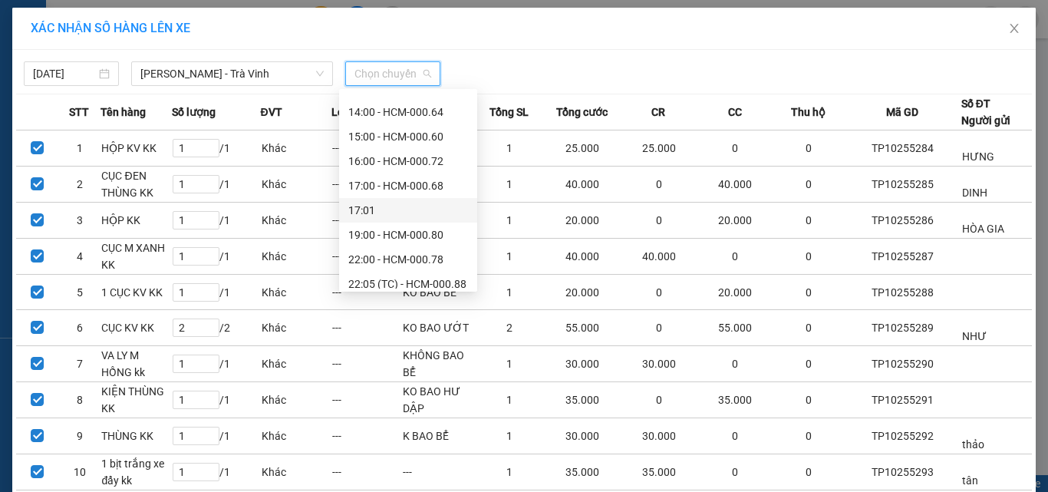
scroll to position [319, 0]
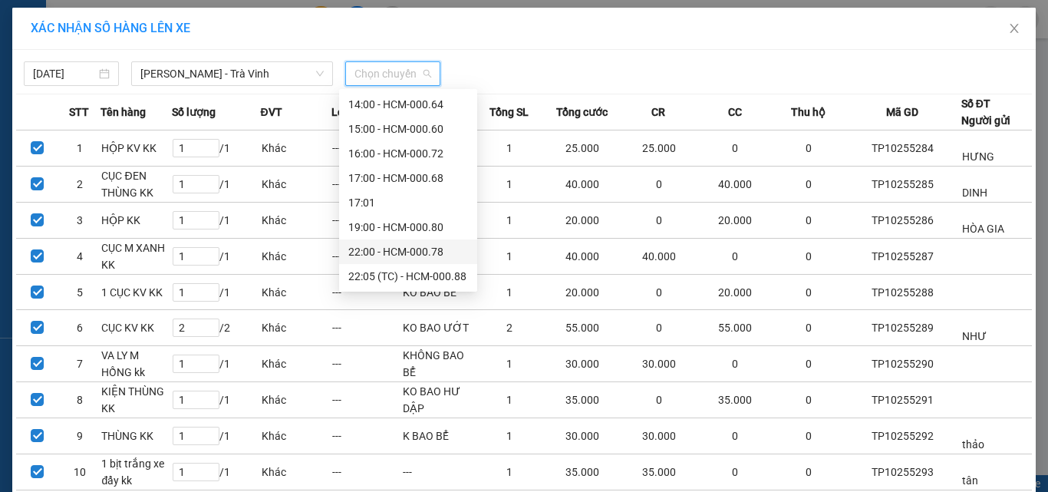
click at [404, 245] on div "22:00 - HCM-000.78" at bounding box center [408, 251] width 120 height 17
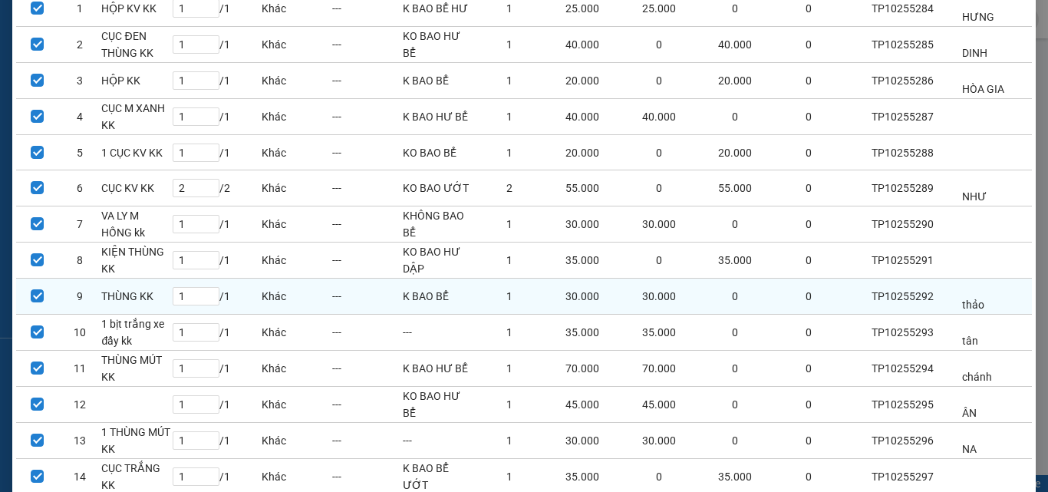
scroll to position [256, 0]
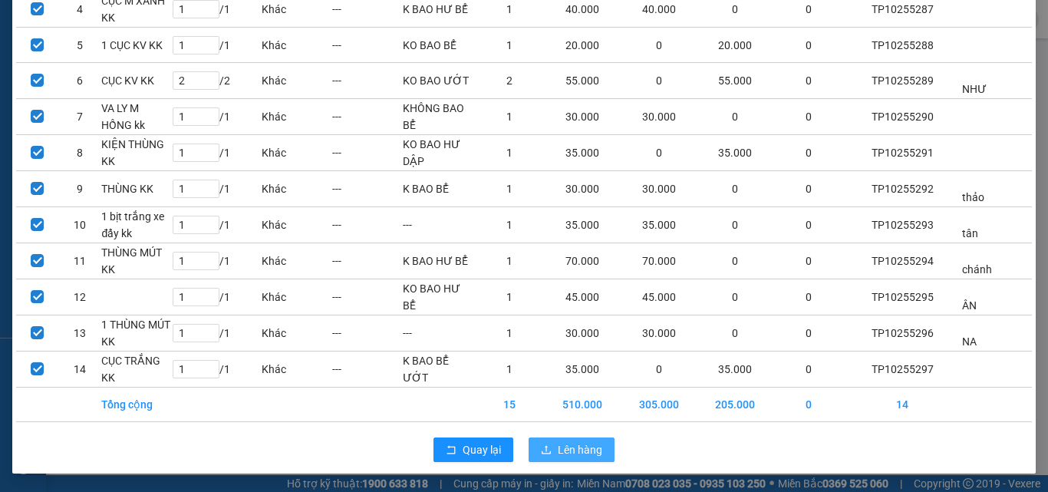
click at [587, 455] on span "Lên hàng" at bounding box center [580, 449] width 45 height 17
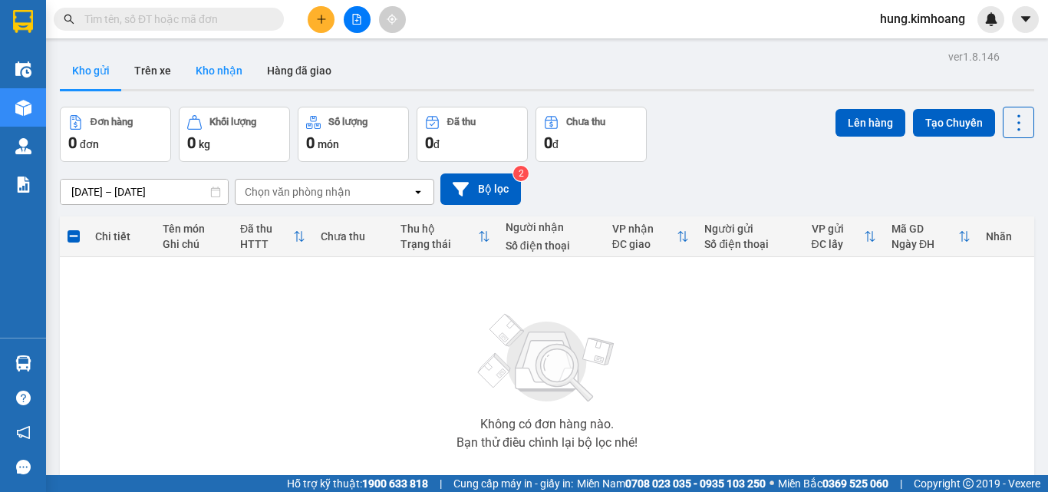
click at [229, 74] on button "Kho nhận" at bounding box center [218, 70] width 71 height 37
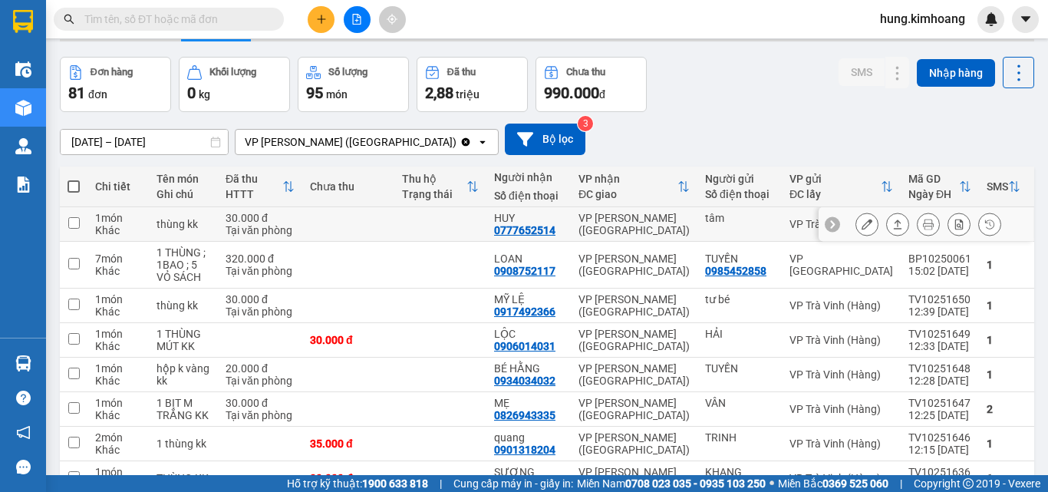
scroll to position [77, 0]
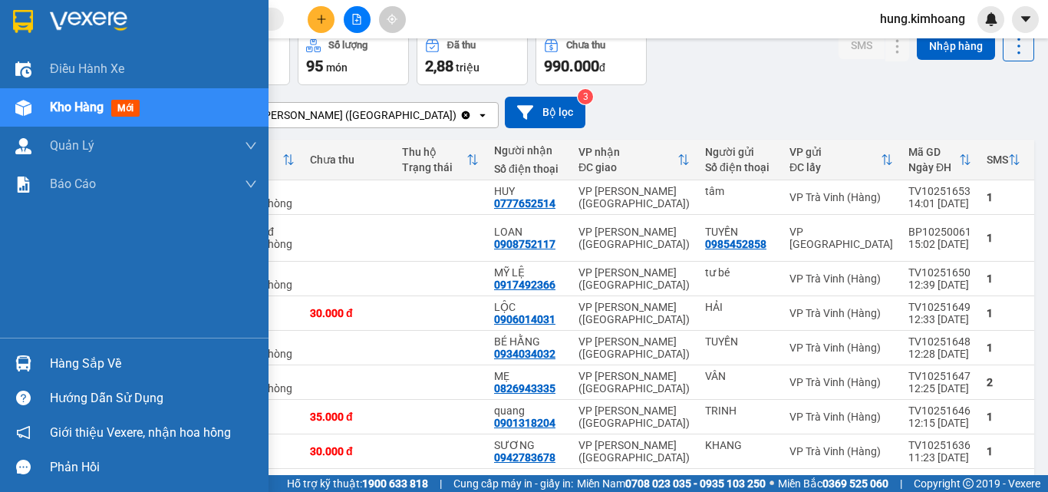
click at [48, 373] on div "Hàng sắp về" at bounding box center [134, 363] width 269 height 35
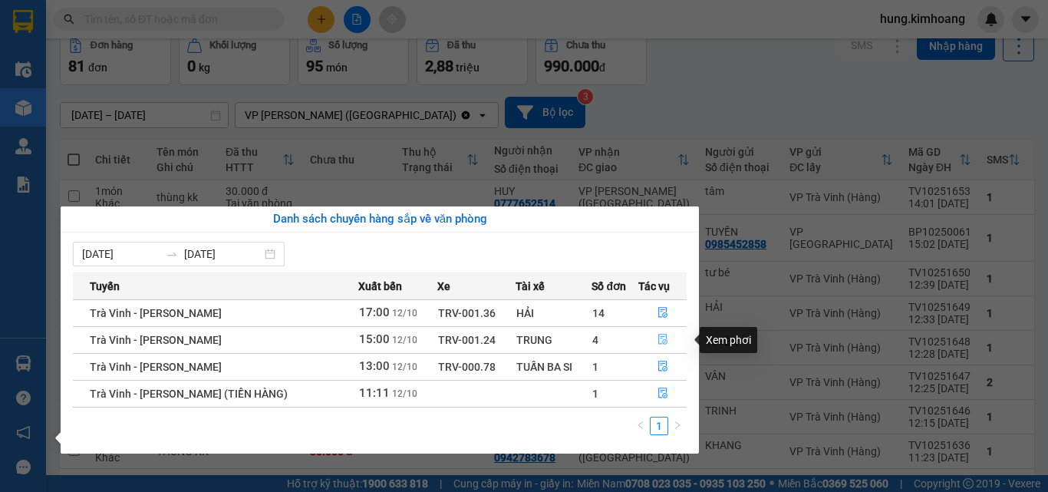
click at [659, 341] on icon "file-done" at bounding box center [663, 339] width 11 height 11
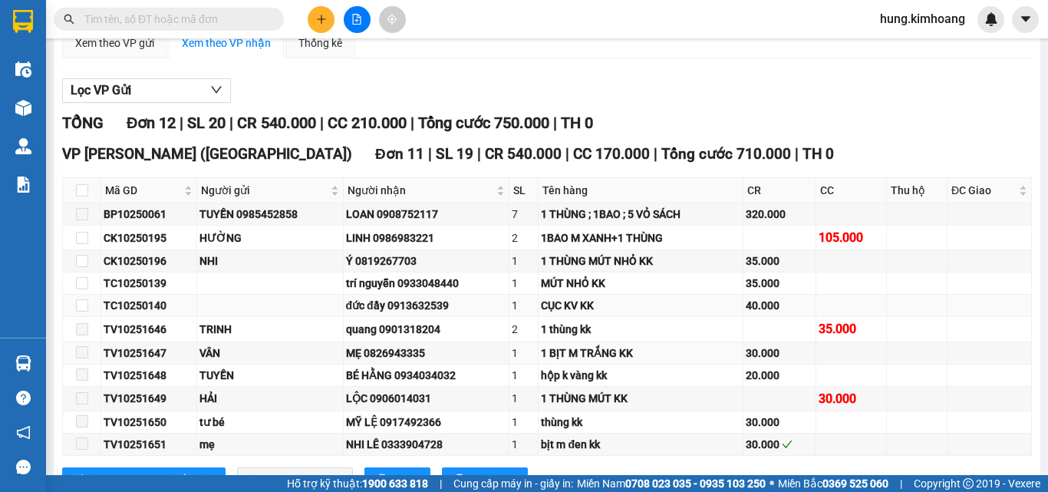
scroll to position [153, 0]
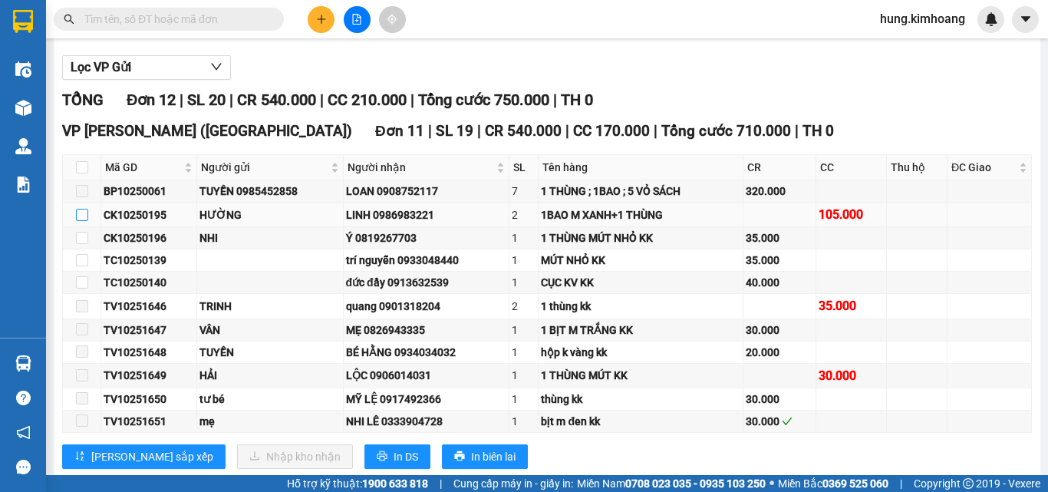
click at [81, 221] on input "checkbox" at bounding box center [82, 215] width 12 height 12
checkbox input "true"
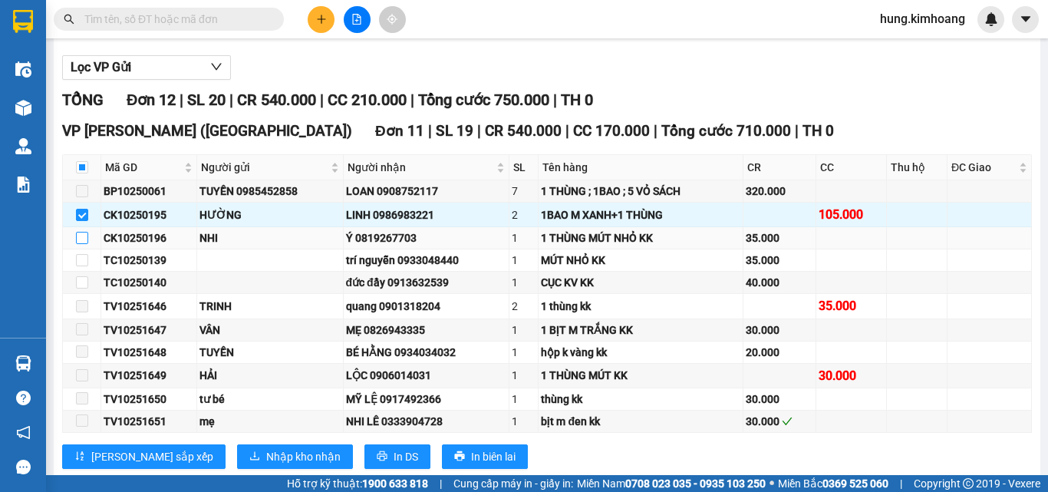
click at [78, 244] on input "checkbox" at bounding box center [82, 238] width 12 height 12
checkbox input "true"
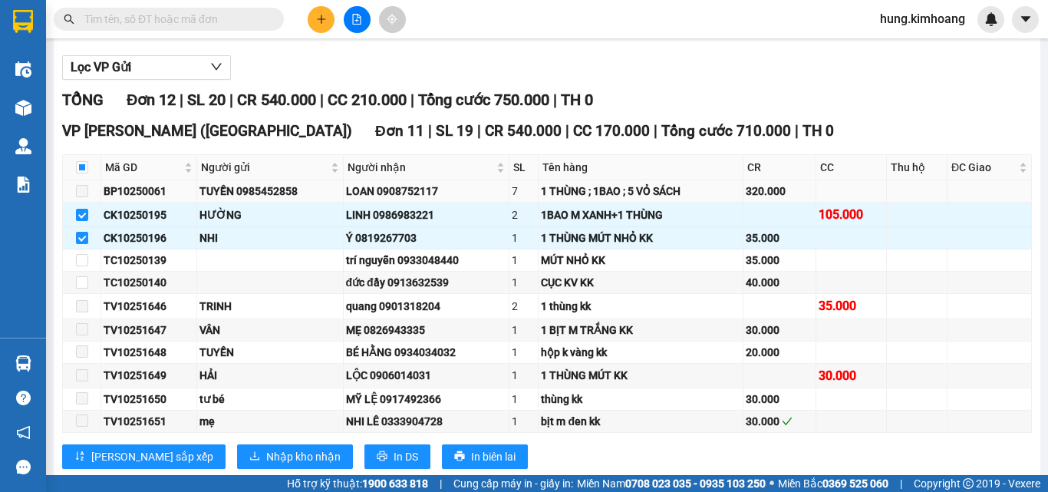
click at [81, 197] on span at bounding box center [82, 191] width 12 height 12
click at [84, 266] on input "checkbox" at bounding box center [82, 260] width 12 height 12
checkbox input "true"
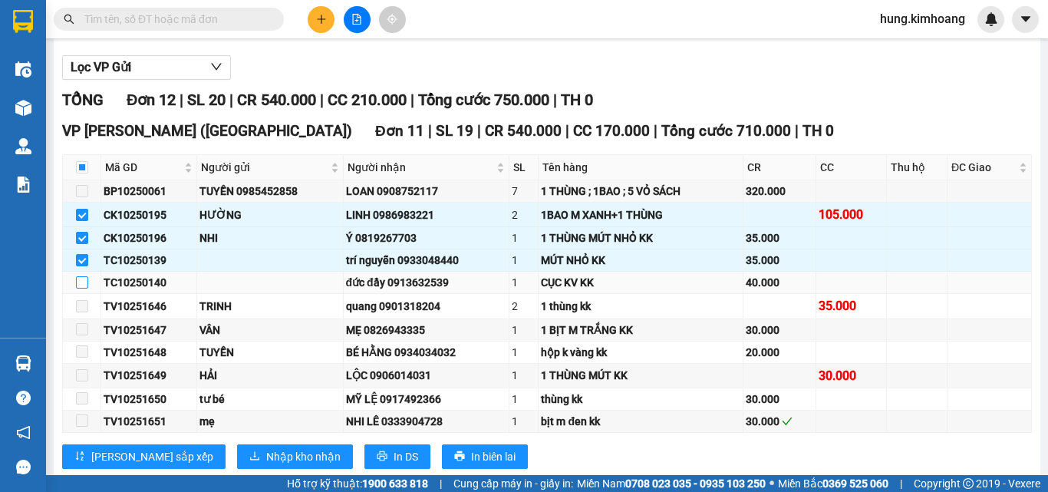
click at [84, 289] on input "checkbox" at bounding box center [82, 282] width 12 height 12
checkbox input "true"
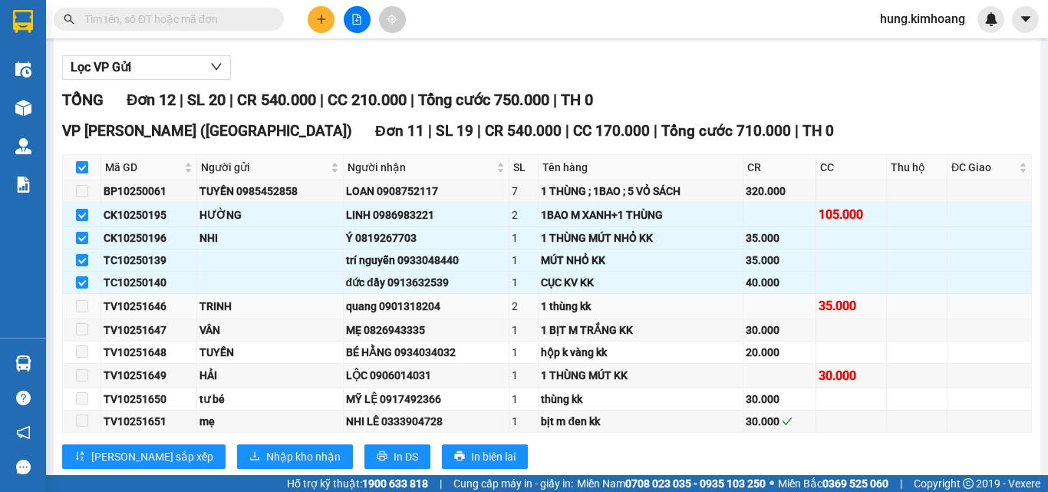
scroll to position [230, 0]
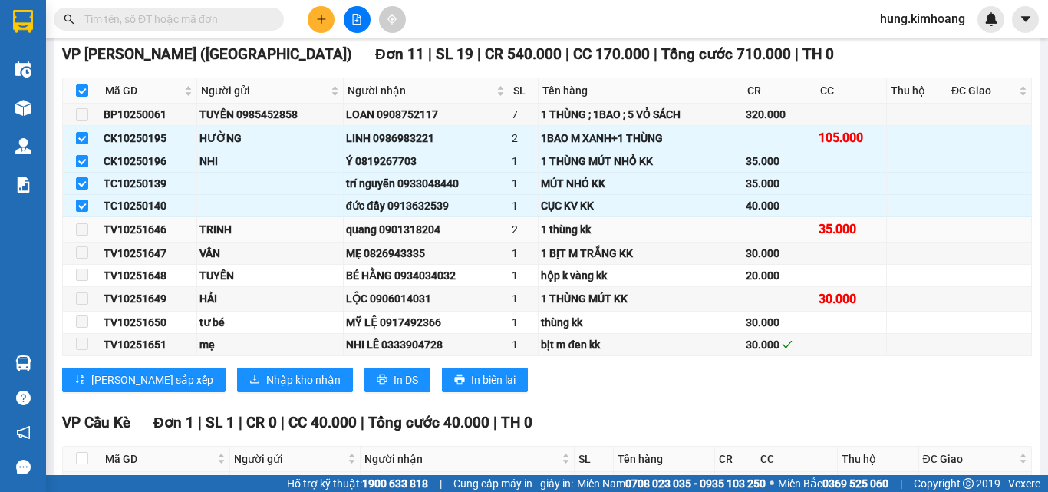
click at [76, 236] on span at bounding box center [82, 229] width 12 height 12
click at [266, 388] on span "Nhập kho nhận" at bounding box center [303, 379] width 74 height 17
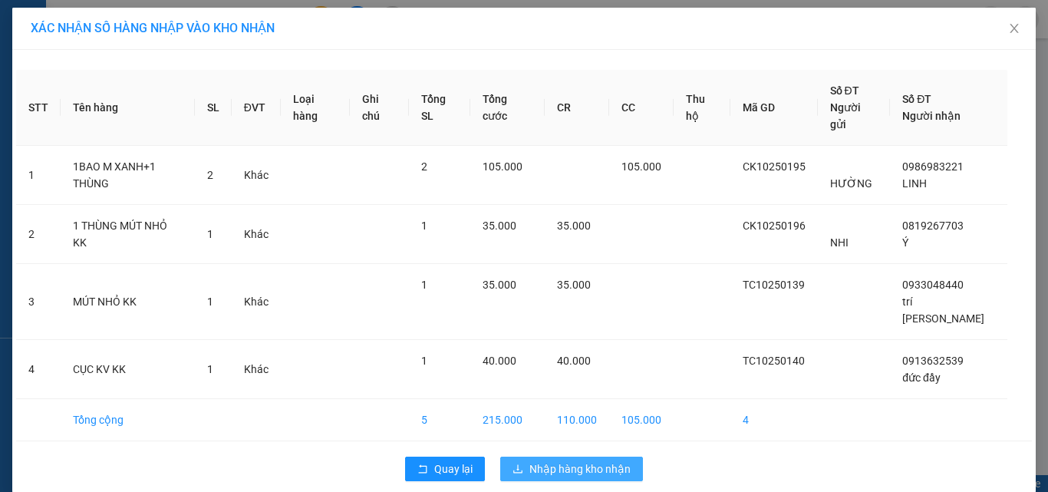
click at [618, 460] on span "Nhập hàng kho nhận" at bounding box center [579, 468] width 101 height 17
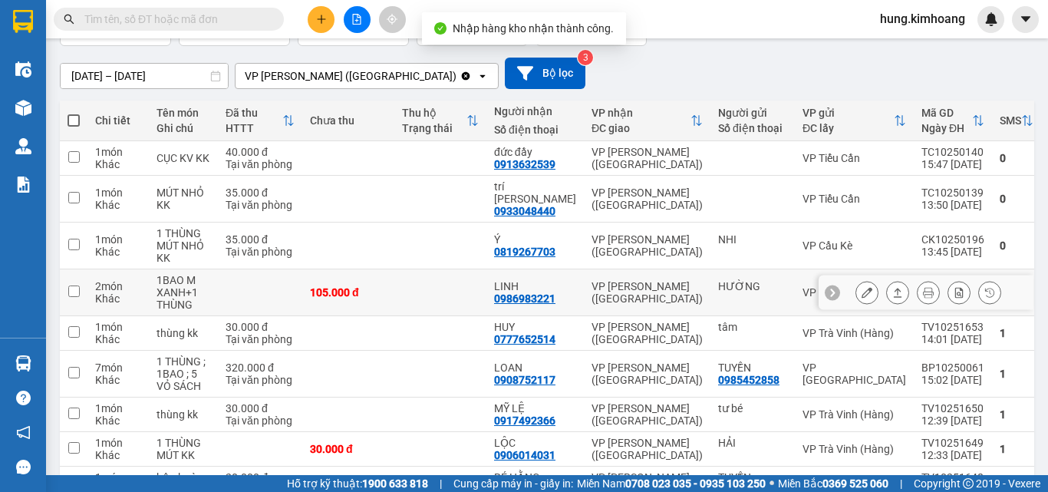
scroll to position [153, 0]
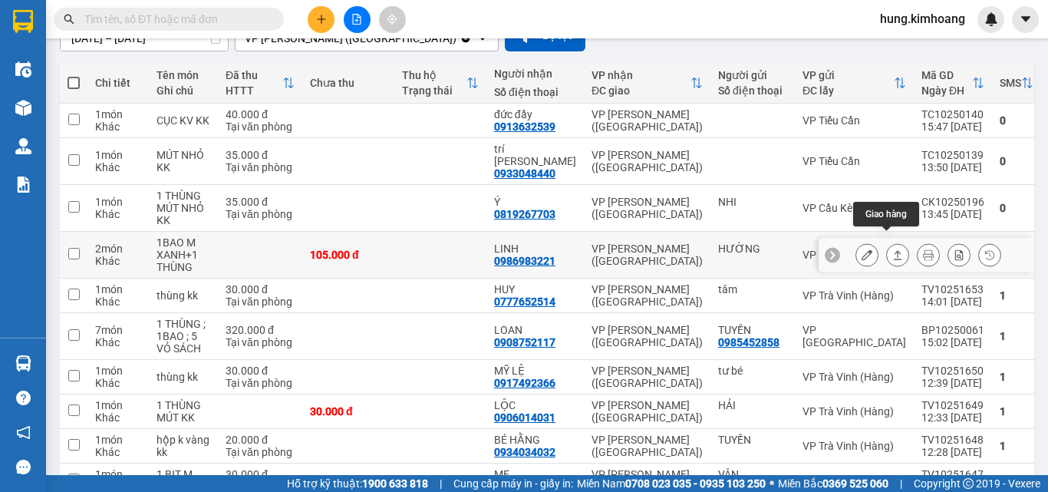
click at [887, 242] on button at bounding box center [897, 255] width 21 height 27
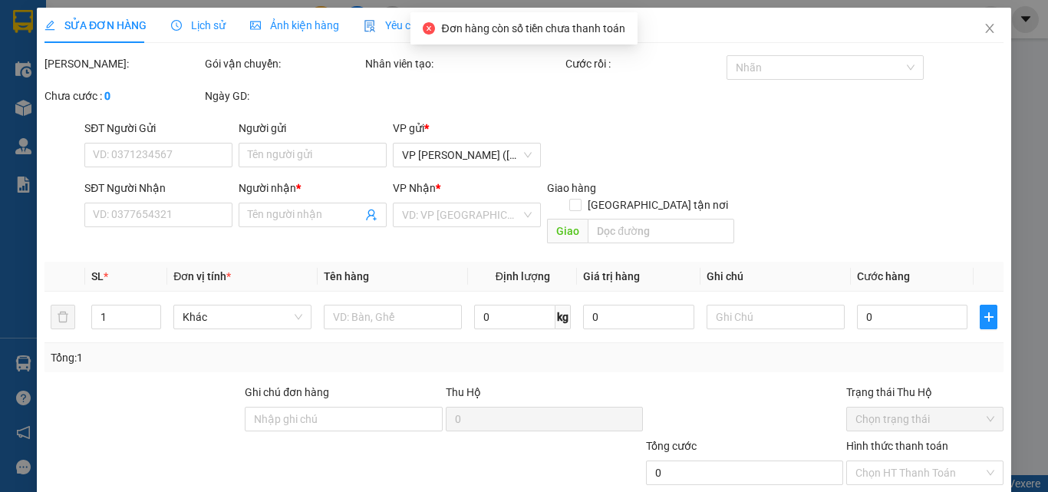
type input "HƯỜNG"
type input "0986983221"
type input "LINH"
type input "105.000"
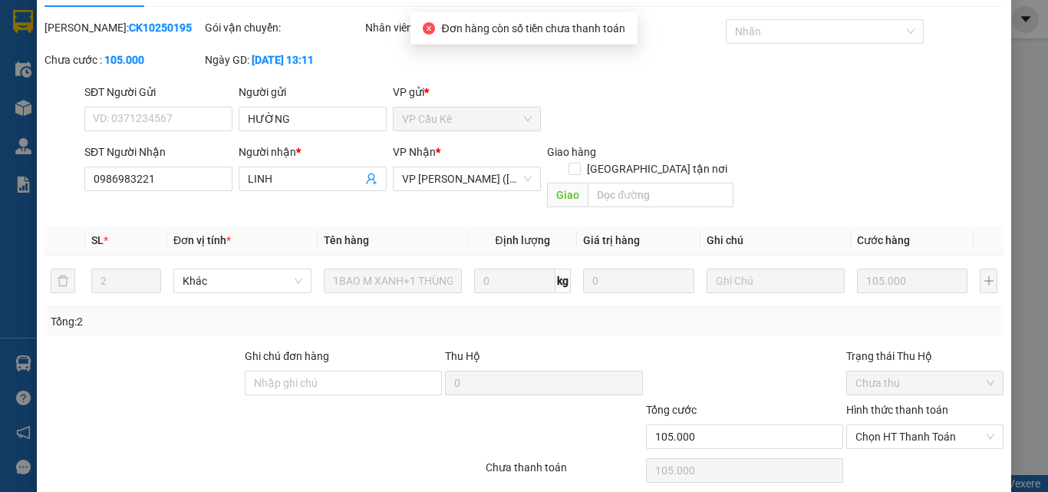
scroll to position [79, 0]
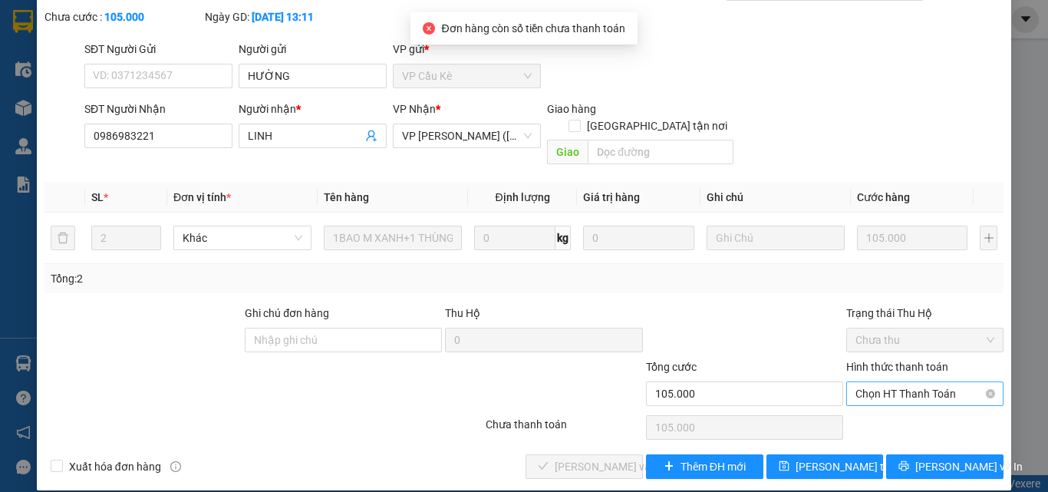
click at [856, 382] on span "Chọn HT Thanh Toán" at bounding box center [925, 393] width 139 height 23
click at [866, 409] on div "Tại văn phòng" at bounding box center [915, 407] width 137 height 17
type input "0"
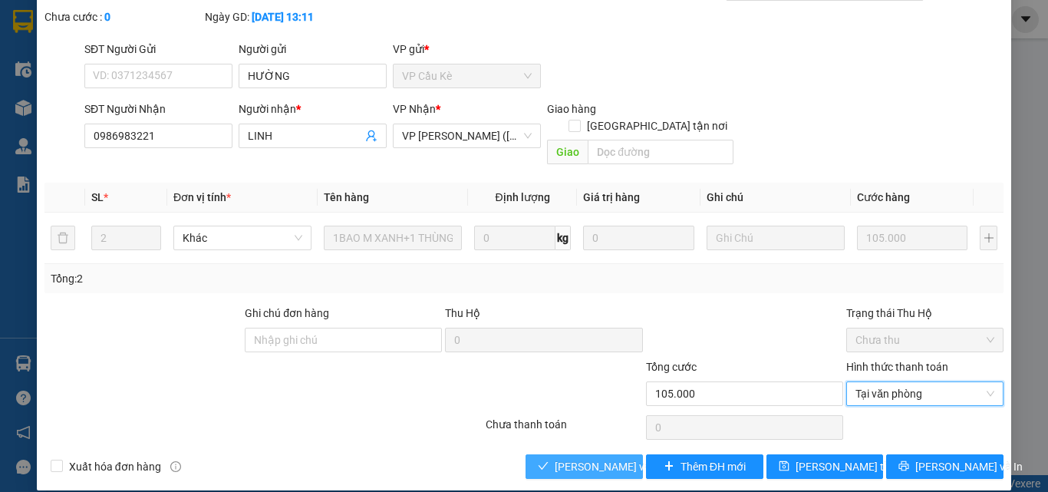
drag, startPoint x: 562, startPoint y: 445, endPoint x: 573, endPoint y: 421, distance: 26.8
click at [564, 458] on span "[PERSON_NAME] và Giao hàng" at bounding box center [628, 466] width 147 height 17
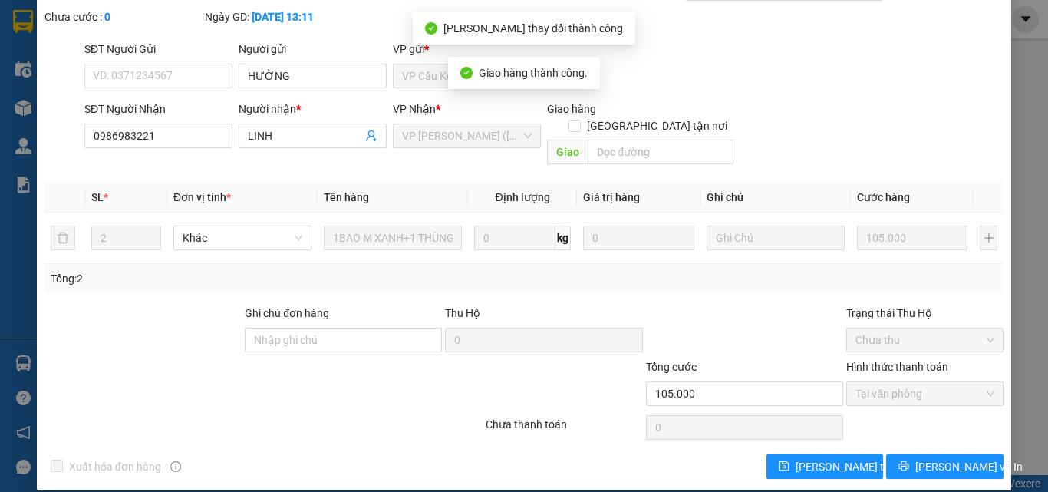
scroll to position [0, 0]
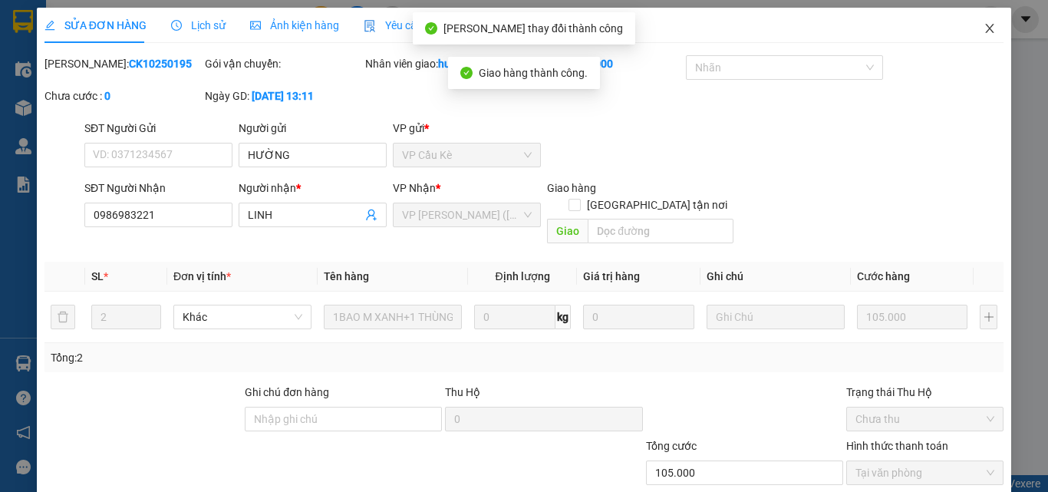
click at [984, 31] on icon "close" at bounding box center [990, 28] width 12 height 12
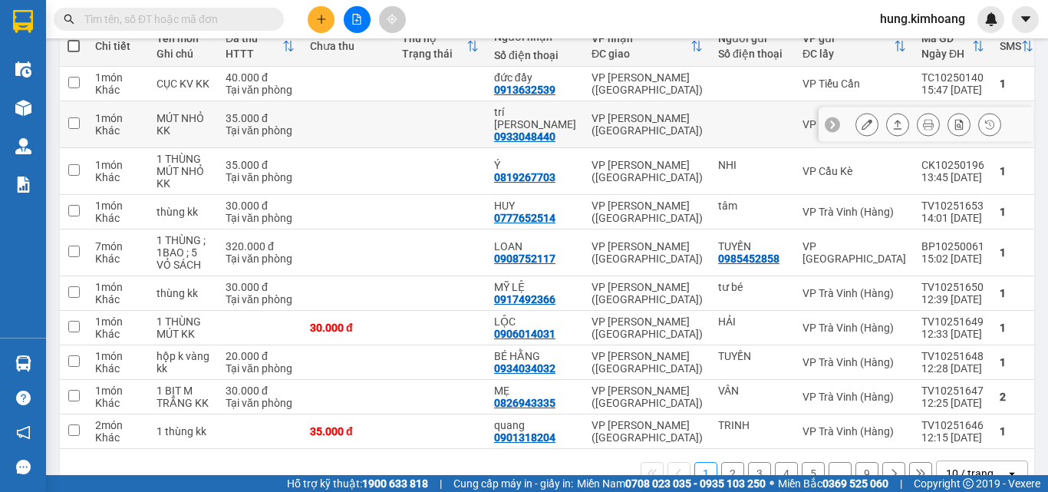
scroll to position [221, 0]
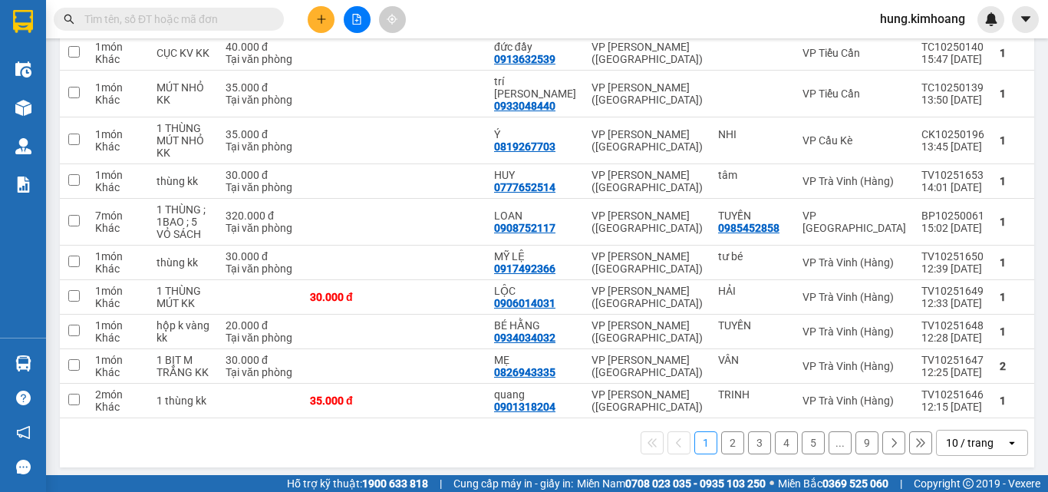
click at [1006, 437] on icon "open" at bounding box center [1012, 443] width 12 height 12
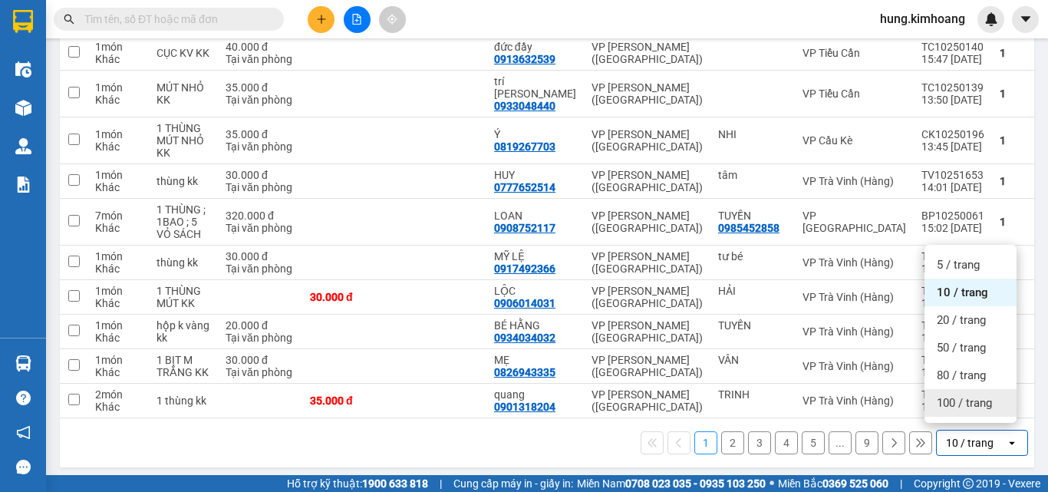
click at [977, 401] on span "100 / trang" at bounding box center [964, 402] width 55 height 15
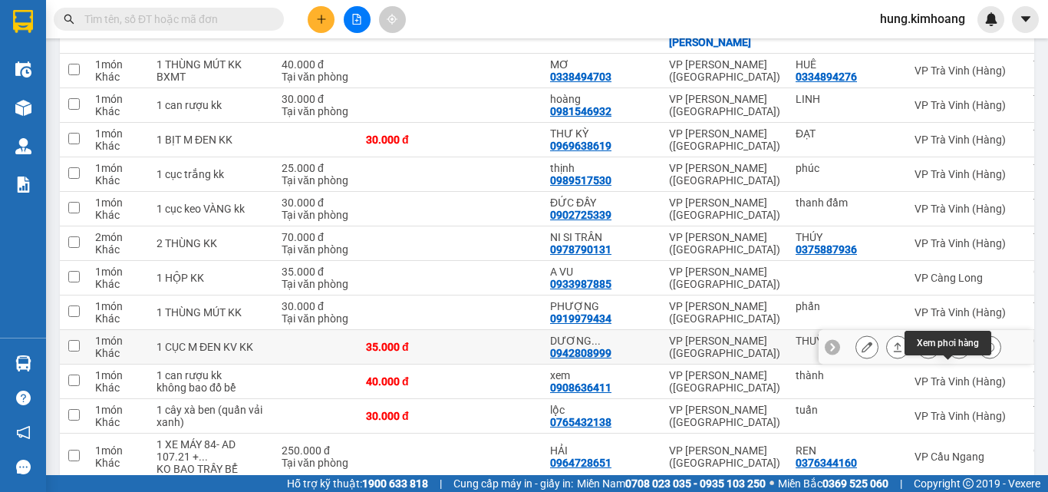
scroll to position [912, 0]
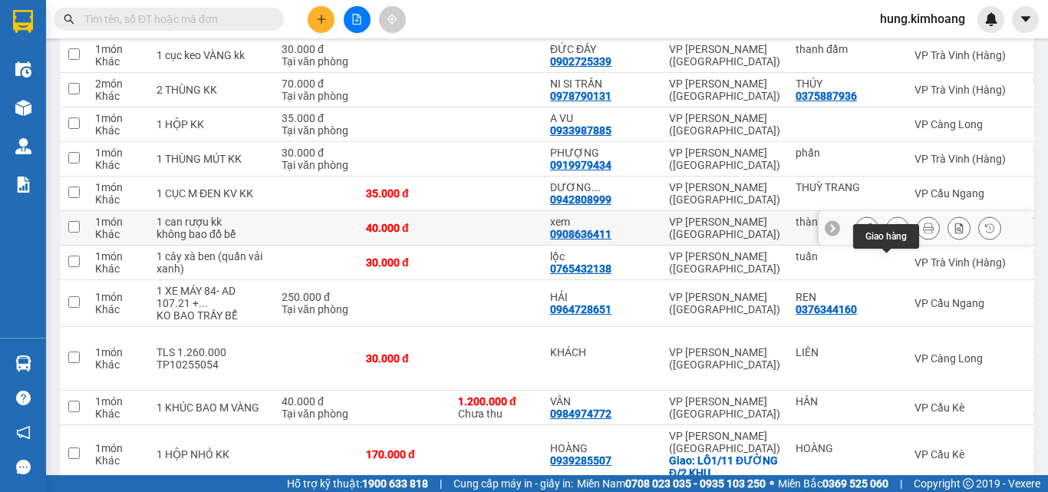
click at [887, 242] on button at bounding box center [897, 228] width 21 height 27
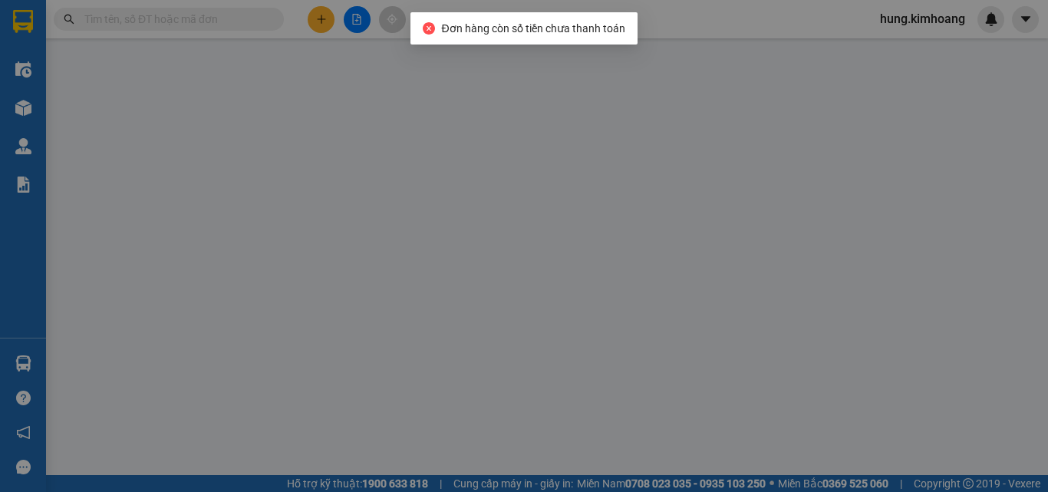
type input "thành"
type input "0908636411"
type input "xem"
type input "40.000"
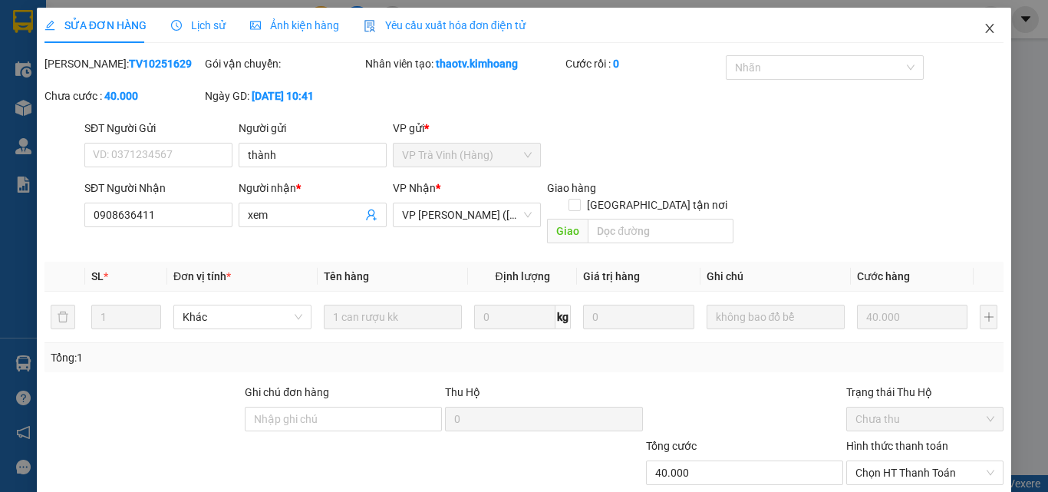
click at [985, 30] on span "Close" at bounding box center [989, 29] width 43 height 43
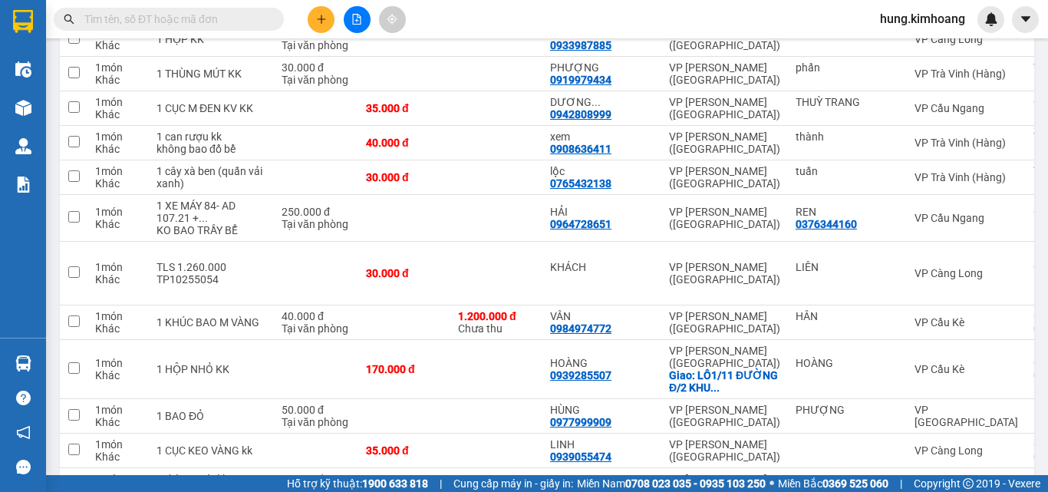
scroll to position [998, 0]
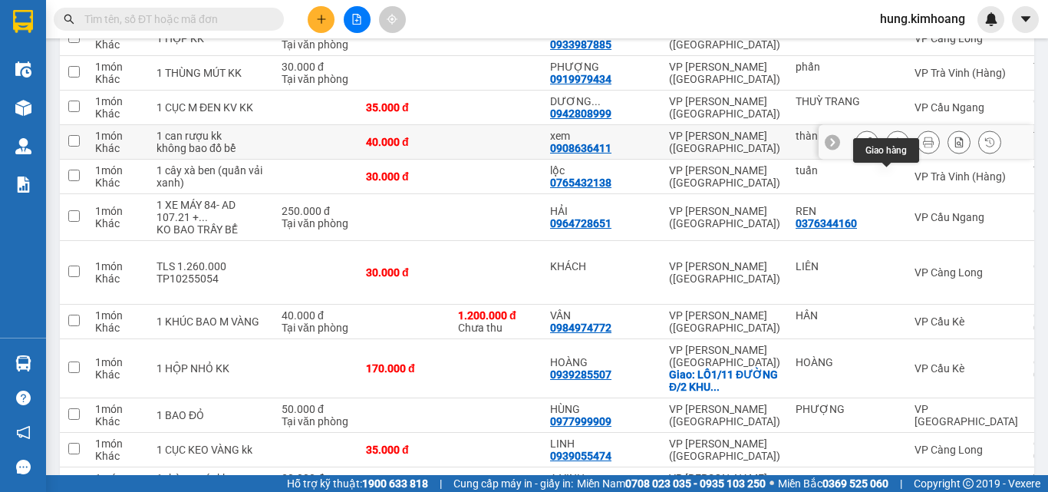
click at [892, 147] on icon at bounding box center [897, 142] width 11 height 11
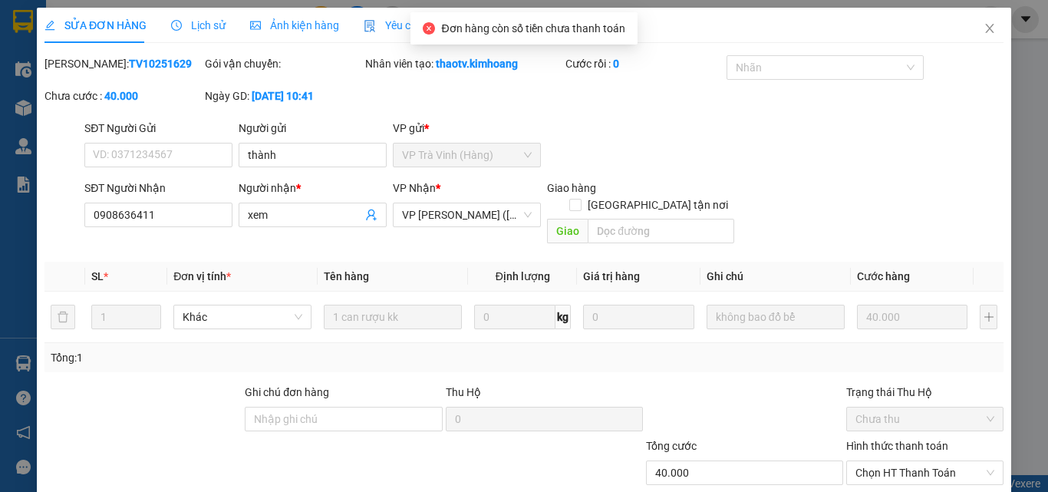
type input "thành"
type input "0908636411"
type input "xem"
type input "40.000"
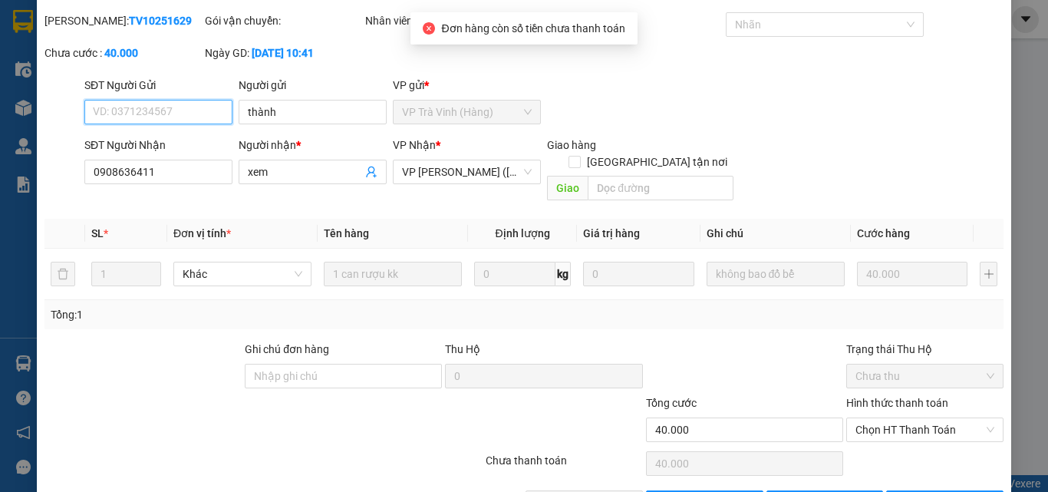
scroll to position [79, 0]
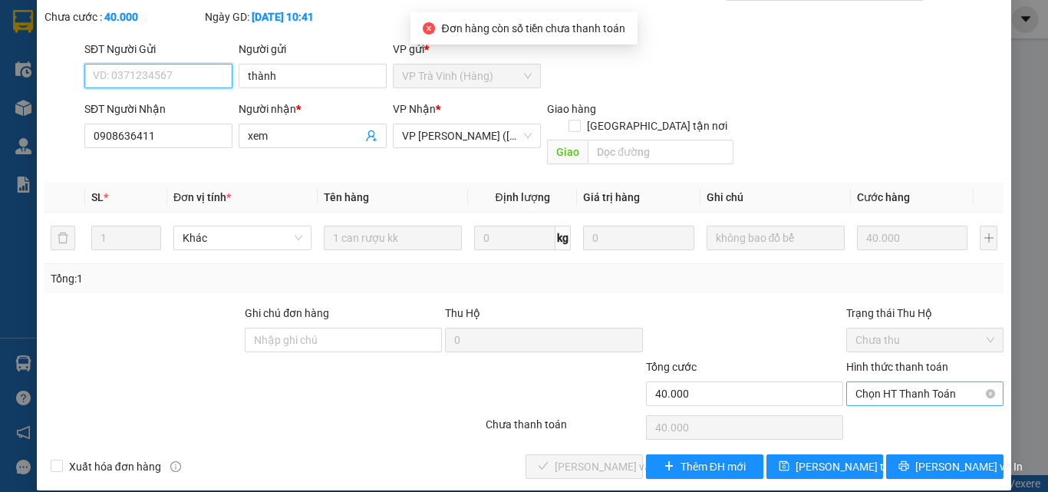
click at [885, 382] on span "Chọn HT Thanh Toán" at bounding box center [925, 393] width 139 height 23
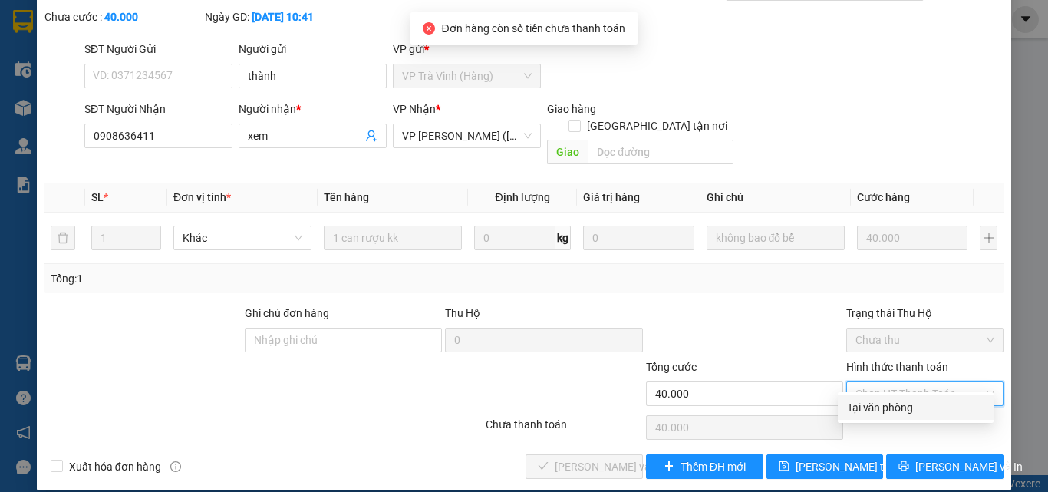
click at [899, 411] on div "Tại văn phòng" at bounding box center [915, 407] width 137 height 17
type input "0"
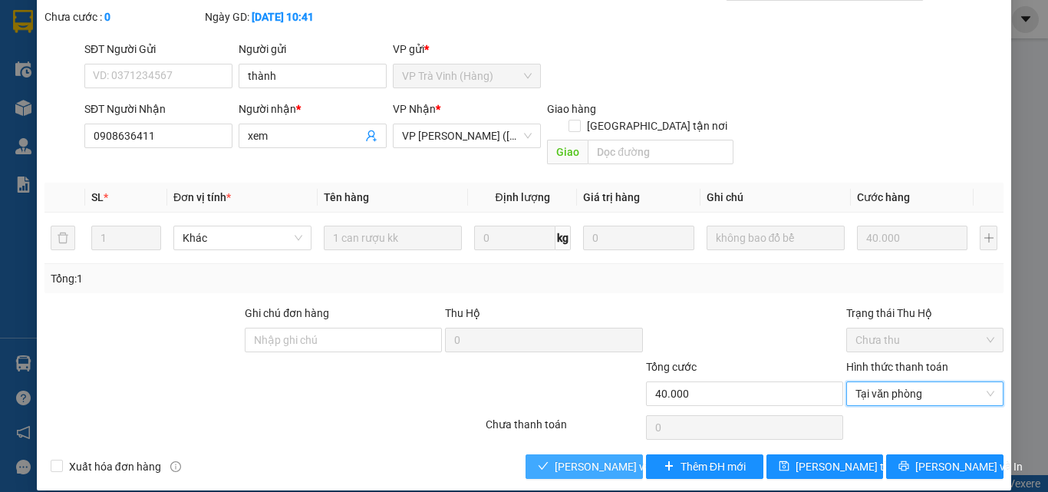
click at [605, 458] on span "[PERSON_NAME] và Giao hàng" at bounding box center [628, 466] width 147 height 17
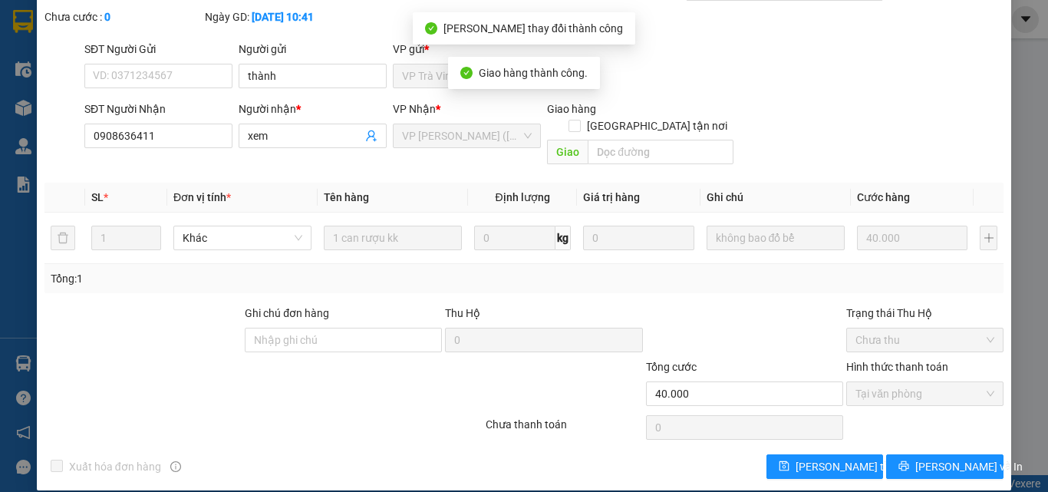
scroll to position [0, 0]
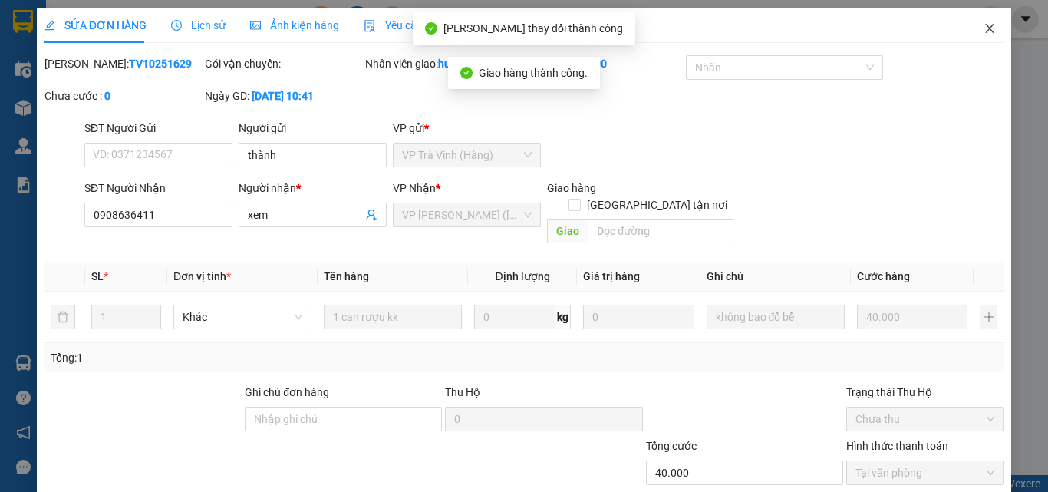
click at [984, 28] on icon "close" at bounding box center [990, 28] width 12 height 12
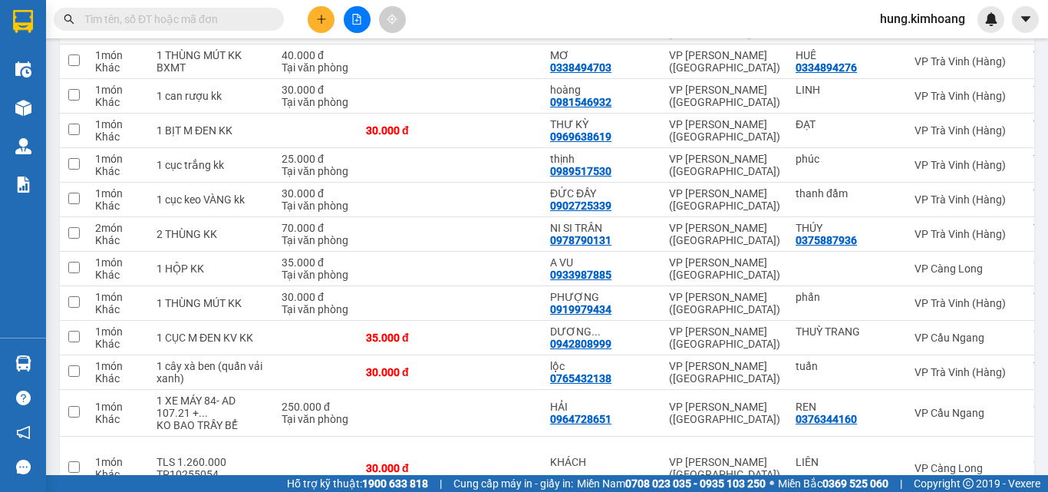
scroll to position [614, 0]
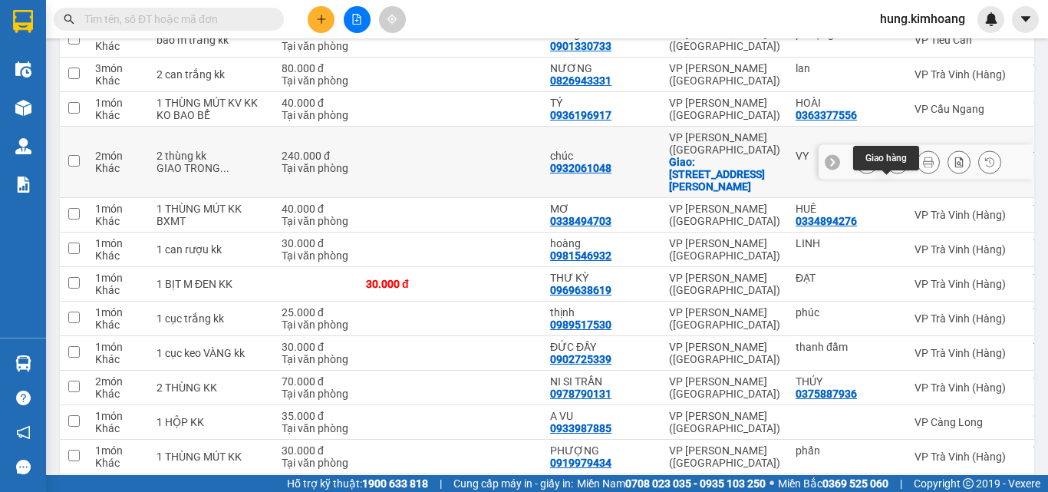
click at [892, 167] on icon at bounding box center [897, 162] width 11 height 11
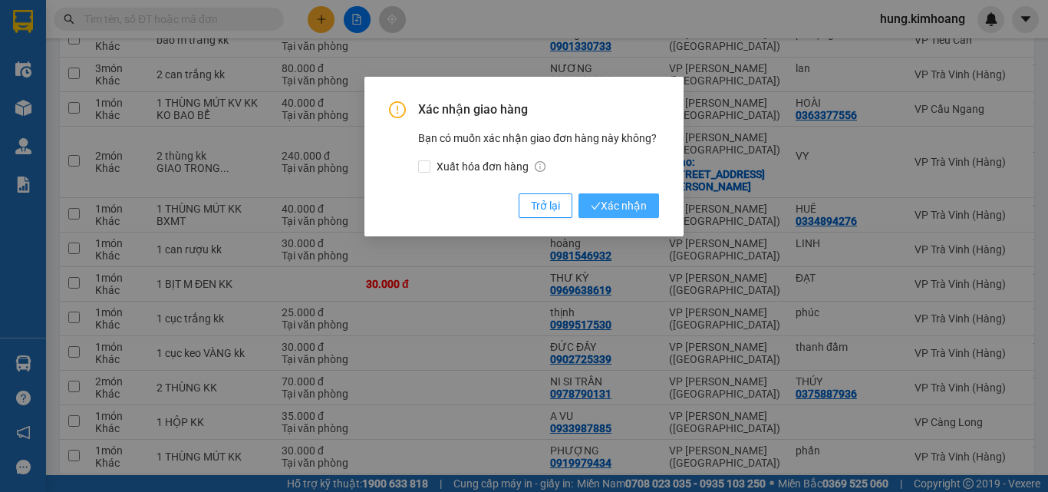
click at [603, 201] on span "Xác nhận" at bounding box center [619, 205] width 56 height 17
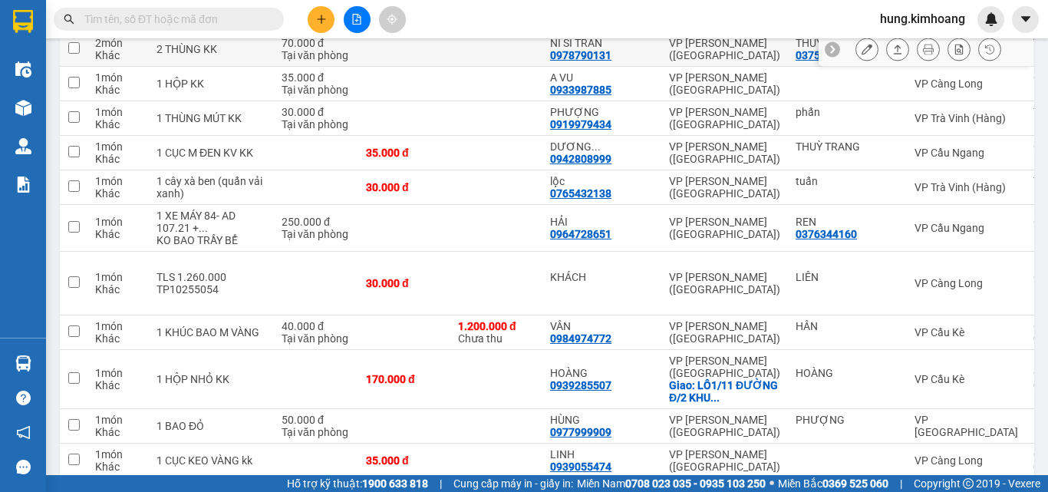
scroll to position [921, 0]
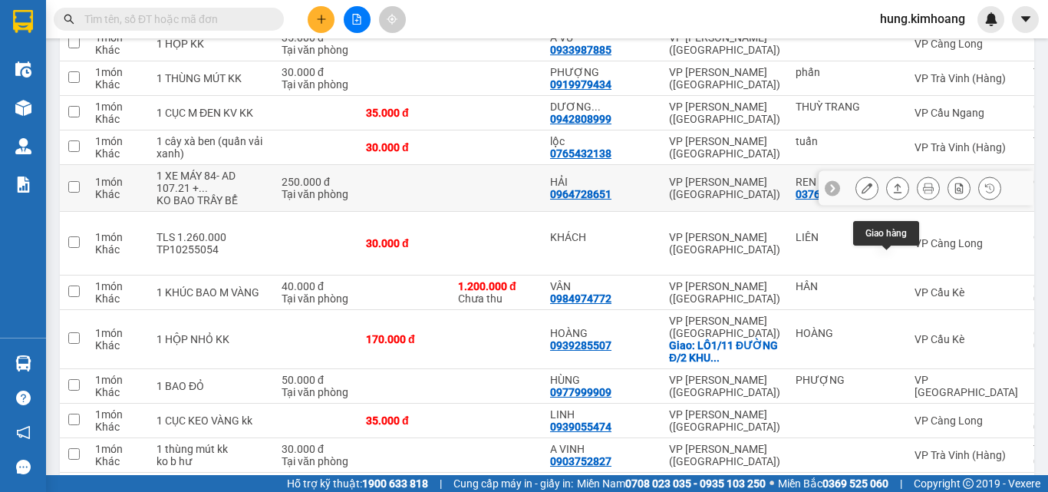
click at [892, 202] on button at bounding box center [897, 188] width 21 height 27
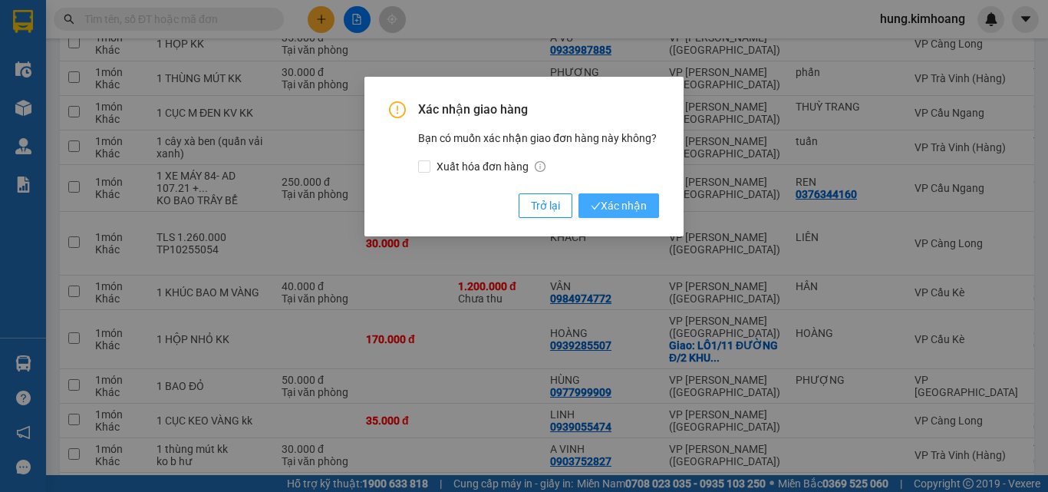
click at [647, 208] on button "Xác nhận" at bounding box center [619, 205] width 81 height 25
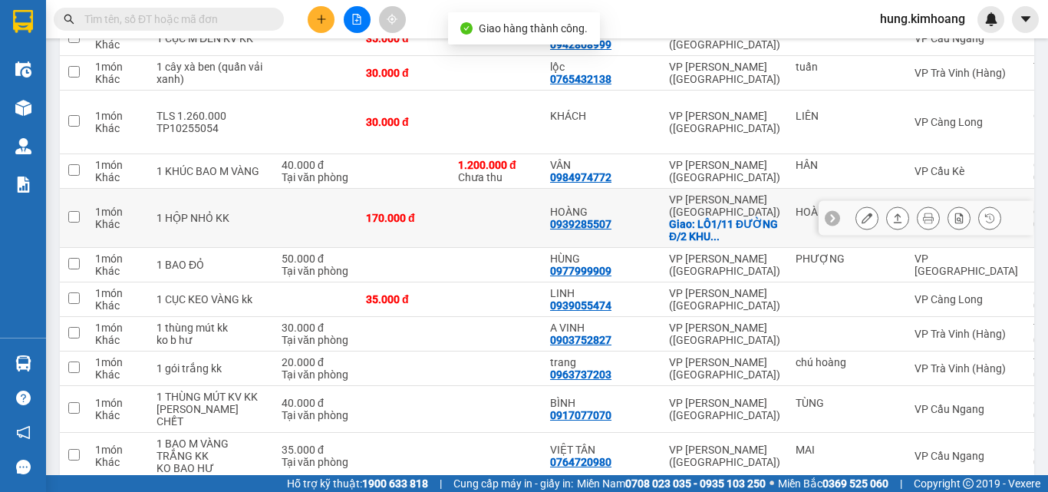
scroll to position [1072, 0]
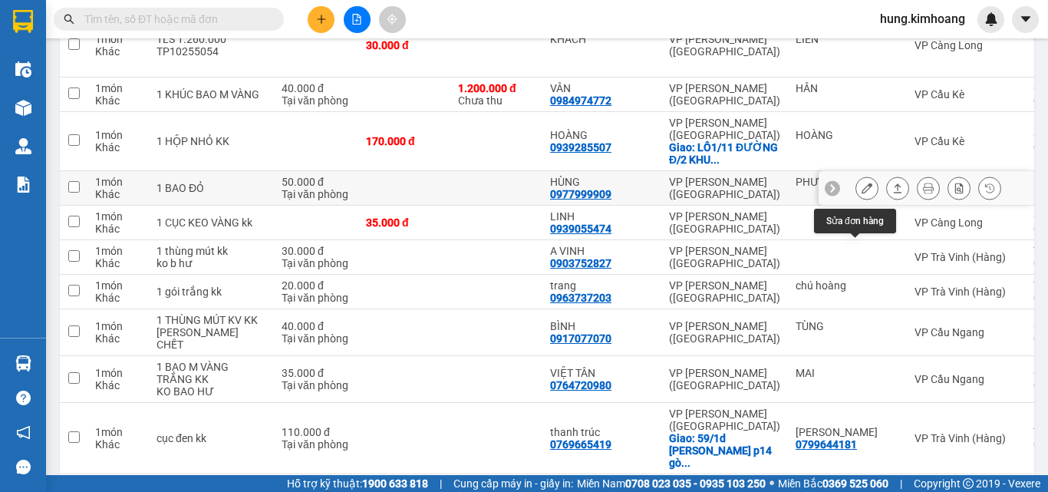
click at [892, 193] on icon at bounding box center [897, 188] width 11 height 11
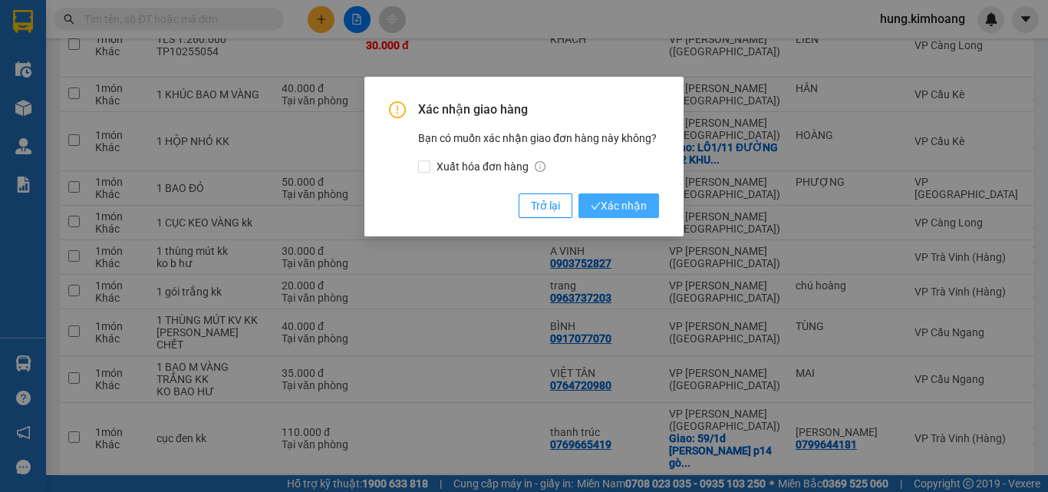
click at [645, 202] on span "Xác nhận" at bounding box center [619, 205] width 56 height 17
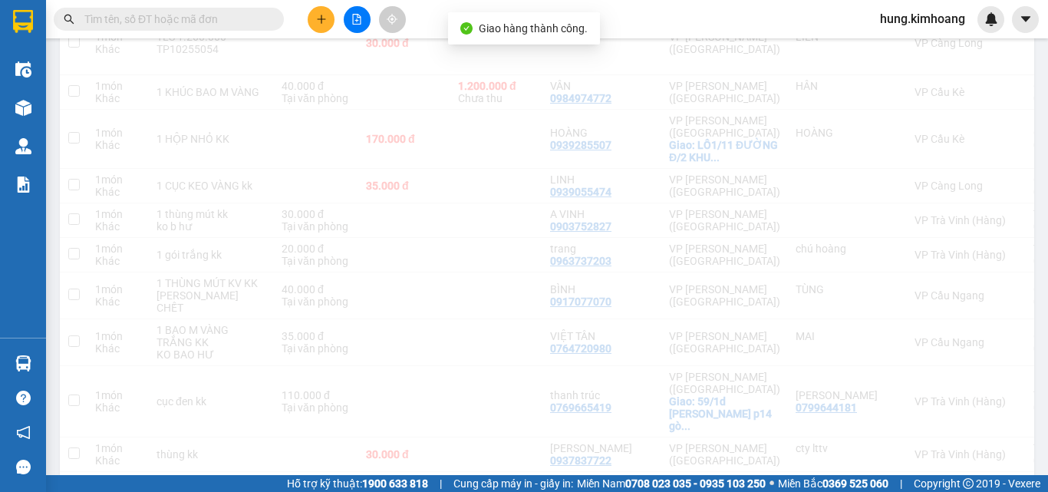
scroll to position [1109, 0]
